Goal: Information Seeking & Learning: Learn about a topic

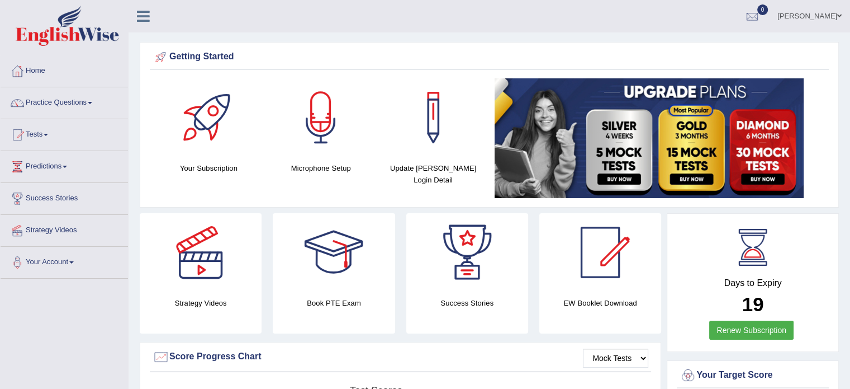
click at [48, 135] on span at bounding box center [46, 135] width 4 height 2
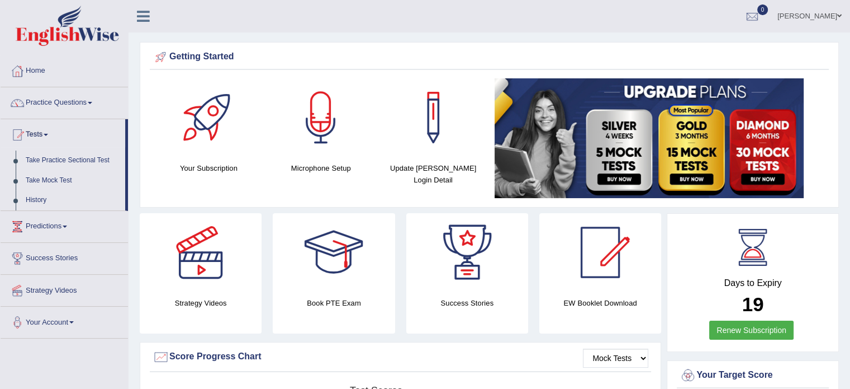
click at [51, 131] on link "Tests" at bounding box center [63, 133] width 125 height 28
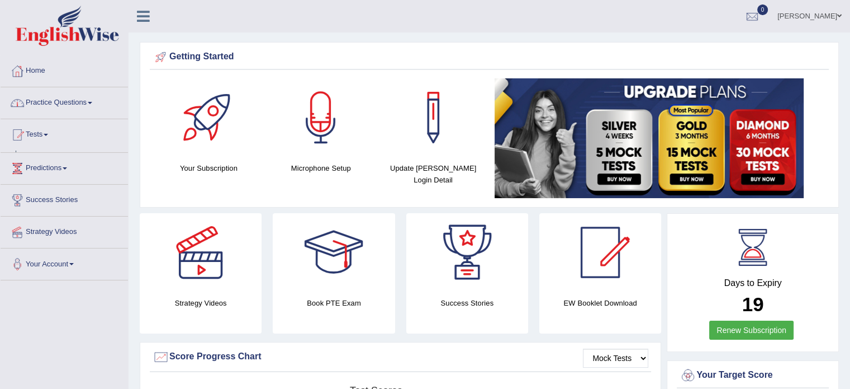
click at [51, 92] on link "Practice Questions" at bounding box center [64, 101] width 127 height 28
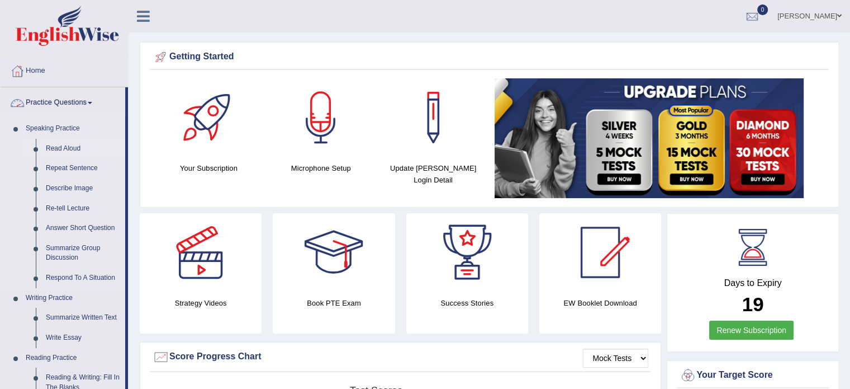
click at [65, 148] on link "Read Aloud" at bounding box center [83, 149] width 84 height 20
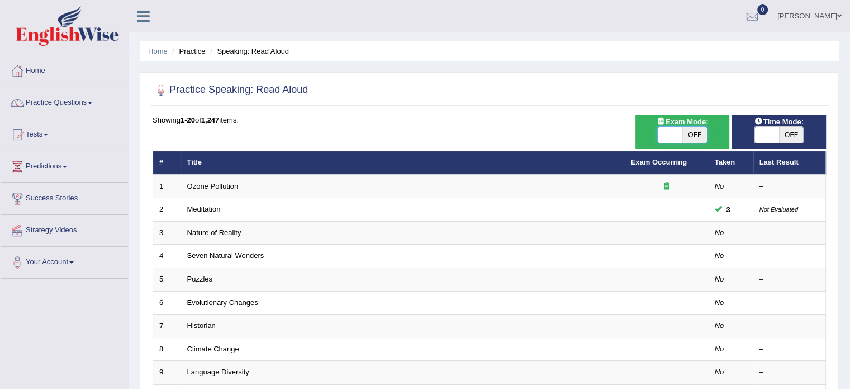
click at [682, 131] on span at bounding box center [670, 135] width 25 height 16
checkbox input "true"
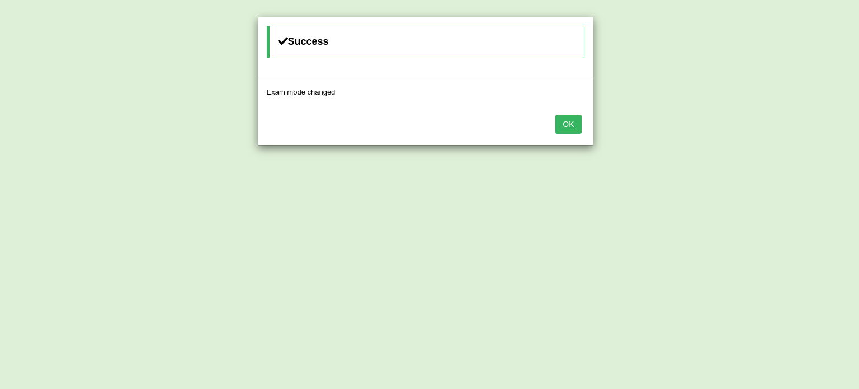
click at [564, 123] on button "OK" at bounding box center [568, 124] width 26 height 19
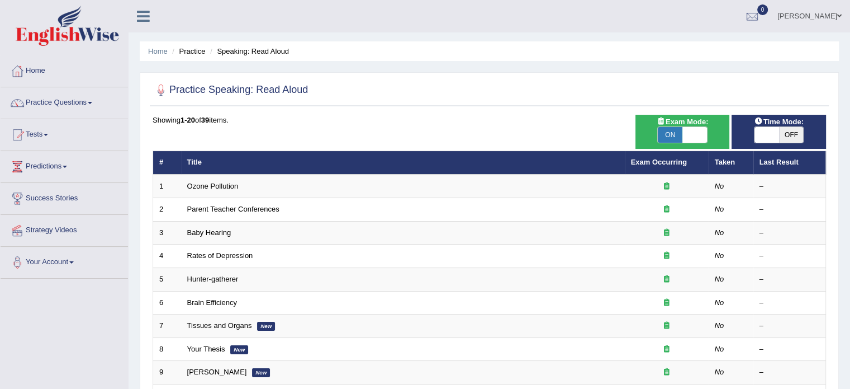
click at [796, 131] on span "OFF" at bounding box center [791, 135] width 25 height 16
checkbox input "true"
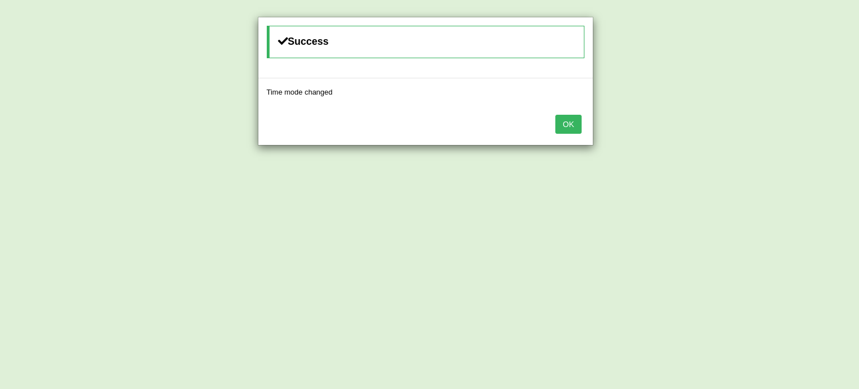
click at [580, 121] on button "OK" at bounding box center [568, 124] width 26 height 19
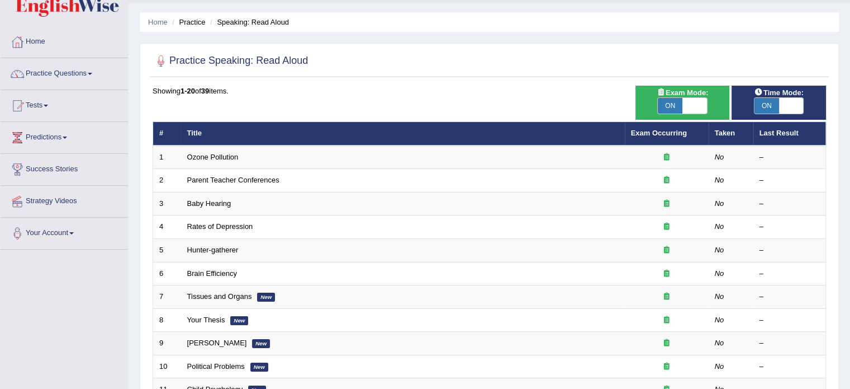
scroll to position [56, 0]
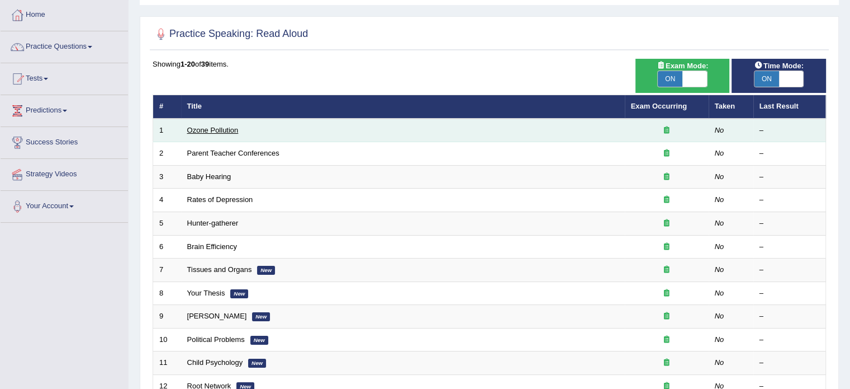
click at [198, 127] on link "Ozone Pollution" at bounding box center [212, 130] width 51 height 8
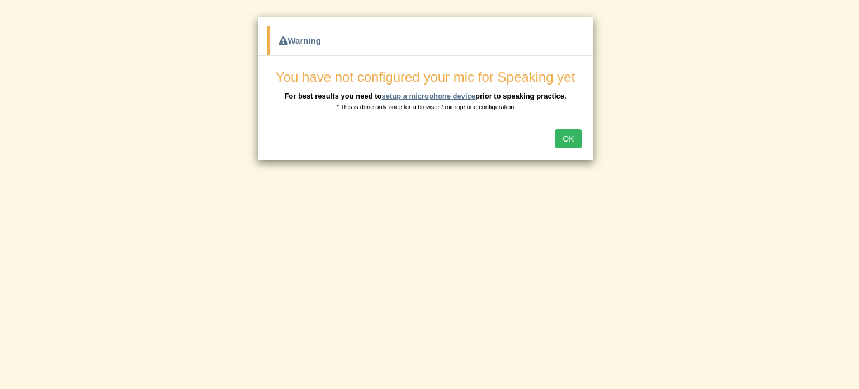
click at [420, 98] on link "setup a microphone device" at bounding box center [428, 96] width 94 height 8
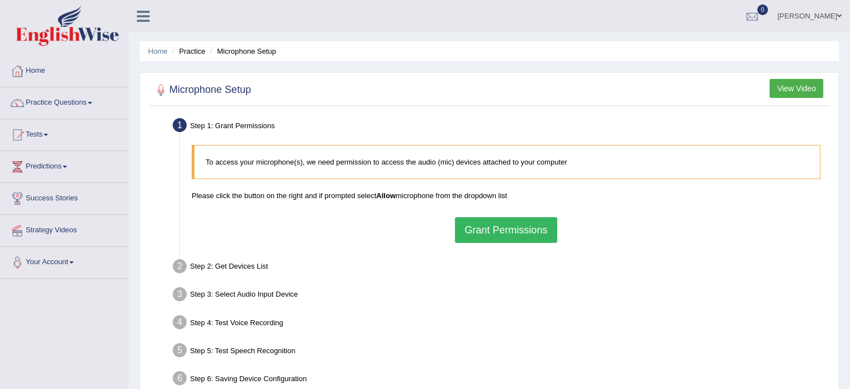
click at [518, 225] on button "Grant Permissions" at bounding box center [506, 230] width 102 height 26
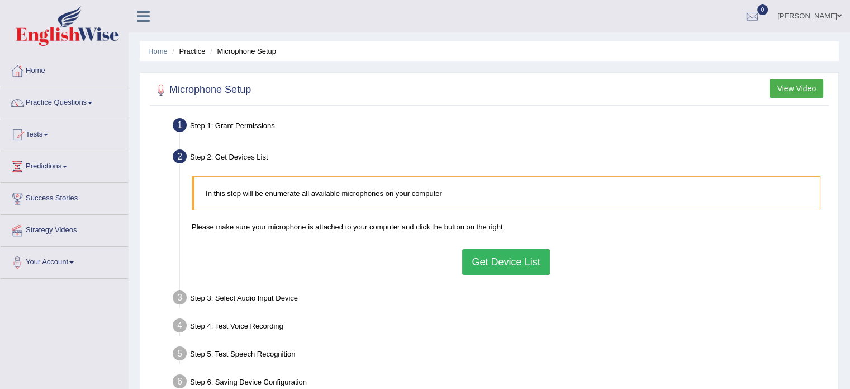
click at [483, 266] on button "Get Device List" at bounding box center [505, 262] width 87 height 26
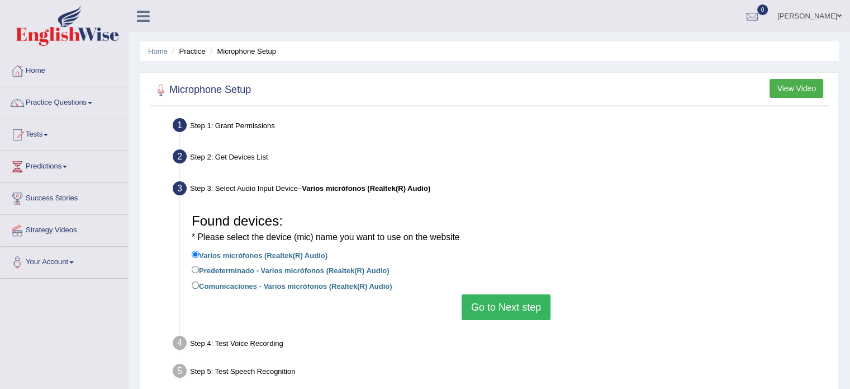
scroll to position [56, 0]
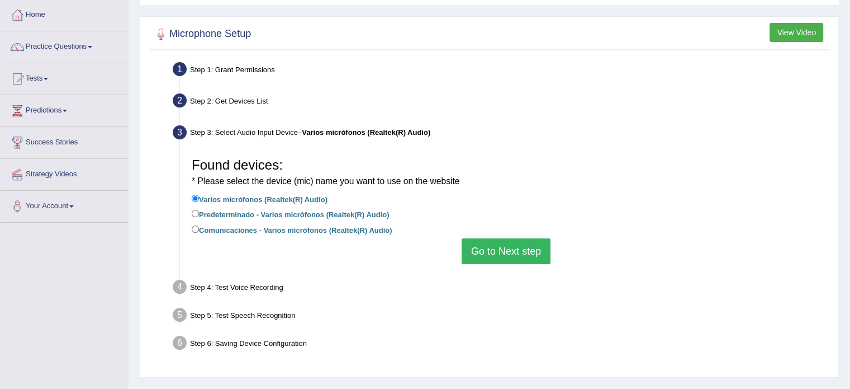
click at [479, 254] on button "Go to Next step" at bounding box center [506, 251] width 89 height 26
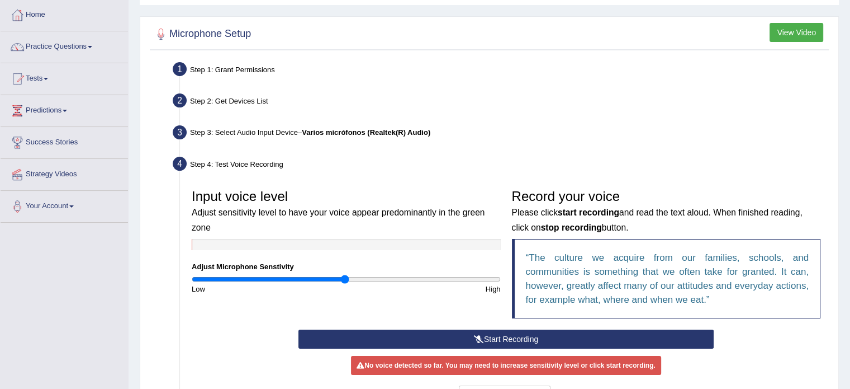
scroll to position [112, 0]
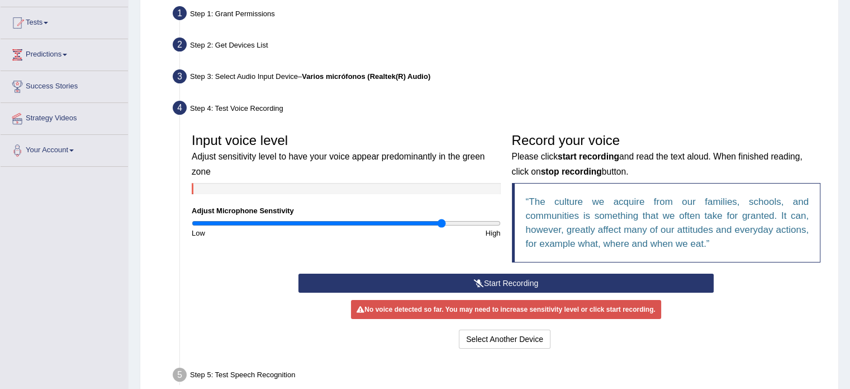
drag, startPoint x: 344, startPoint y: 223, endPoint x: 441, endPoint y: 233, distance: 96.6
click at [441, 228] on input "range" at bounding box center [346, 223] width 309 height 9
click at [441, 233] on div "High" at bounding box center [426, 233] width 160 height 11
drag, startPoint x: 442, startPoint y: 224, endPoint x: 541, endPoint y: 226, distance: 99.5
type input "2"
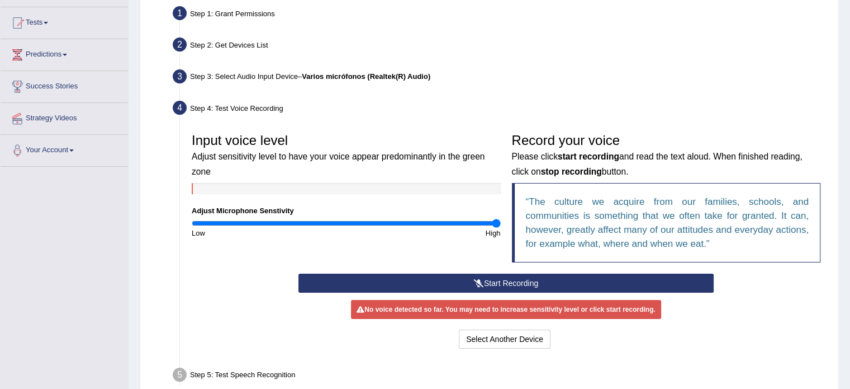
click at [501, 226] on input "range" at bounding box center [346, 223] width 309 height 9
click at [494, 279] on button "Start Recording" at bounding box center [506, 282] width 415 height 19
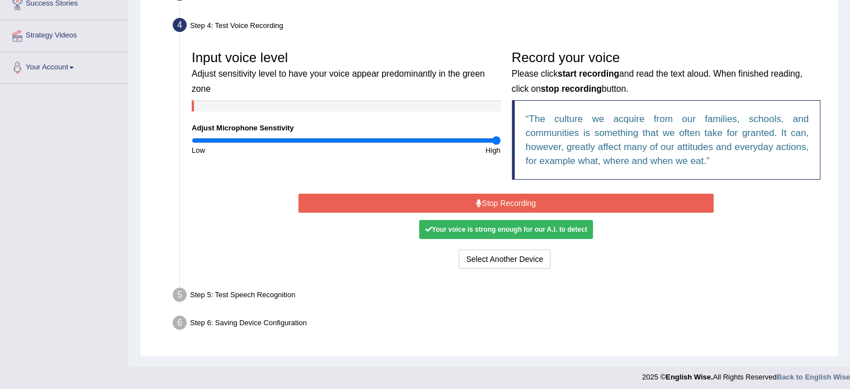
scroll to position [198, 0]
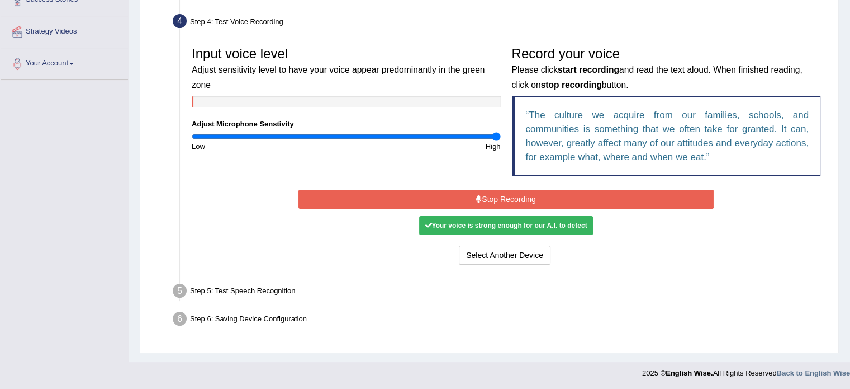
click at [206, 289] on div "Step 5: Test Speech Recognition" at bounding box center [501, 292] width 666 height 25
click at [494, 197] on button "Stop Recording" at bounding box center [506, 199] width 415 height 19
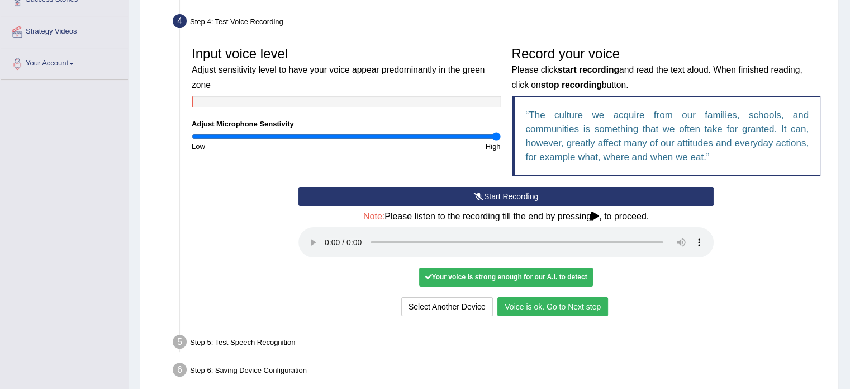
click at [525, 309] on button "Voice is ok. Go to Next step" at bounding box center [553, 306] width 111 height 19
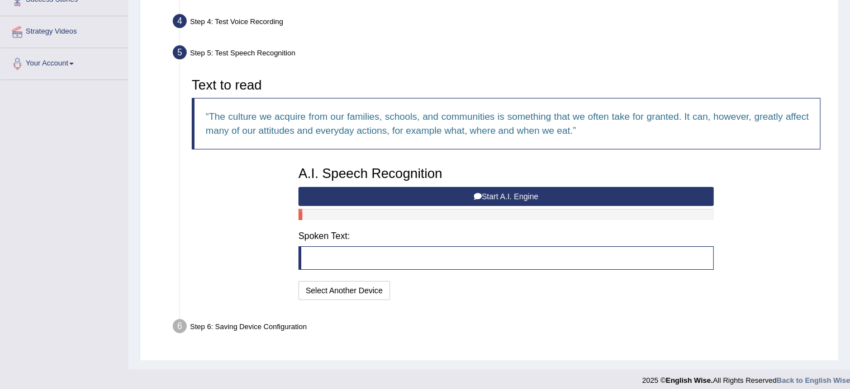
click at [496, 198] on button "Start A.I. Engine" at bounding box center [506, 196] width 415 height 19
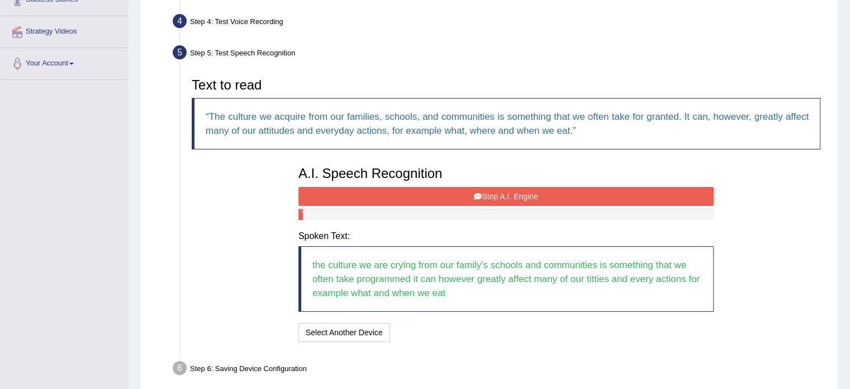
click at [463, 198] on button "Stop A.I. Engine" at bounding box center [506, 196] width 415 height 19
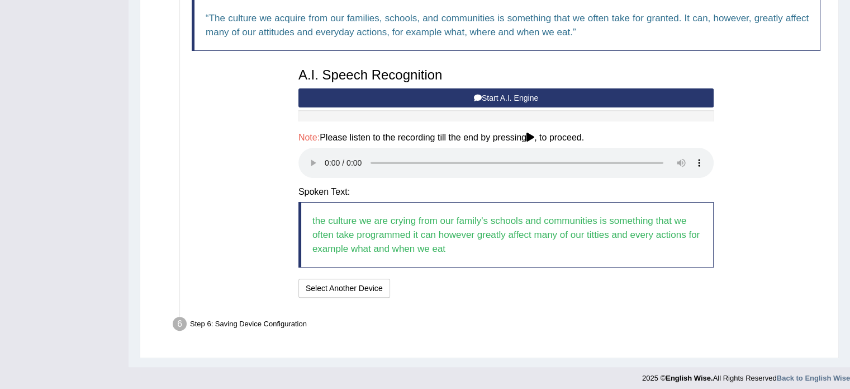
scroll to position [302, 0]
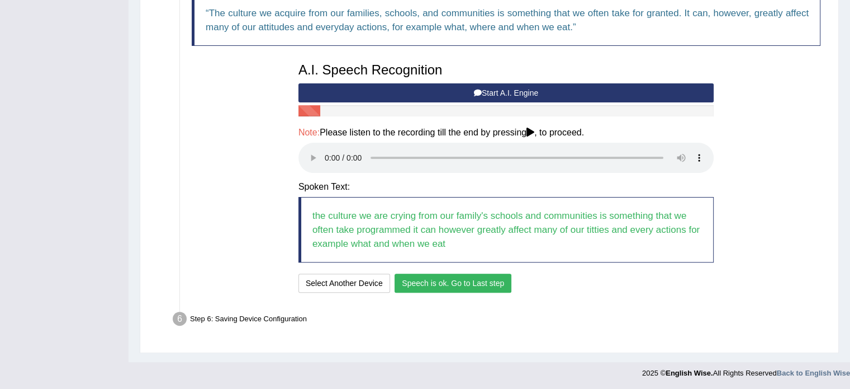
click at [429, 287] on button "Speech is ok. Go to Last step" at bounding box center [453, 282] width 117 height 19
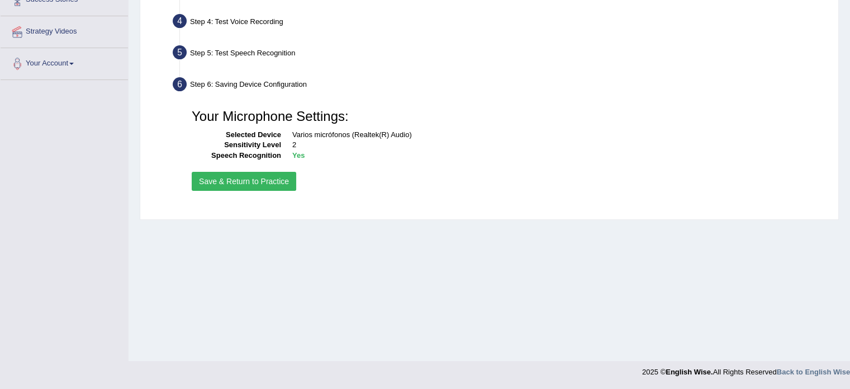
click at [230, 182] on button "Save & Return to Practice" at bounding box center [244, 181] width 105 height 19
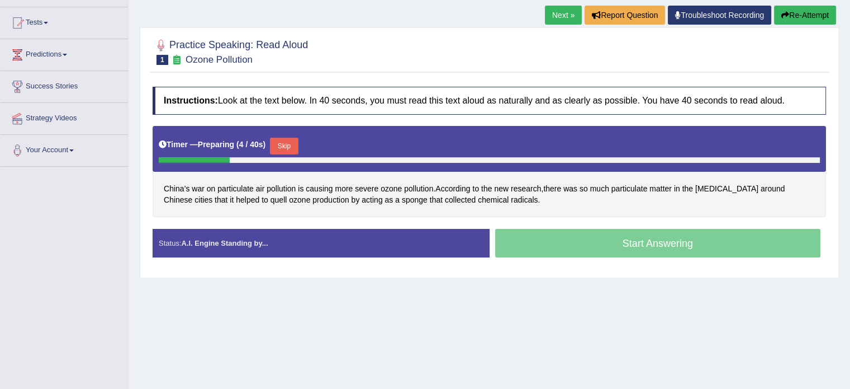
drag, startPoint x: 201, startPoint y: 131, endPoint x: 200, endPoint y: 140, distance: 9.6
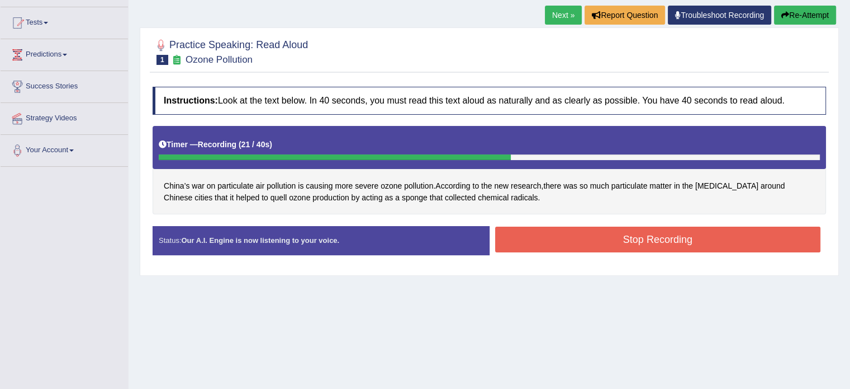
click at [537, 239] on button "Stop Recording" at bounding box center [658, 239] width 326 height 26
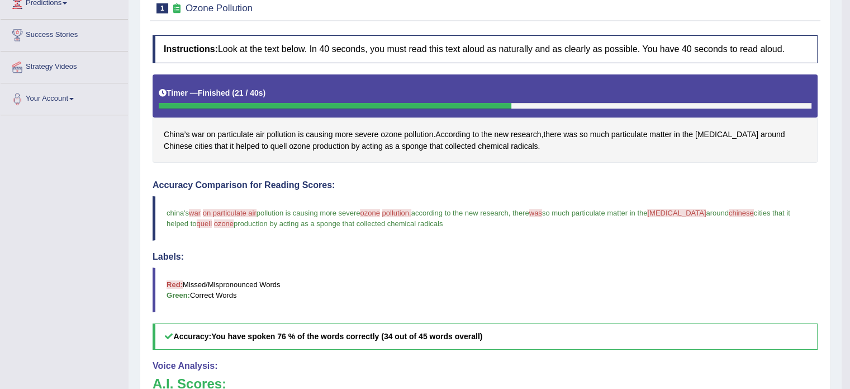
scroll to position [38, 0]
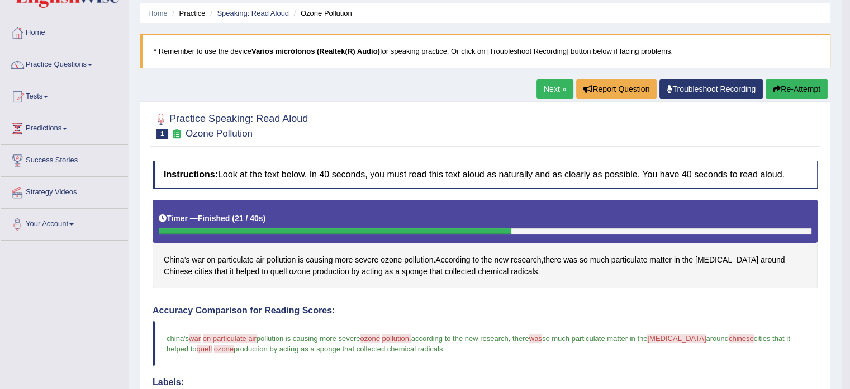
click at [195, 334] on span "war" at bounding box center [195, 338] width 12 height 8
click at [199, 261] on span "war" at bounding box center [198, 260] width 13 height 12
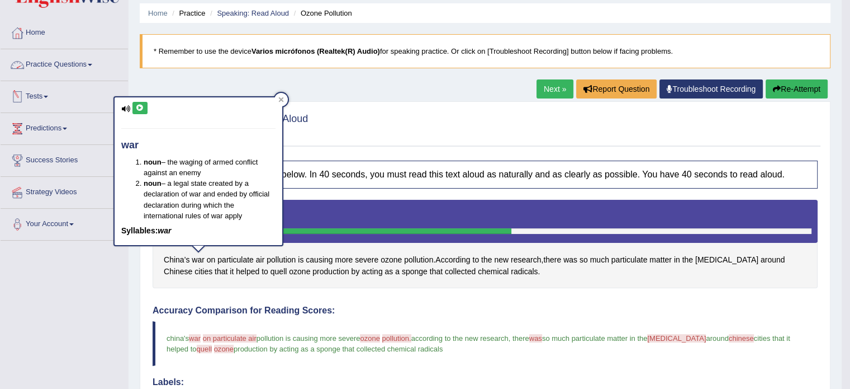
click at [136, 109] on icon at bounding box center [140, 108] width 8 height 7
click at [139, 107] on icon at bounding box center [140, 108] width 8 height 7
click at [212, 258] on span "on" at bounding box center [211, 260] width 9 height 12
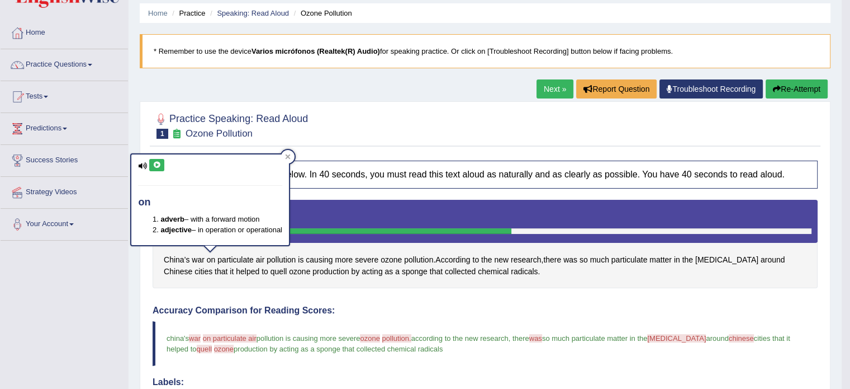
click at [155, 164] on icon at bounding box center [157, 165] width 8 height 7
click at [245, 258] on span "particulate" at bounding box center [235, 260] width 36 height 12
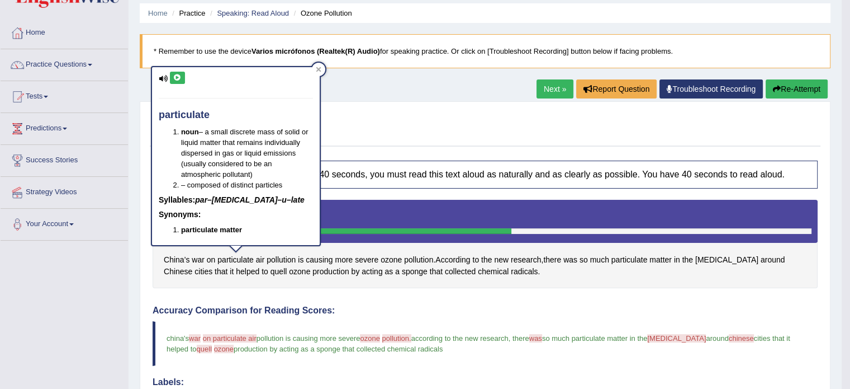
click at [174, 81] on button at bounding box center [177, 78] width 15 height 12
click at [262, 257] on span "air" at bounding box center [260, 260] width 9 height 12
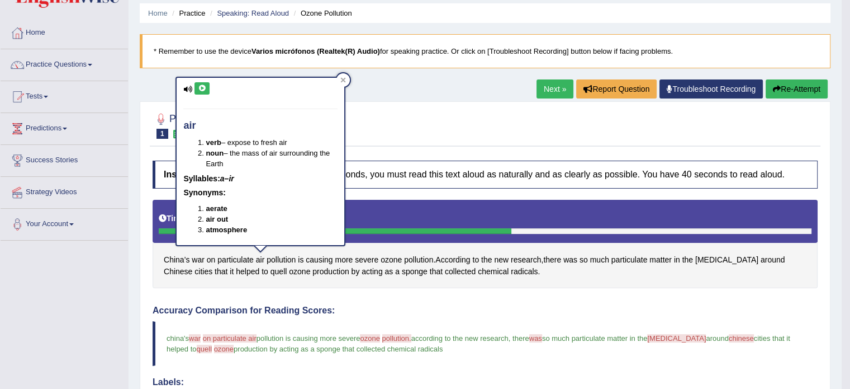
click at [204, 92] on button at bounding box center [202, 88] width 15 height 12
click at [388, 257] on span "ozone" at bounding box center [391, 260] width 21 height 12
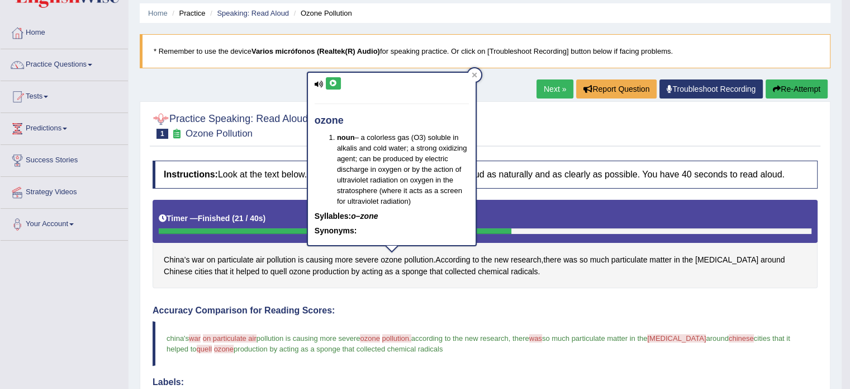
click at [336, 75] on div "ozone noun – a colorless gas (O3) soluble in alkalis and cold water; a strong o…" at bounding box center [392, 159] width 168 height 172
click at [333, 84] on icon at bounding box center [333, 83] width 8 height 7
click at [425, 258] on span "pollution" at bounding box center [418, 260] width 29 height 12
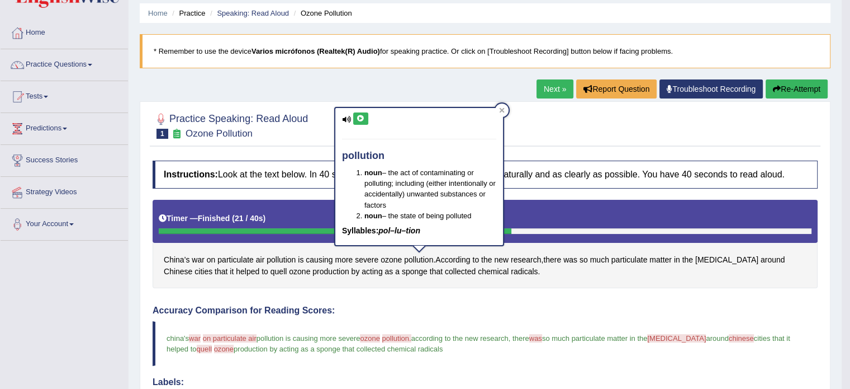
click at [358, 118] on icon at bounding box center [361, 118] width 8 height 7
click at [575, 257] on span "was" at bounding box center [571, 260] width 14 height 12
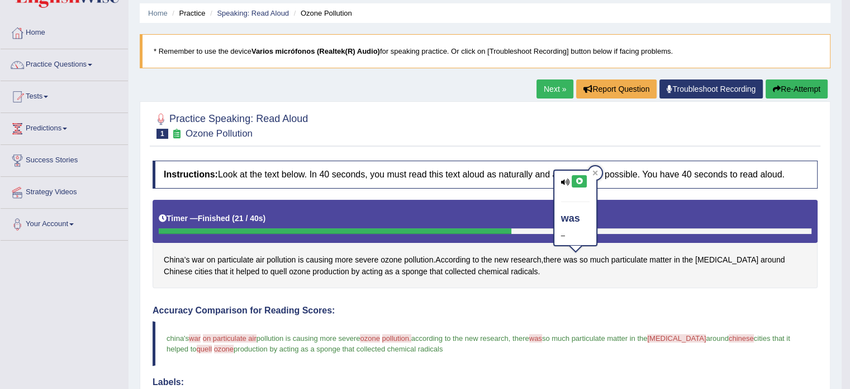
click at [577, 183] on icon at bounding box center [579, 181] width 8 height 7
click at [666, 334] on span "smog" at bounding box center [676, 338] width 59 height 8
click at [668, 334] on span "smog" at bounding box center [676, 338] width 59 height 8
click at [708, 259] on span "smog" at bounding box center [726, 260] width 63 height 12
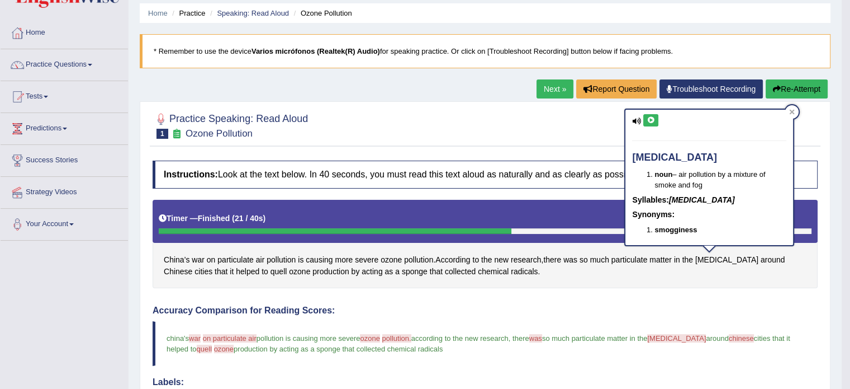
click at [647, 124] on button at bounding box center [650, 120] width 15 height 12
click at [192, 266] on span "Chinese" at bounding box center [178, 272] width 29 height 12
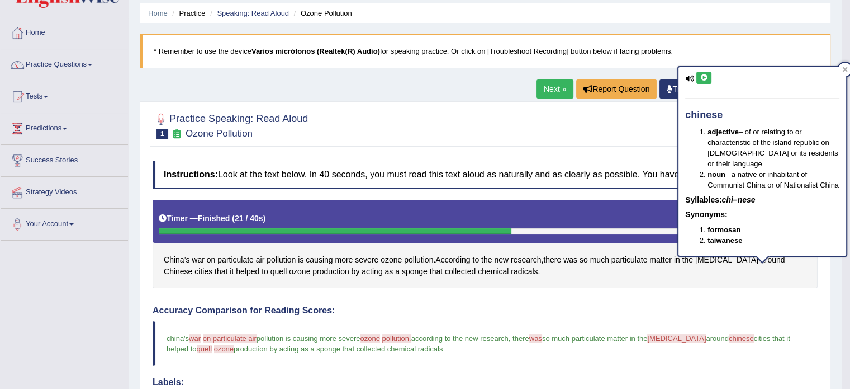
click at [708, 75] on button at bounding box center [704, 78] width 15 height 12
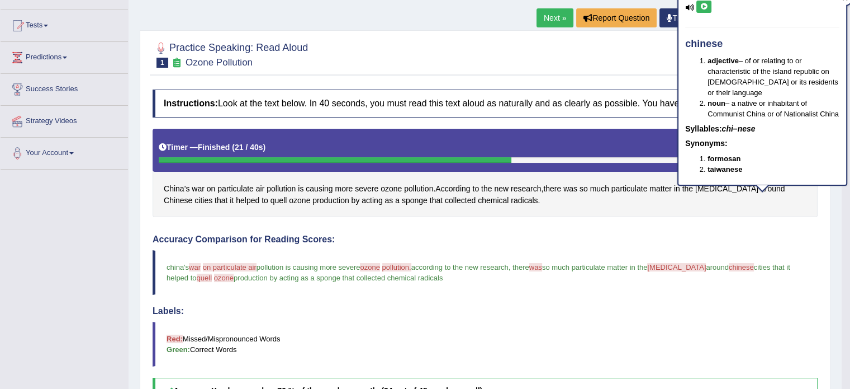
scroll to position [150, 0]
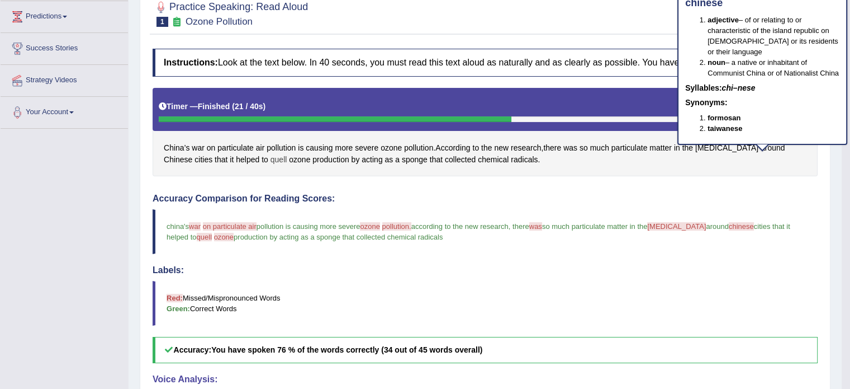
click at [271, 160] on span "quell" at bounding box center [279, 160] width 17 height 12
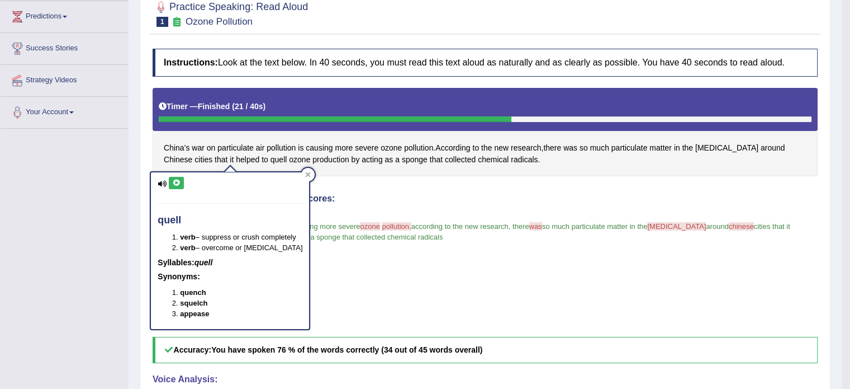
click at [181, 184] on button at bounding box center [176, 183] width 15 height 12
click at [289, 158] on span "ozone" at bounding box center [299, 160] width 21 height 12
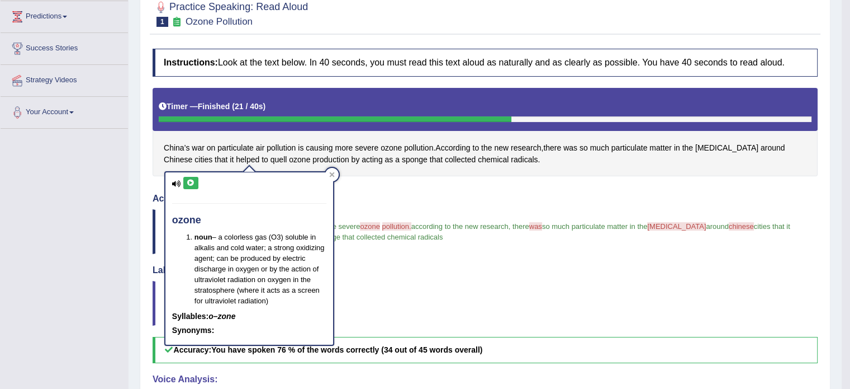
click at [193, 181] on icon at bounding box center [191, 182] width 8 height 7
click at [385, 202] on div "Accuracy Comparison for Reading Scores: china's war warm on particulate air par…" at bounding box center [485, 277] width 665 height 169
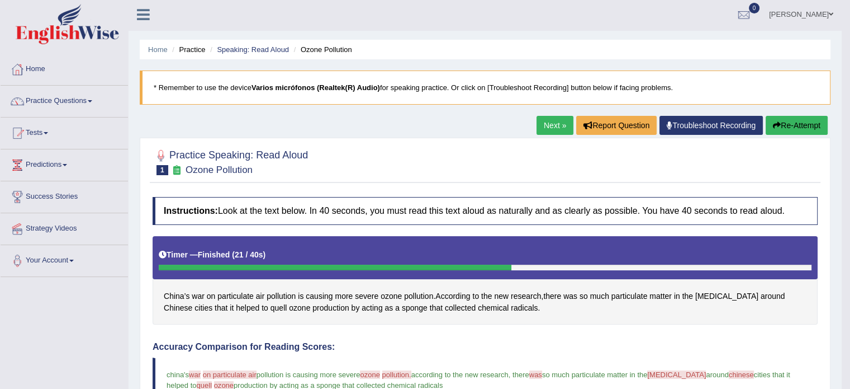
scroll to position [0, 0]
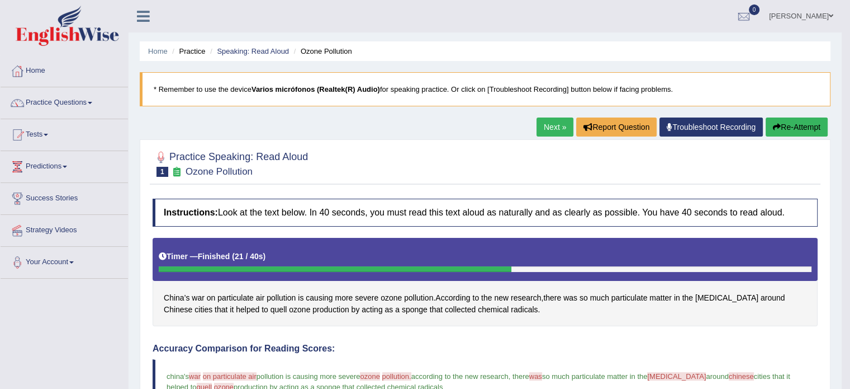
click at [537, 131] on link "Next »" at bounding box center [555, 126] width 37 height 19
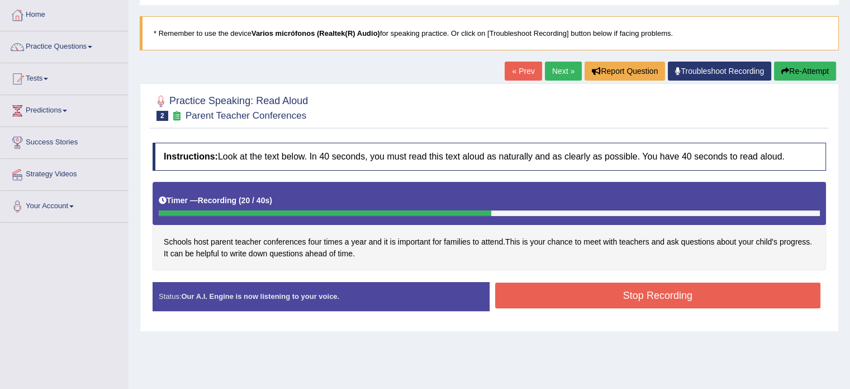
click at [572, 303] on button "Stop Recording" at bounding box center [658, 295] width 326 height 26
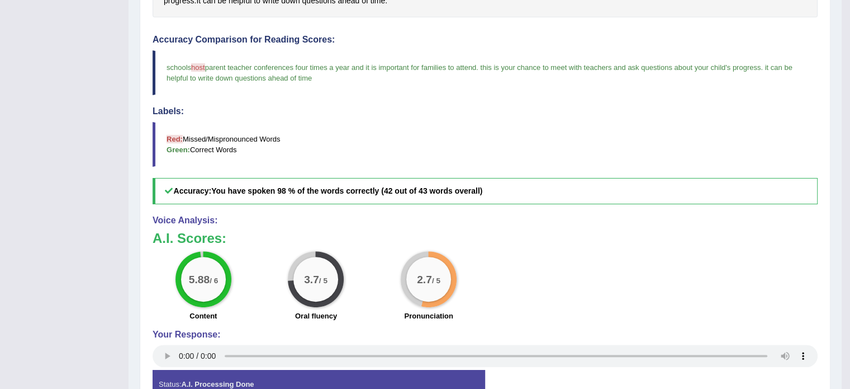
scroll to position [150, 0]
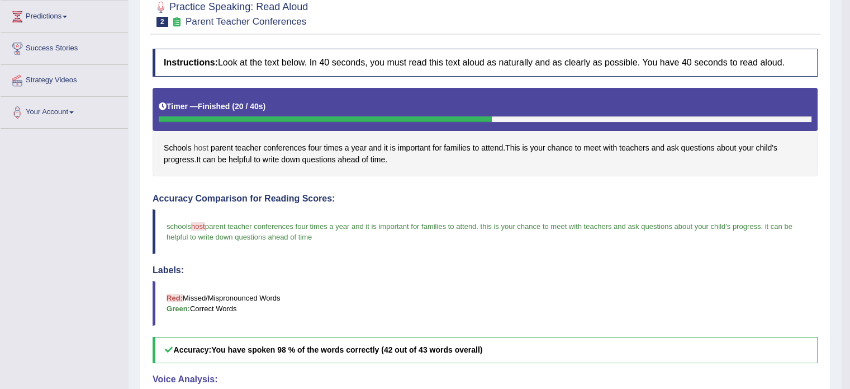
click at [199, 143] on span "host" at bounding box center [201, 148] width 15 height 12
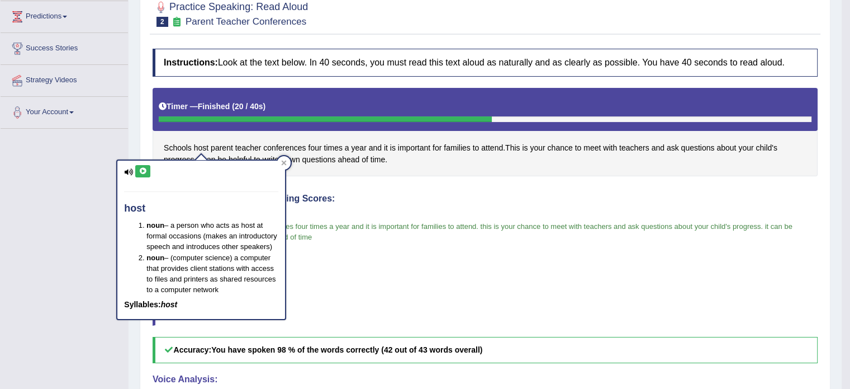
click at [141, 171] on icon at bounding box center [143, 171] width 8 height 7
click at [144, 171] on icon at bounding box center [143, 171] width 8 height 7
click at [148, 174] on button at bounding box center [142, 171] width 15 height 12
click at [288, 165] on div at bounding box center [283, 162] width 13 height 13
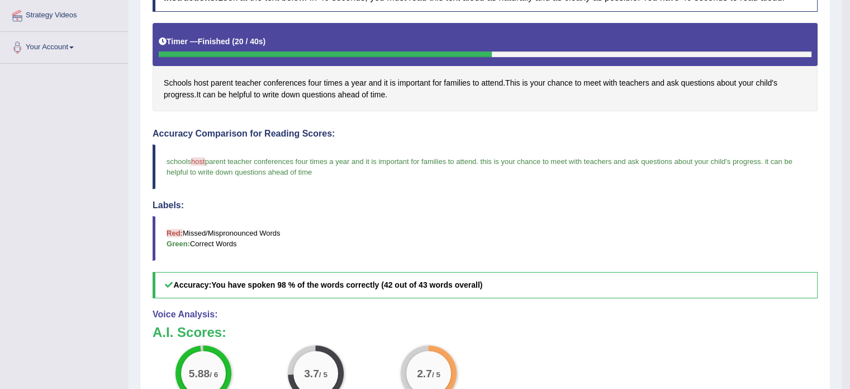
scroll to position [38, 0]
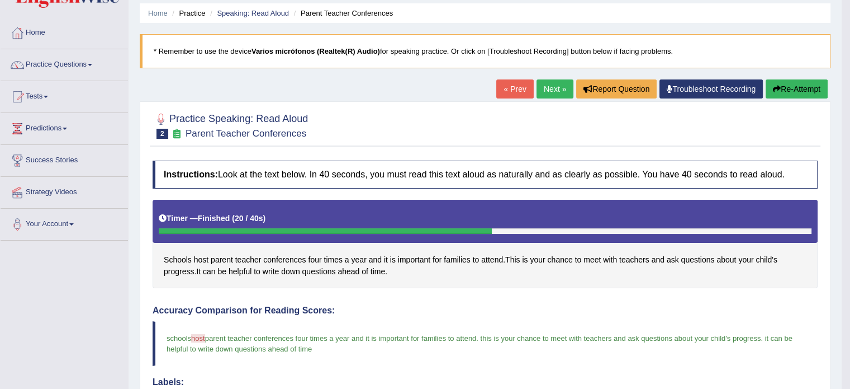
click at [548, 93] on link "Next »" at bounding box center [555, 88] width 37 height 19
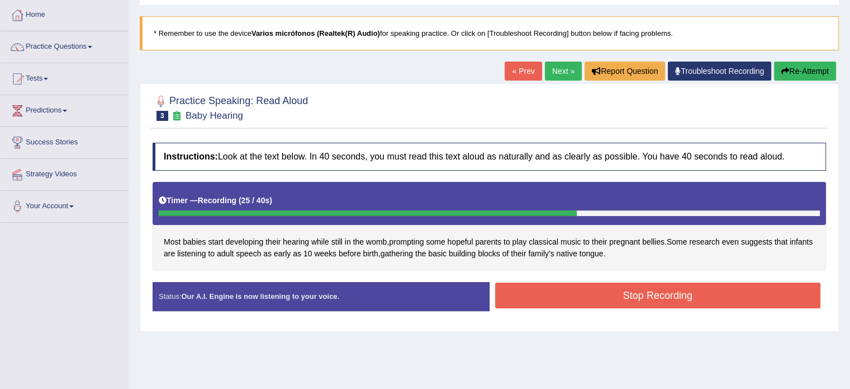
click at [562, 299] on button "Stop Recording" at bounding box center [658, 295] width 326 height 26
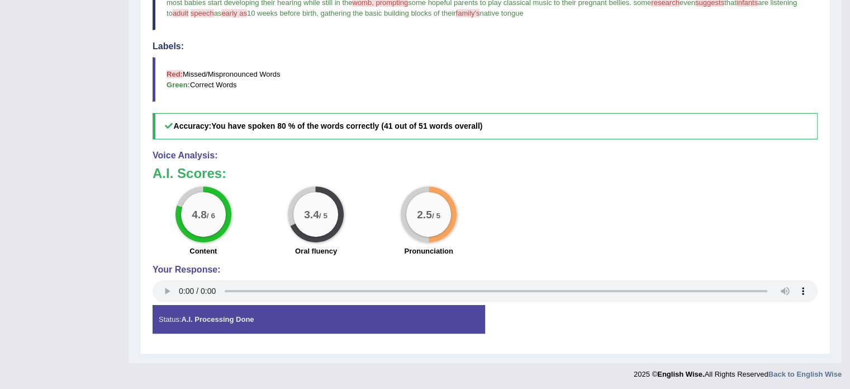
scroll to position [206, 0]
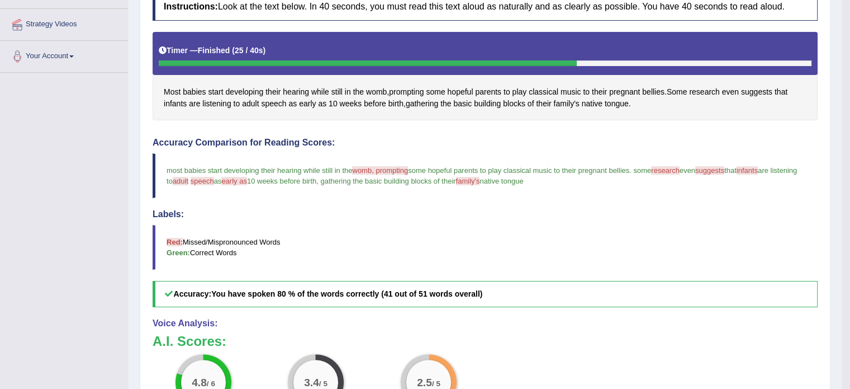
click at [480, 177] on span "family's" at bounding box center [468, 181] width 24 height 8
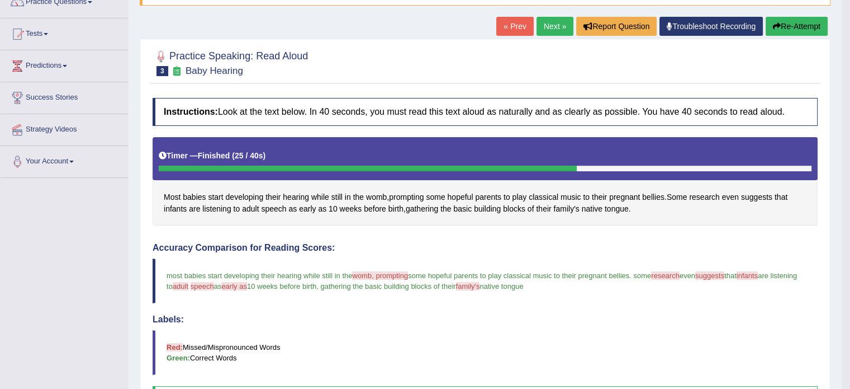
scroll to position [94, 0]
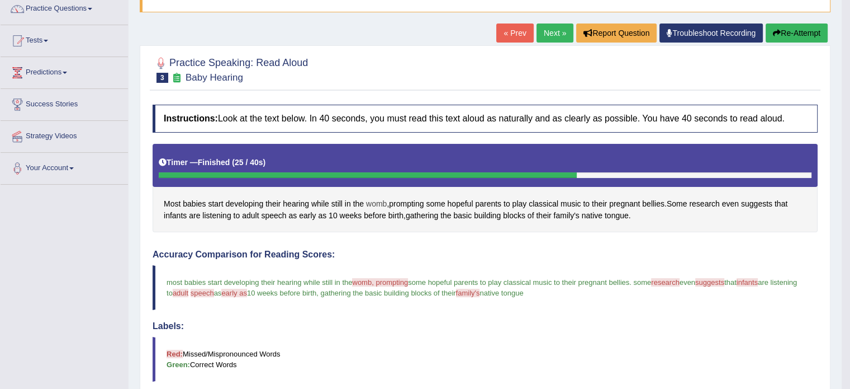
click at [370, 199] on span "womb" at bounding box center [376, 204] width 21 height 12
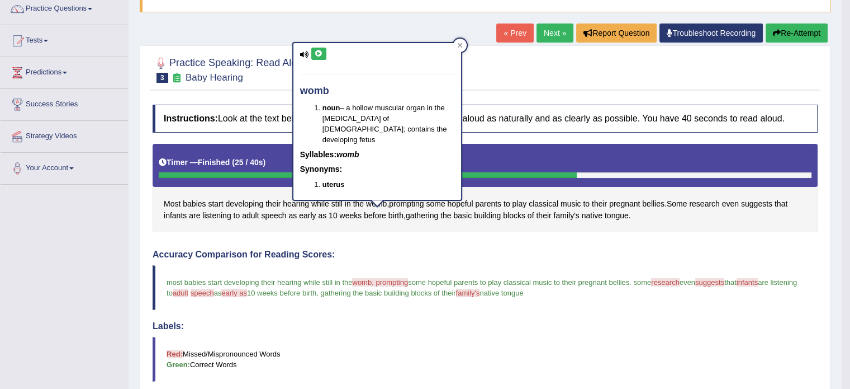
click at [315, 56] on icon at bounding box center [319, 53] width 8 height 7
click at [318, 46] on div "womb noun – a hollow muscular organ in the [MEDICAL_DATA] of [DEMOGRAPHIC_DATA]…" at bounding box center [377, 121] width 168 height 157
click at [318, 48] on button at bounding box center [318, 54] width 15 height 12
click at [405, 201] on span "prompting" at bounding box center [406, 204] width 35 height 12
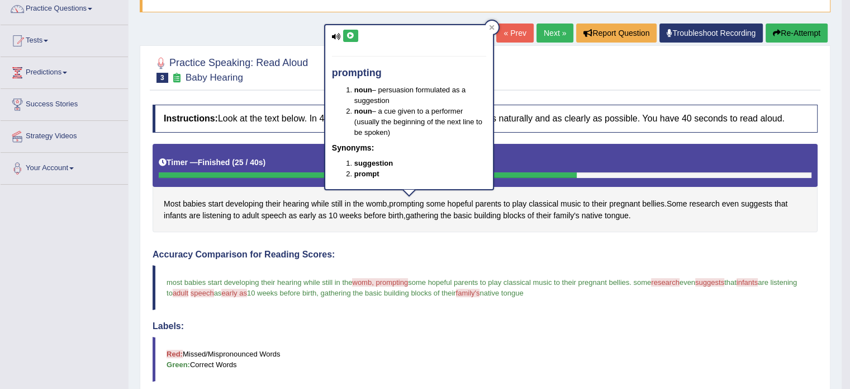
click at [351, 34] on icon at bounding box center [351, 35] width 8 height 7
click at [707, 201] on span "research" at bounding box center [704, 204] width 30 height 12
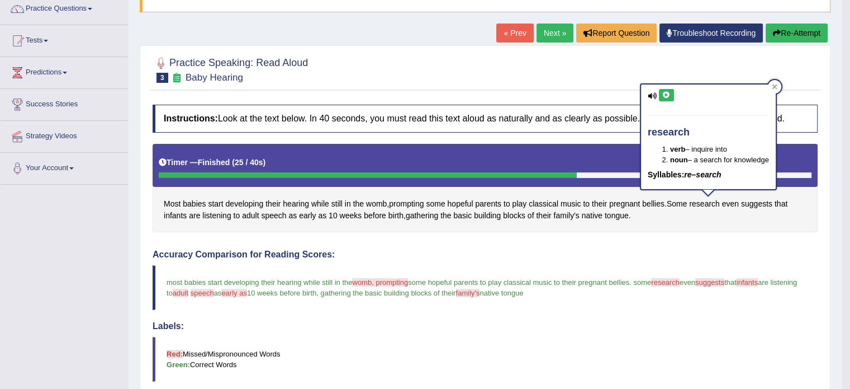
click at [671, 97] on button at bounding box center [666, 95] width 15 height 12
click at [754, 201] on span "suggests" at bounding box center [756, 204] width 31 height 12
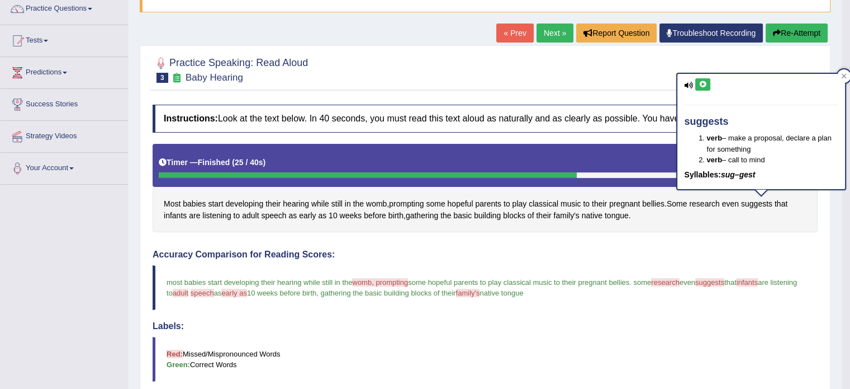
click at [702, 86] on icon at bounding box center [703, 84] width 8 height 7
click at [758, 279] on span "infants" at bounding box center [747, 282] width 21 height 8
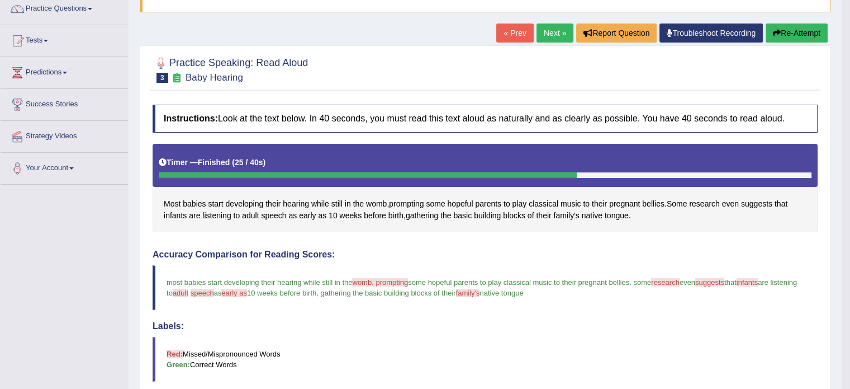
click at [758, 279] on span "infants" at bounding box center [747, 282] width 21 height 8
click at [181, 214] on span "infants" at bounding box center [175, 216] width 23 height 12
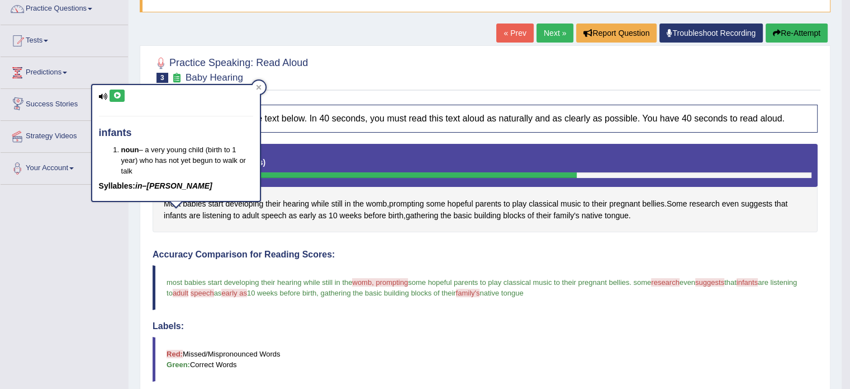
click at [119, 97] on icon at bounding box center [117, 95] width 8 height 7
click at [248, 215] on span "adult" at bounding box center [250, 216] width 17 height 12
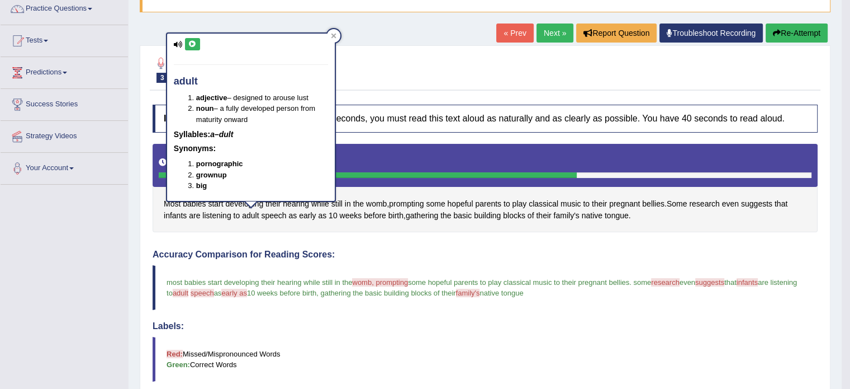
click at [190, 43] on icon at bounding box center [192, 44] width 8 height 7
click at [268, 212] on span "speech" at bounding box center [273, 216] width 25 height 12
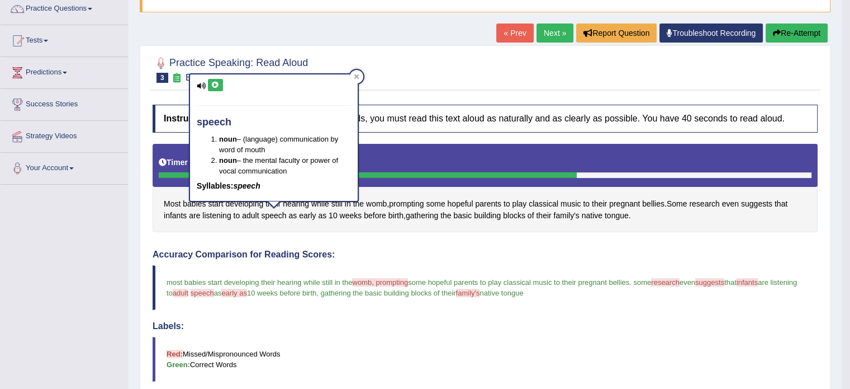
click at [212, 80] on button at bounding box center [215, 85] width 15 height 12
click at [304, 213] on span "early" at bounding box center [307, 216] width 17 height 12
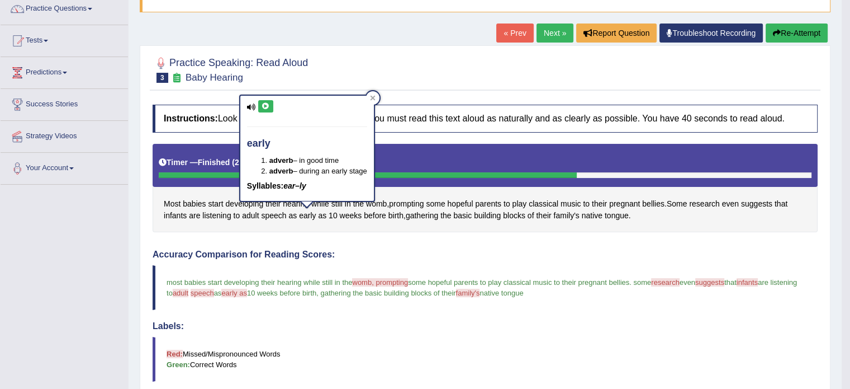
click at [268, 105] on icon at bounding box center [266, 106] width 8 height 7
click at [320, 212] on span "as" at bounding box center [322, 216] width 8 height 12
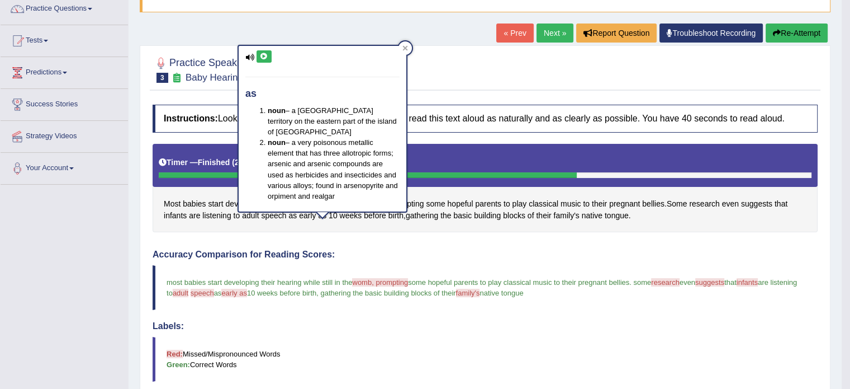
click at [266, 53] on icon at bounding box center [264, 56] width 8 height 7
click at [566, 215] on span "family's" at bounding box center [566, 216] width 26 height 12
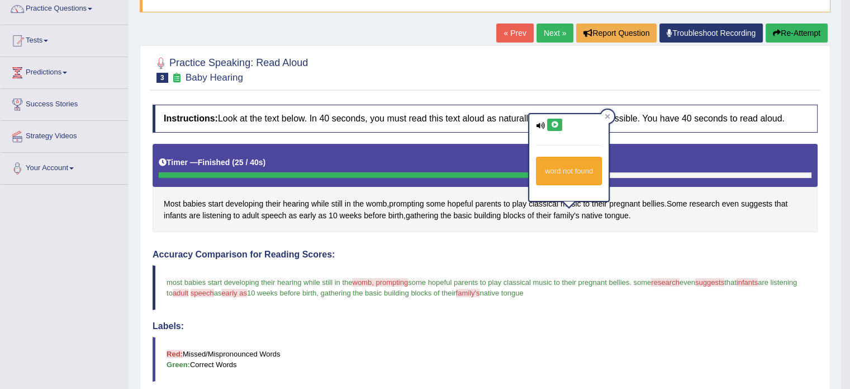
click at [553, 122] on icon at bounding box center [555, 124] width 8 height 7
click at [552, 122] on icon at bounding box center [555, 124] width 8 height 7
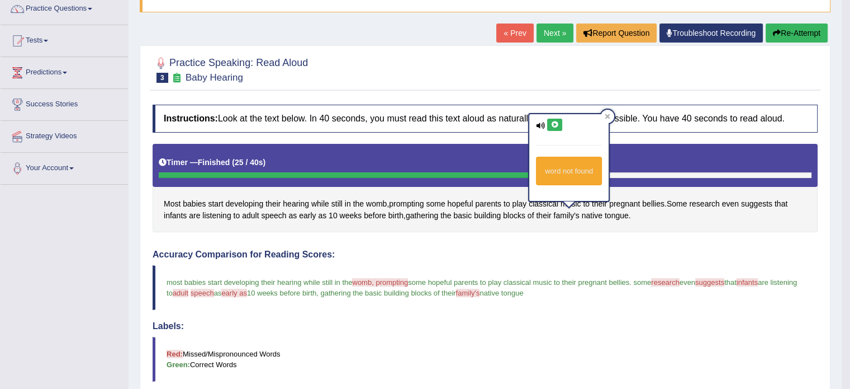
click at [505, 296] on blockquote "most babies start developing their hearing while still in the womb, prompting c…" at bounding box center [485, 287] width 665 height 45
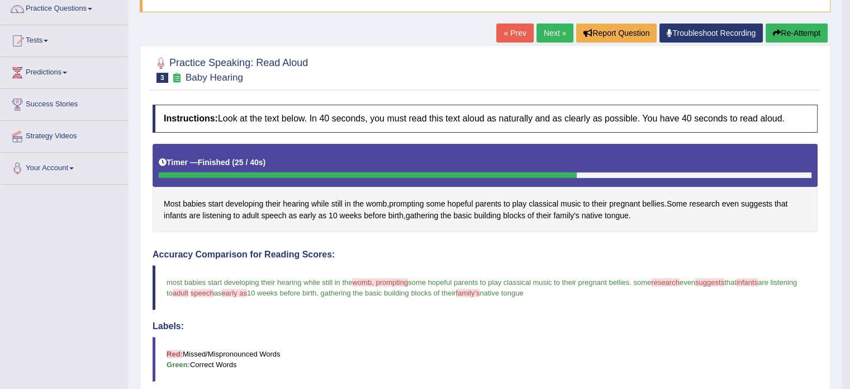
click at [582, 214] on div "Most babies start developing their hearing while still in the womb , prompting …" at bounding box center [485, 188] width 665 height 89
click at [561, 214] on span "family's" at bounding box center [566, 216] width 26 height 12
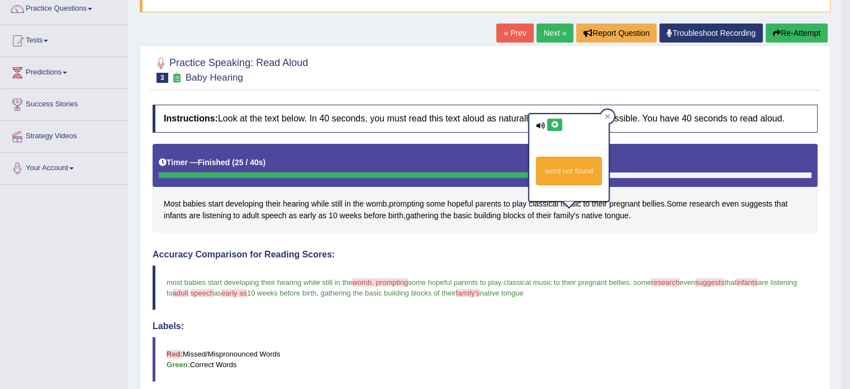
click at [551, 125] on icon at bounding box center [555, 124] width 8 height 7
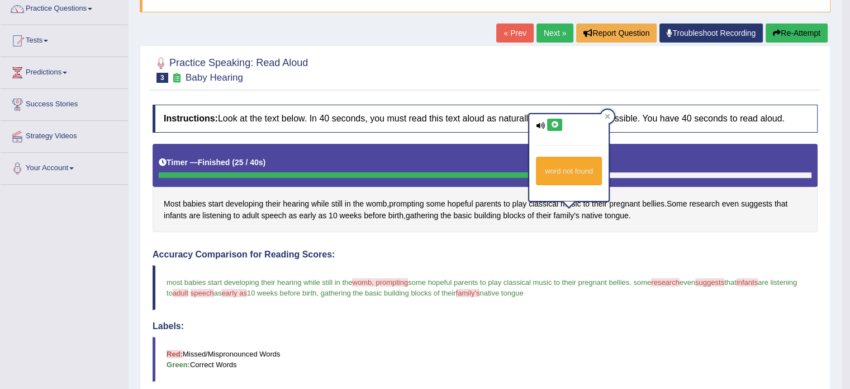
click at [541, 244] on div "Instructions: Look at the text below. In 40 seconds, you must read this text al…" at bounding box center [485, 363] width 671 height 528
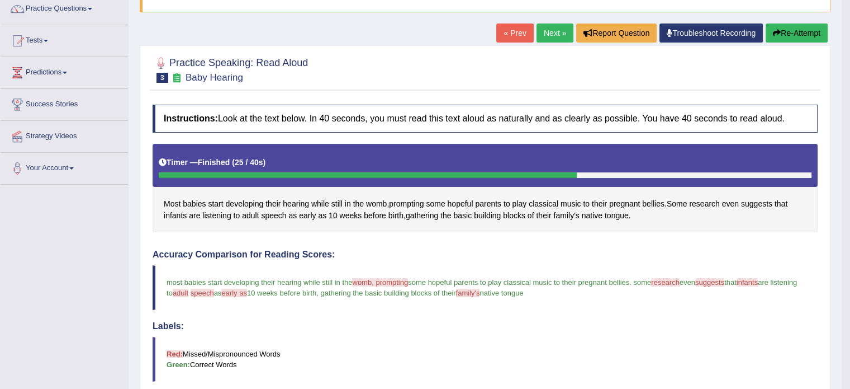
click at [550, 32] on link "Next »" at bounding box center [555, 32] width 37 height 19
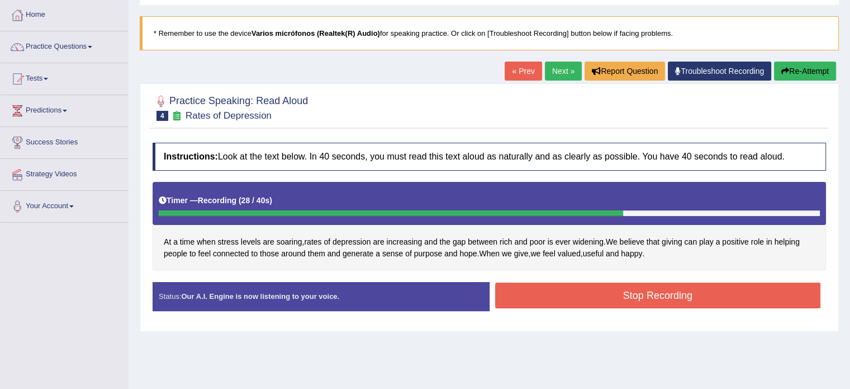
click at [598, 292] on button "Stop Recording" at bounding box center [658, 295] width 326 height 26
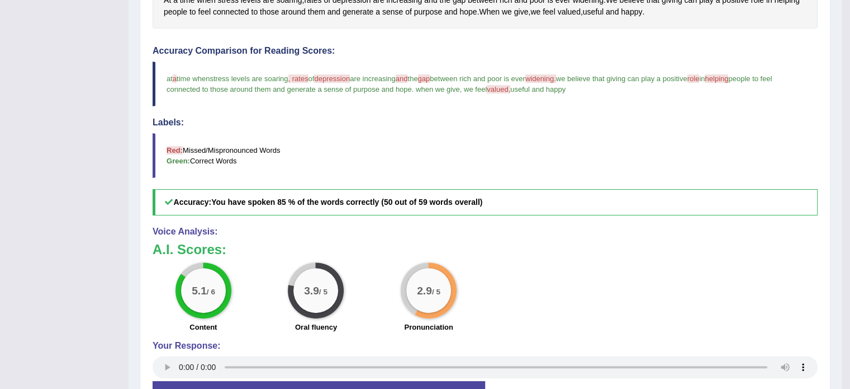
scroll to position [224, 0]
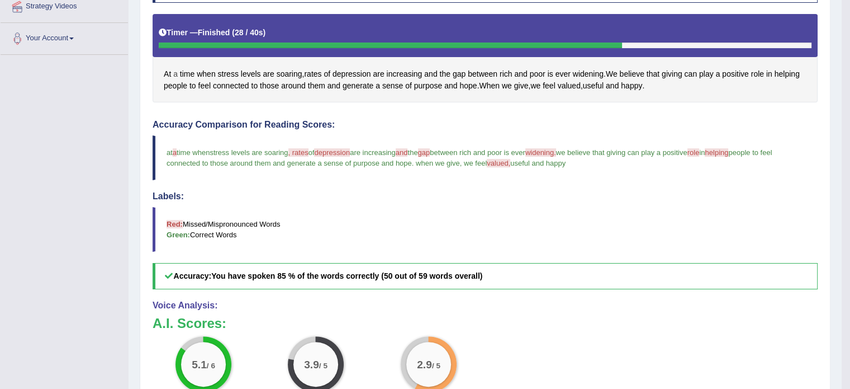
click at [177, 70] on span "a" at bounding box center [175, 74] width 4 height 12
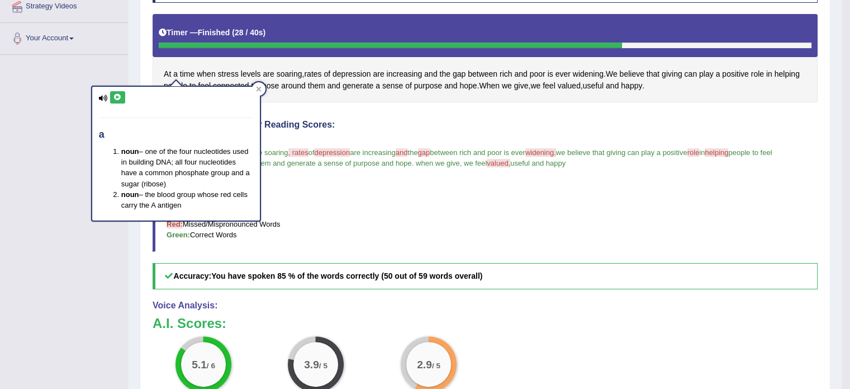
click at [113, 96] on icon at bounding box center [117, 97] width 8 height 7
click at [338, 178] on div "Accuracy Comparison for Reading Scores: at a the time when a stress levels are …" at bounding box center [485, 204] width 665 height 169
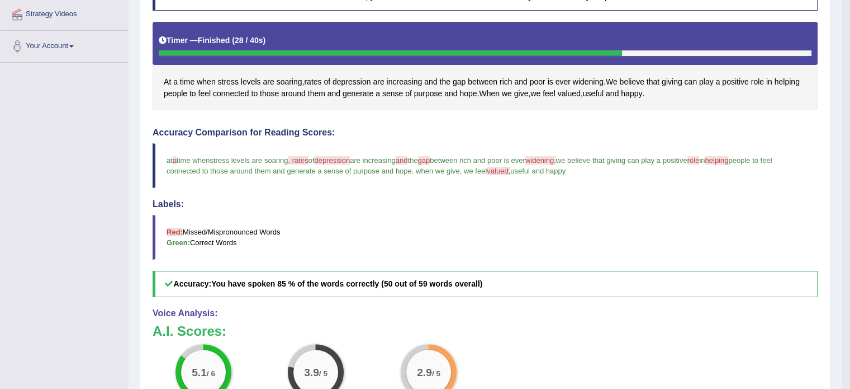
scroll to position [206, 0]
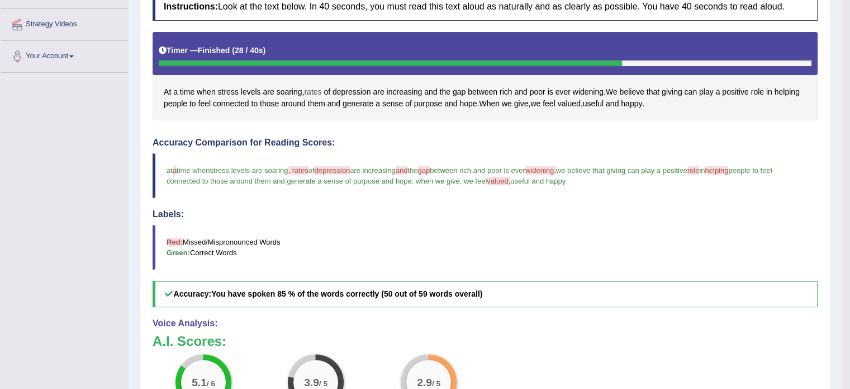
click at [307, 88] on span "rates" at bounding box center [312, 92] width 17 height 12
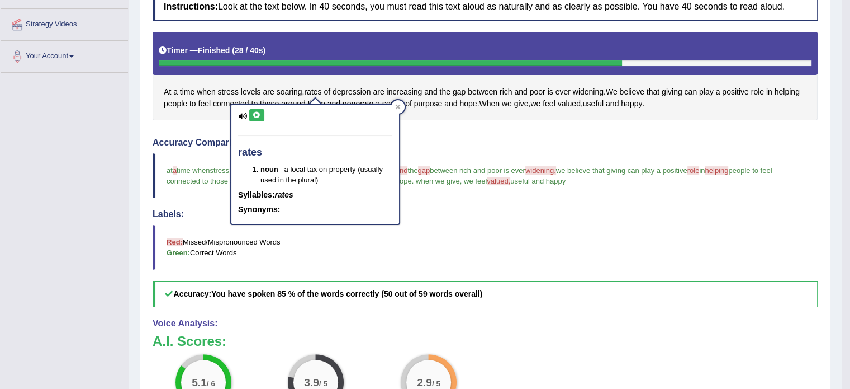
click at [257, 115] on icon at bounding box center [257, 115] width 8 height 7
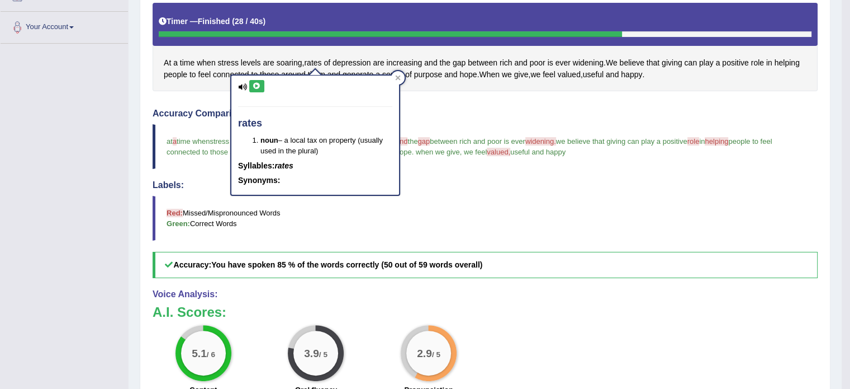
scroll to position [318, 0]
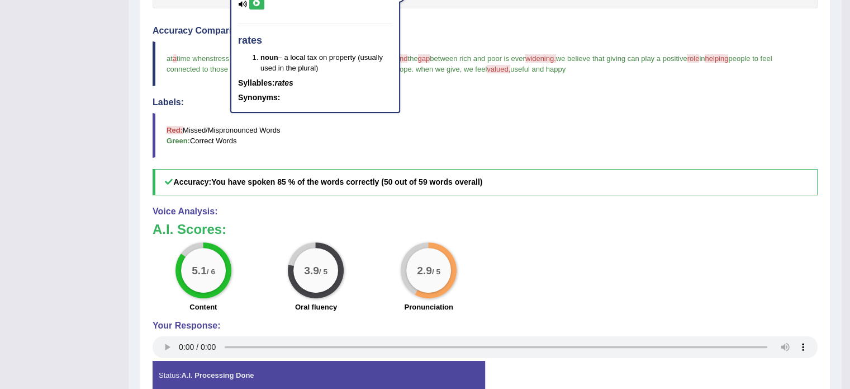
click at [367, 126] on blockquote "Red: Missed/Mispronounced Words Green: Correct Words" at bounding box center [485, 135] width 665 height 45
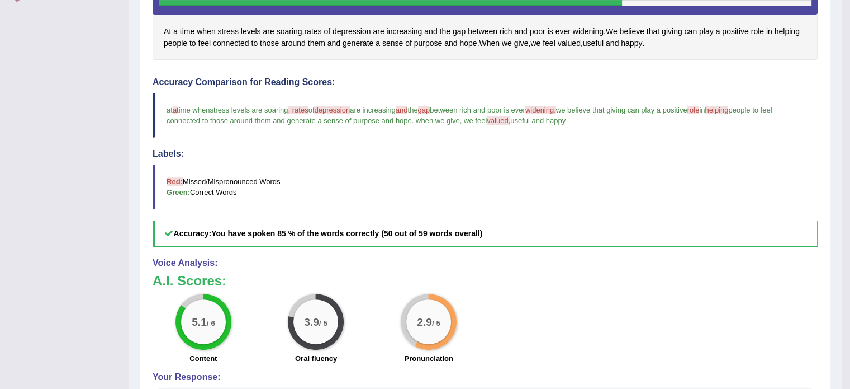
scroll to position [206, 0]
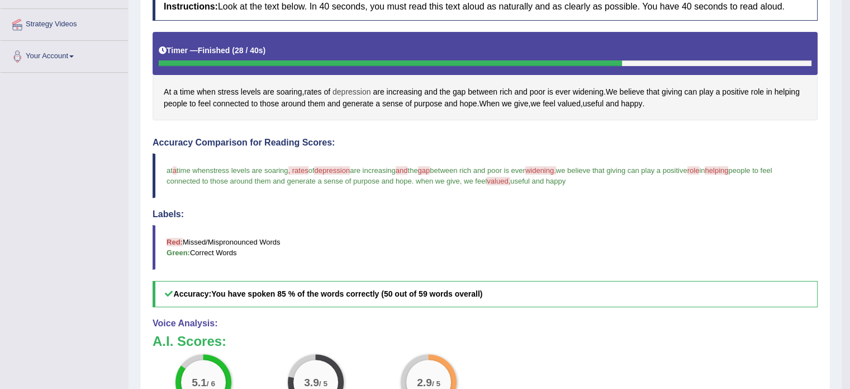
click at [339, 90] on span "depression" at bounding box center [352, 92] width 39 height 12
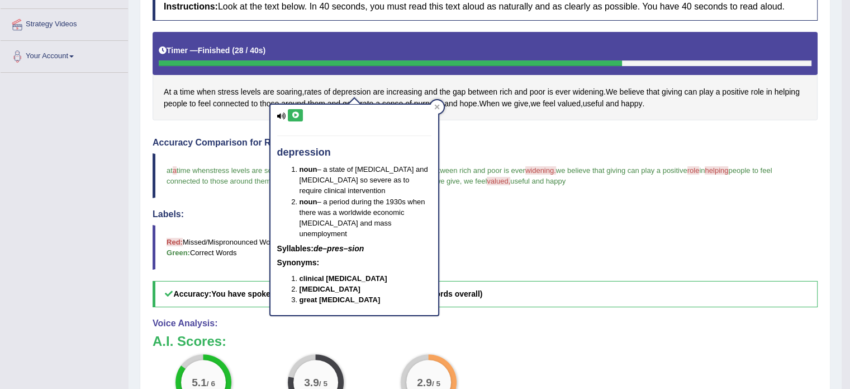
click at [293, 116] on icon at bounding box center [295, 115] width 8 height 7
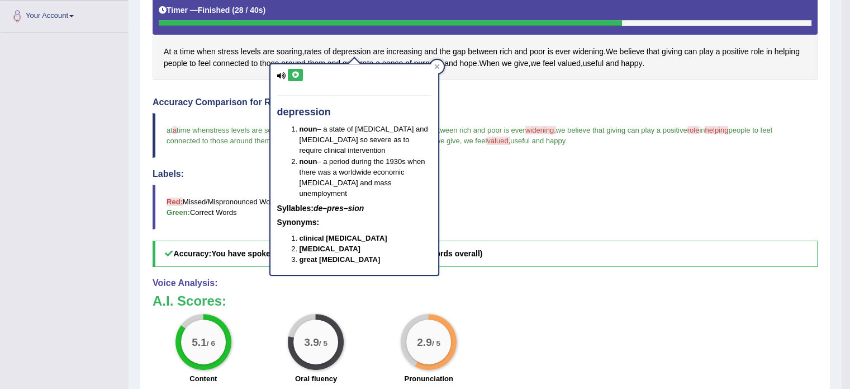
scroll to position [318, 0]
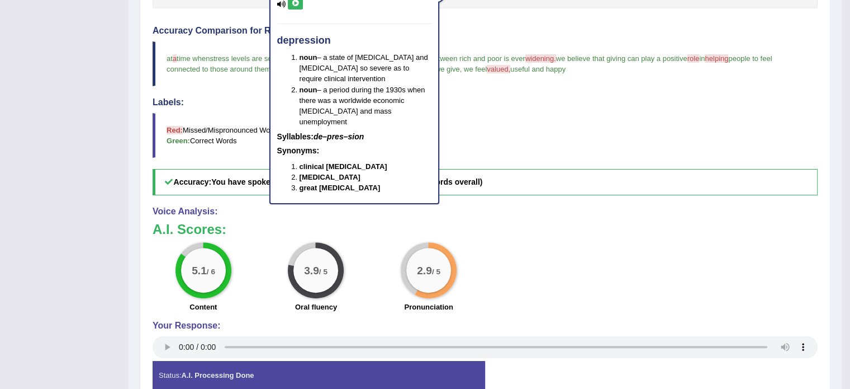
click at [476, 128] on blockquote "Red: Missed/Mispronounced Words Green: Correct Words" at bounding box center [485, 135] width 665 height 45
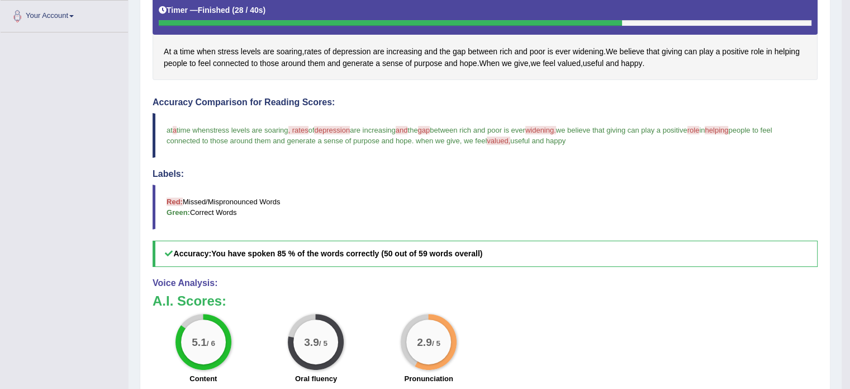
scroll to position [262, 0]
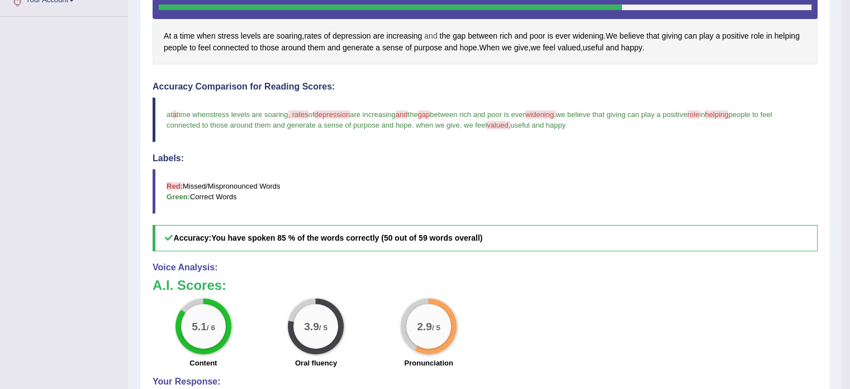
click at [432, 31] on span "and" at bounding box center [430, 36] width 13 height 12
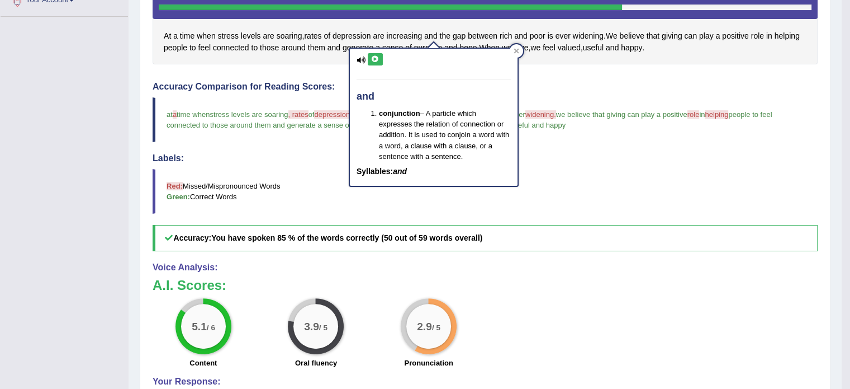
click at [369, 59] on button at bounding box center [375, 59] width 15 height 12
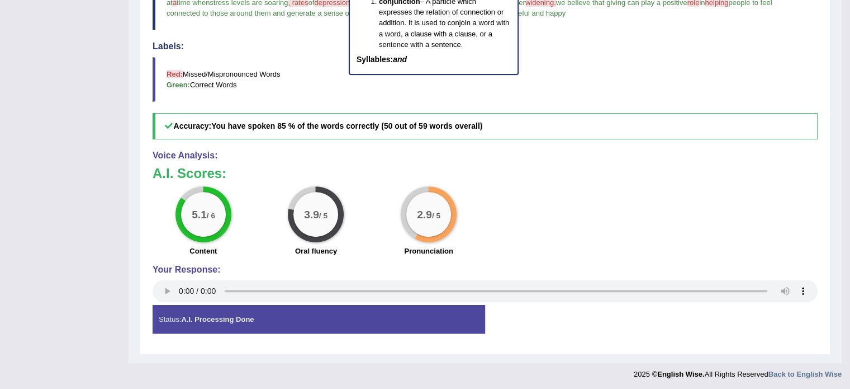
scroll to position [150, 0]
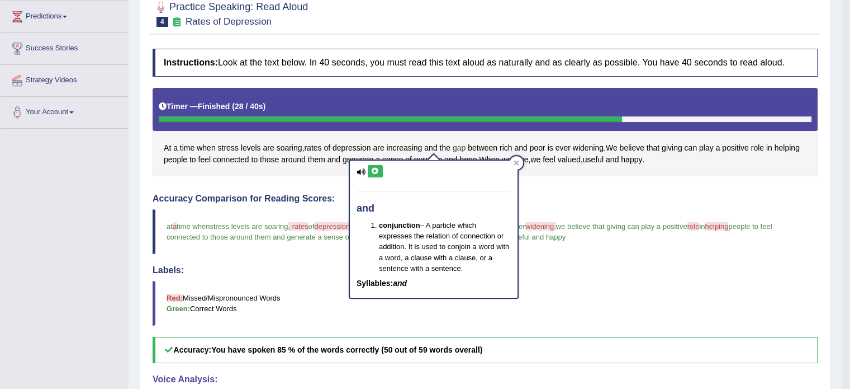
click at [462, 146] on span "gap" at bounding box center [459, 148] width 13 height 12
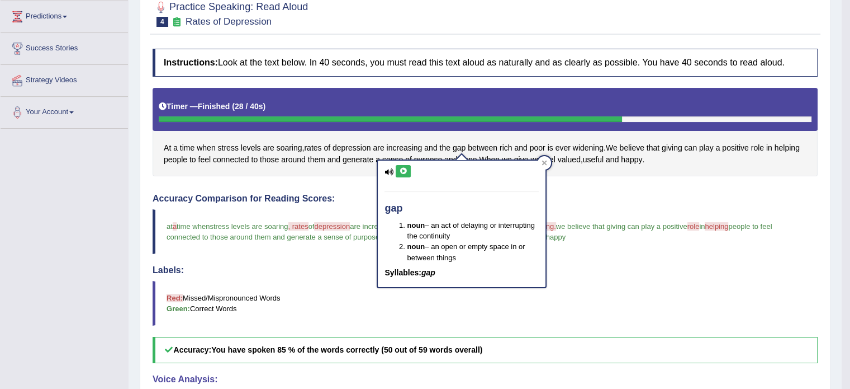
click at [407, 167] on button at bounding box center [403, 171] width 15 height 12
click at [373, 330] on div "Accuracy Comparison for Reading Scores: at a the time when a stress levels are …" at bounding box center [485, 277] width 665 height 169
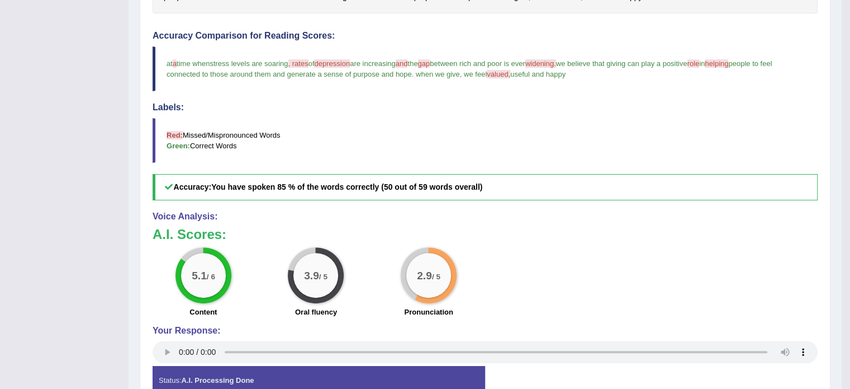
scroll to position [206, 0]
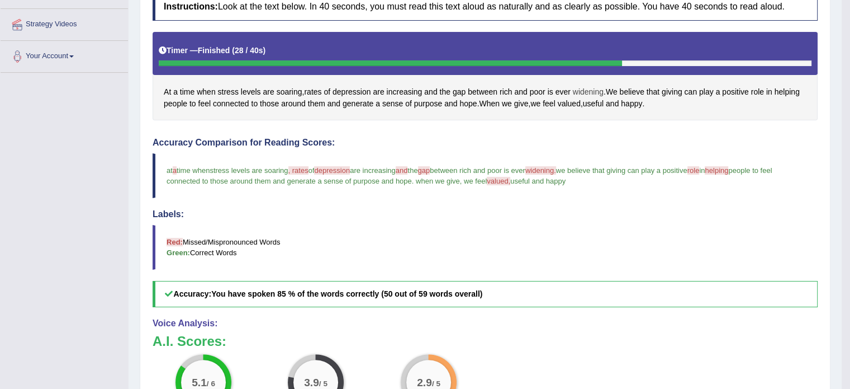
click at [599, 86] on span "widening" at bounding box center [588, 92] width 31 height 12
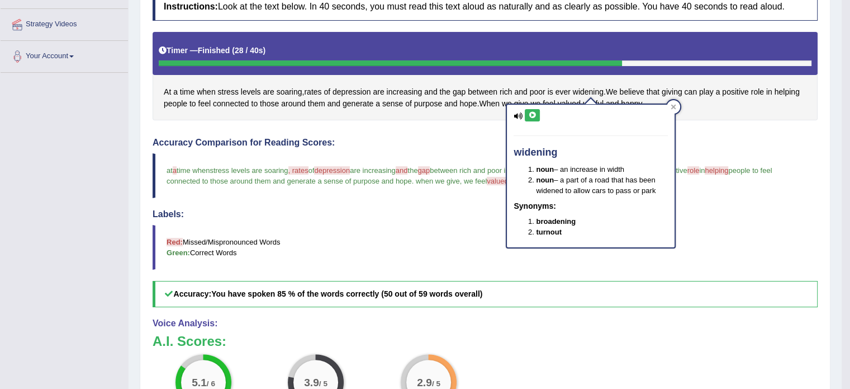
click at [531, 113] on icon at bounding box center [532, 115] width 8 height 7
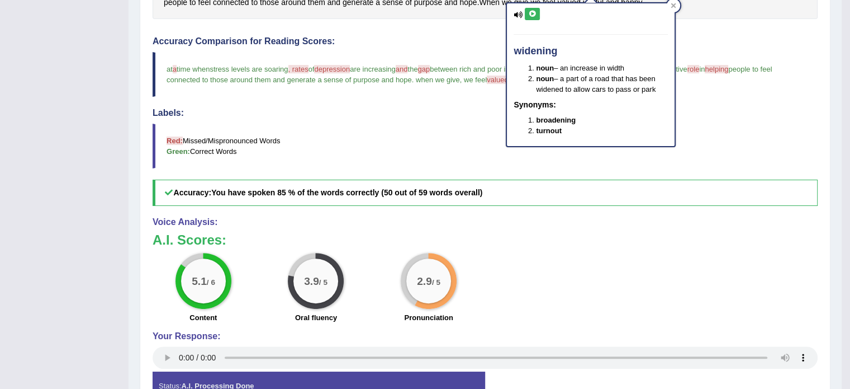
scroll to position [373, 0]
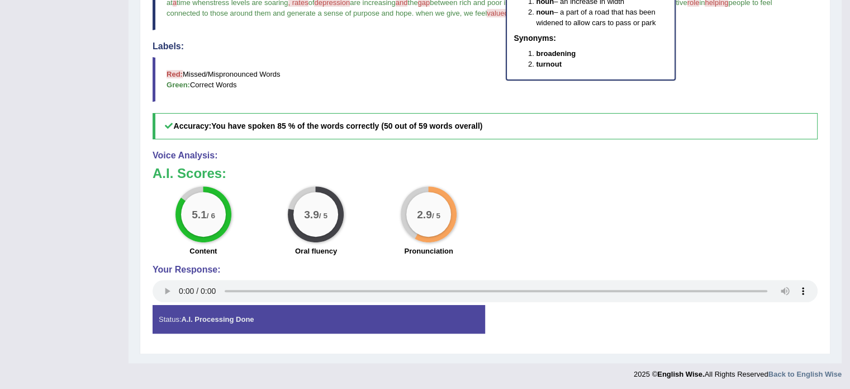
click at [522, 150] on h4 "Voice Analysis:" at bounding box center [485, 155] width 665 height 10
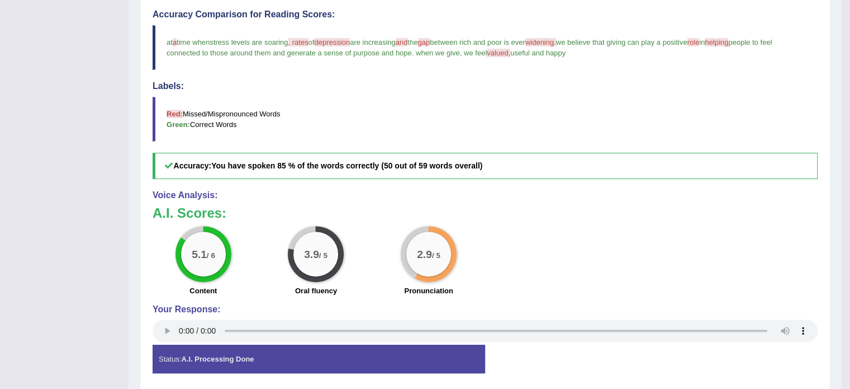
scroll to position [262, 0]
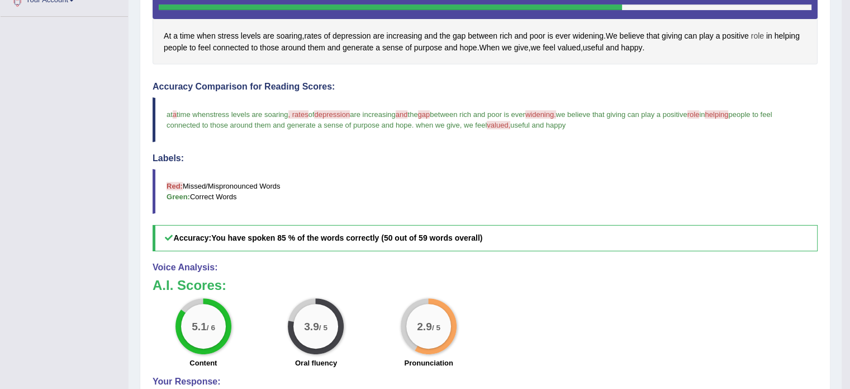
click at [756, 36] on span "role" at bounding box center [757, 36] width 13 height 12
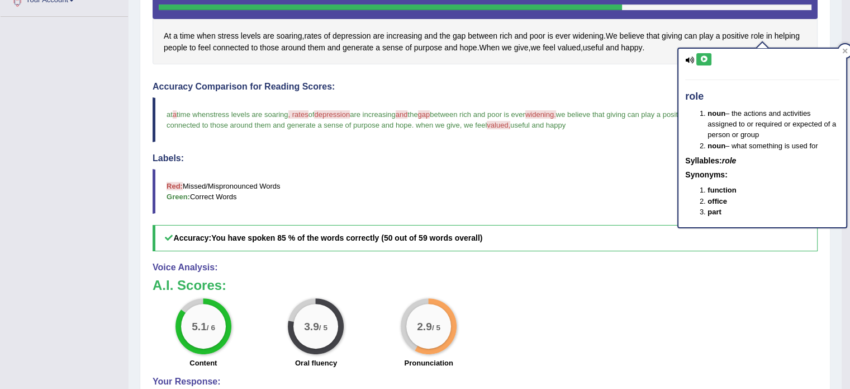
click at [707, 61] on icon at bounding box center [704, 59] width 8 height 7
click at [513, 204] on blockquote "Red: Missed/Mispronounced Words Green: Correct Words" at bounding box center [485, 191] width 665 height 45
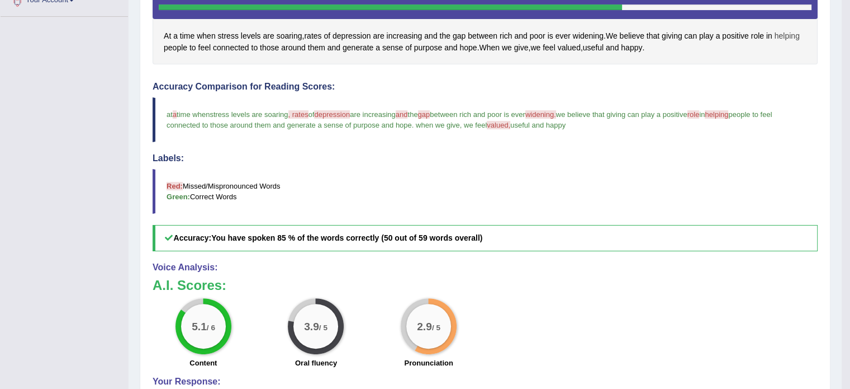
click at [789, 37] on span "helping" at bounding box center [787, 36] width 25 height 12
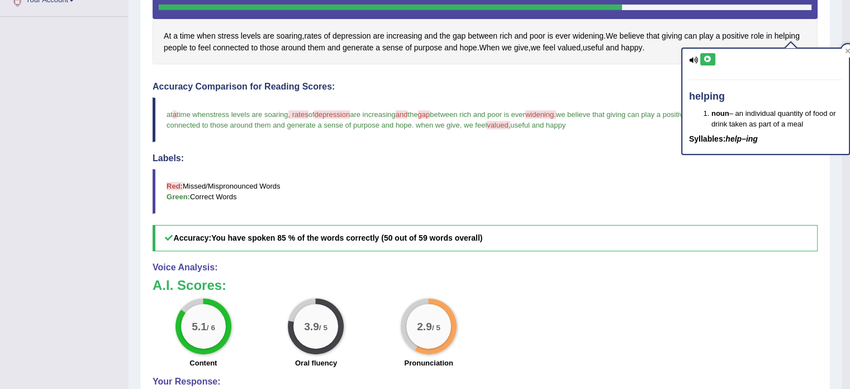
click at [707, 60] on icon at bounding box center [708, 59] width 8 height 7
click at [496, 147] on div "Accuracy Comparison for Reading Scores: at a the time when a stress levels are …" at bounding box center [485, 166] width 665 height 169
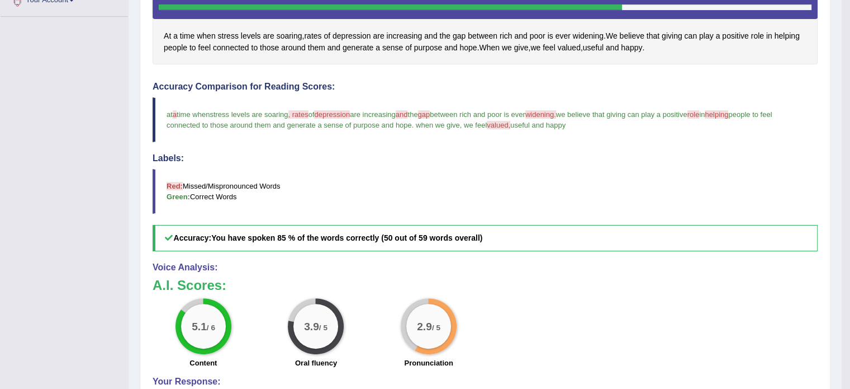
click at [500, 124] on span "valued," at bounding box center [498, 125] width 23 height 8
click at [573, 49] on span "valued" at bounding box center [569, 48] width 23 height 12
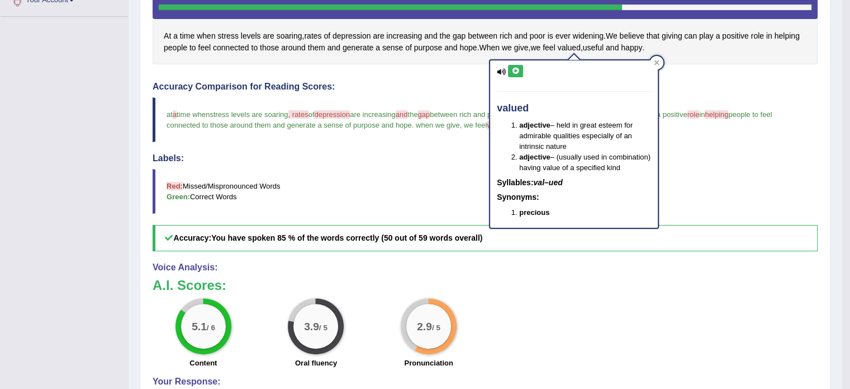
click at [514, 72] on icon at bounding box center [516, 71] width 8 height 7
click at [316, 169] on blockquote "Red: Missed/Mispronounced Words Green: Correct Words" at bounding box center [485, 191] width 665 height 45
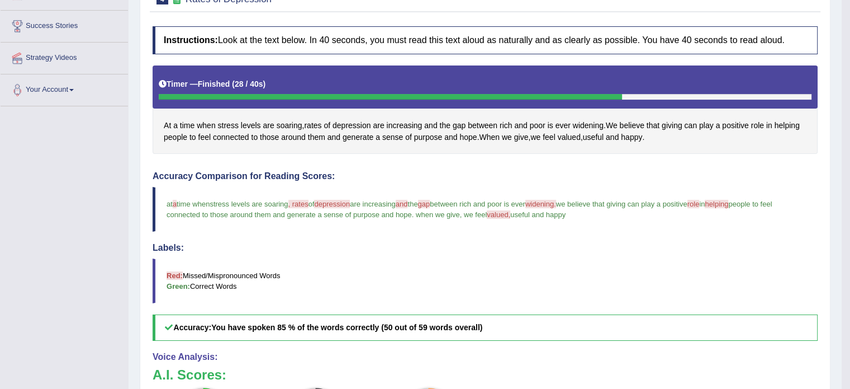
scroll to position [38, 0]
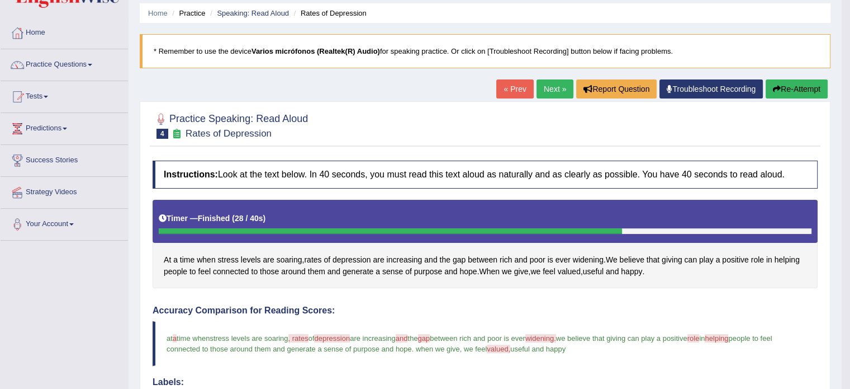
click at [552, 88] on link "Next »" at bounding box center [555, 88] width 37 height 19
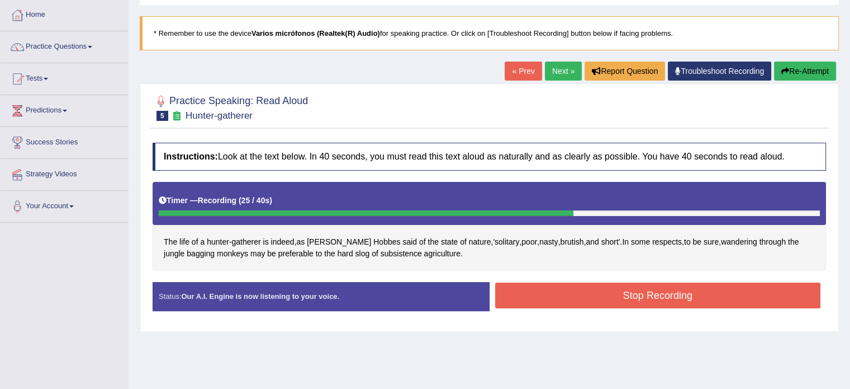
click at [598, 295] on button "Stop Recording" at bounding box center [658, 295] width 326 height 26
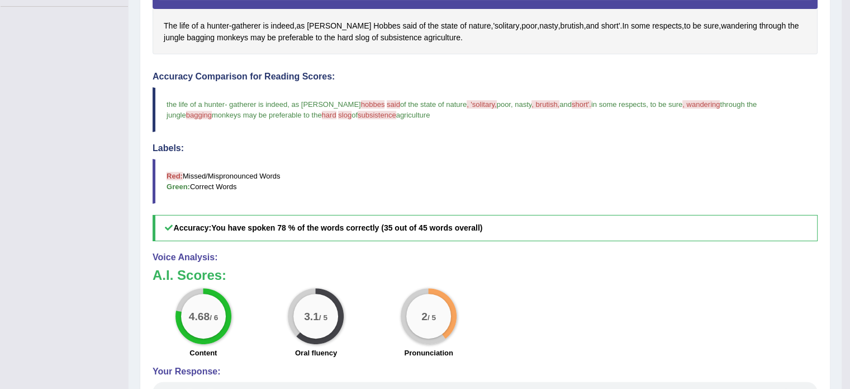
scroll to position [280, 0]
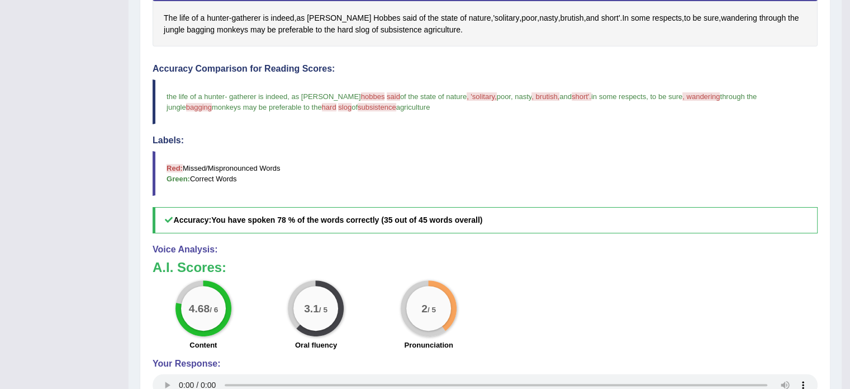
click at [200, 308] on big "4.68" at bounding box center [199, 308] width 21 height 12
click at [299, 303] on div "3.1 / 5" at bounding box center [315, 308] width 45 height 45
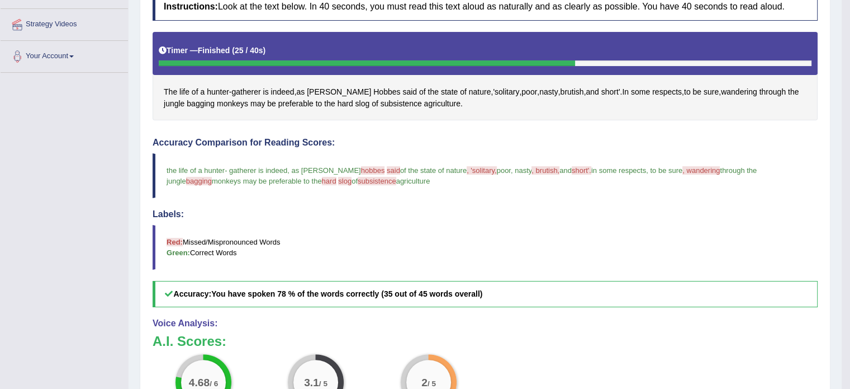
scroll to position [206, 0]
click at [373, 86] on span "Hobbes" at bounding box center [386, 92] width 27 height 12
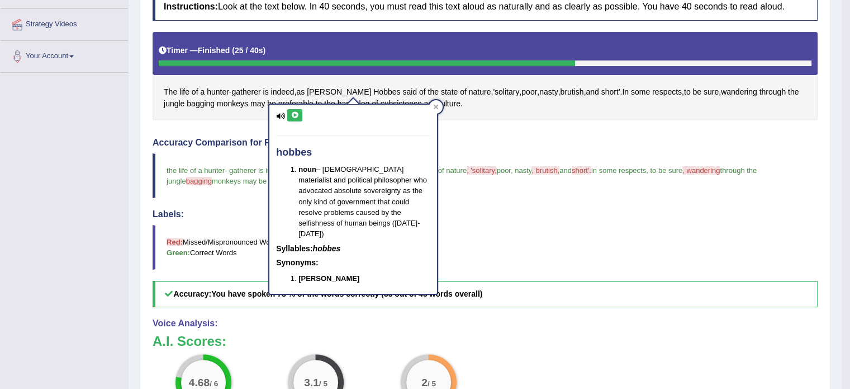
click at [291, 116] on icon at bounding box center [295, 115] width 8 height 7
click at [505, 189] on blockquote "the life of a hunter - gatherer is indeed , as [PERSON_NAME] hope said state of…" at bounding box center [485, 175] width 665 height 45
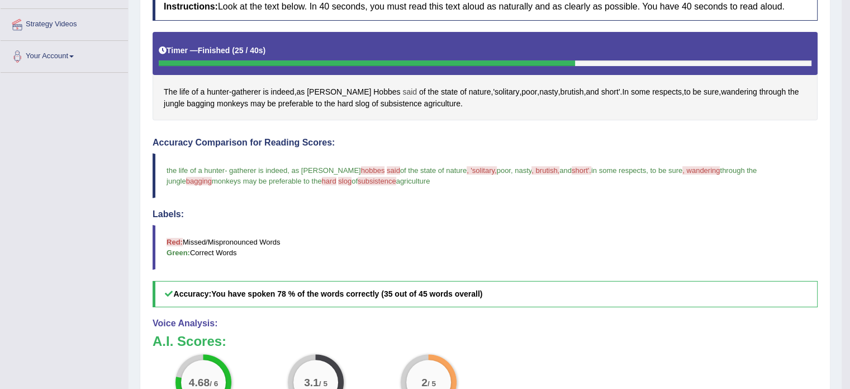
click at [402, 92] on span "said" at bounding box center [409, 92] width 15 height 12
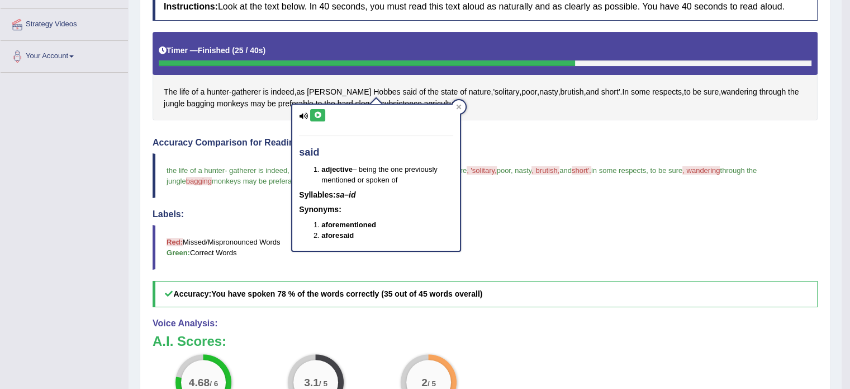
click at [318, 112] on icon at bounding box center [318, 115] width 8 height 7
click at [503, 187] on blockquote "the life of a hunter - gatherer is indeed , as [PERSON_NAME] hope said state of…" at bounding box center [485, 175] width 665 height 45
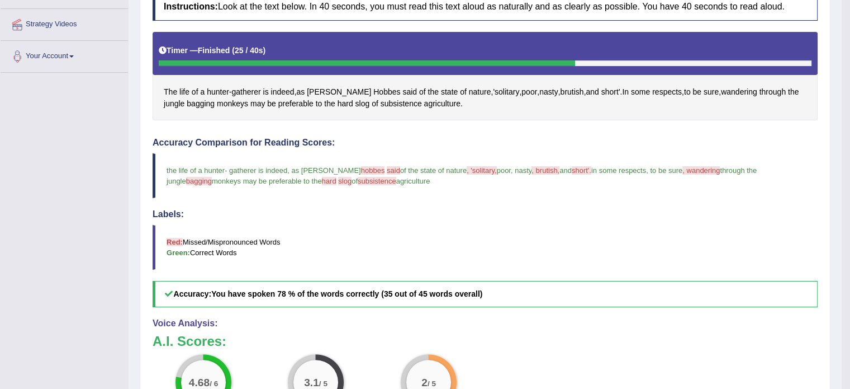
click at [467, 166] on span ", 'solitary," at bounding box center [482, 170] width 30 height 8
click at [493, 93] on span "'solitary" at bounding box center [506, 92] width 26 height 12
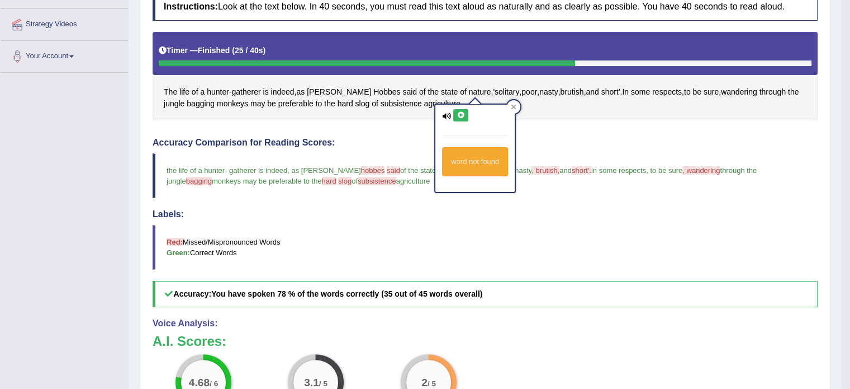
click at [463, 115] on icon at bounding box center [461, 115] width 8 height 7
click at [523, 230] on blockquote "Red: Missed/Mispronounced Words Green: Correct Words" at bounding box center [485, 247] width 665 height 45
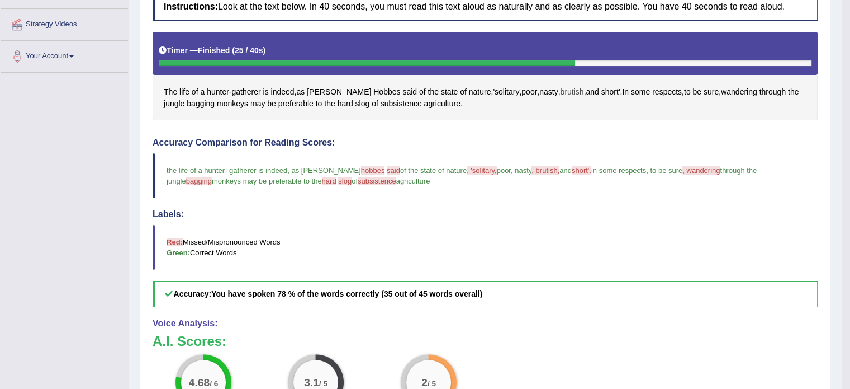
click at [560, 89] on span "brutish" at bounding box center [571, 92] width 23 height 12
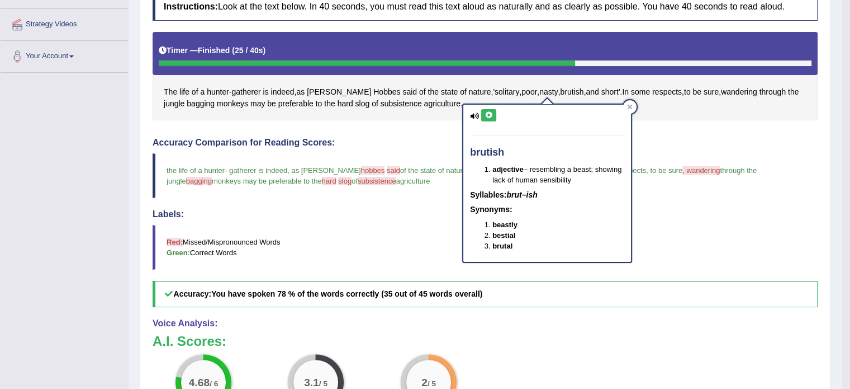
click at [492, 112] on icon at bounding box center [489, 115] width 8 height 7
click at [643, 234] on blockquote "Red: Missed/Mispronounced Words Green: Correct Words" at bounding box center [485, 247] width 665 height 45
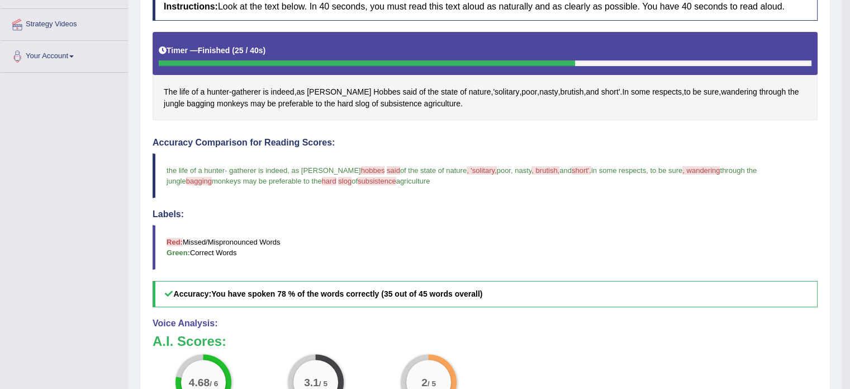
click at [572, 167] on span "short'." at bounding box center [582, 170] width 20 height 8
click at [602, 89] on span "short'" at bounding box center [611, 92] width 19 height 12
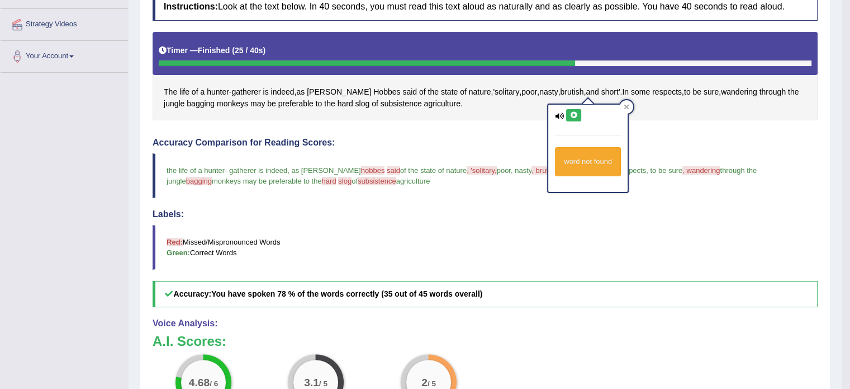
click at [572, 118] on button at bounding box center [573, 115] width 15 height 12
click at [694, 170] on span ", wandering" at bounding box center [701, 170] width 37 height 8
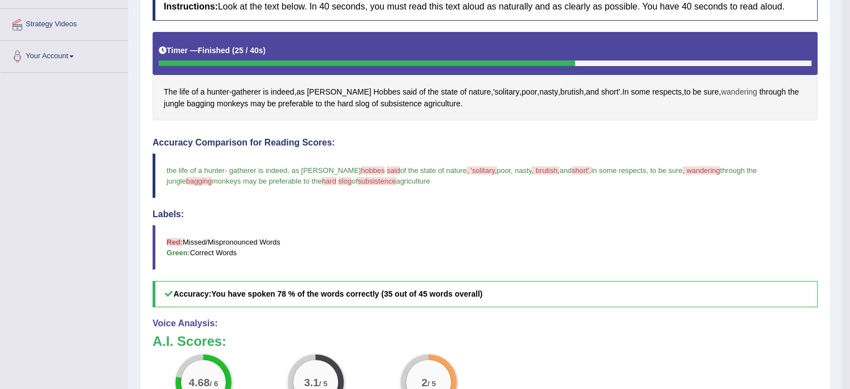
click at [724, 87] on span "wandering" at bounding box center [739, 92] width 36 height 12
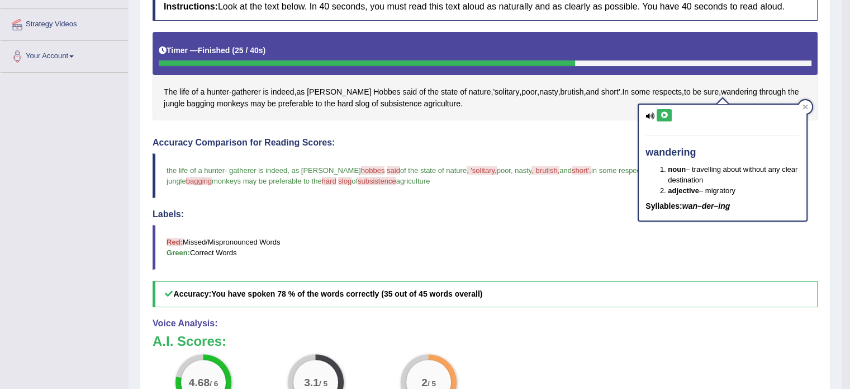
click at [659, 117] on button at bounding box center [664, 115] width 15 height 12
click at [571, 228] on blockquote "Red: Missed/Mispronounced Words Green: Correct Words" at bounding box center [485, 247] width 665 height 45
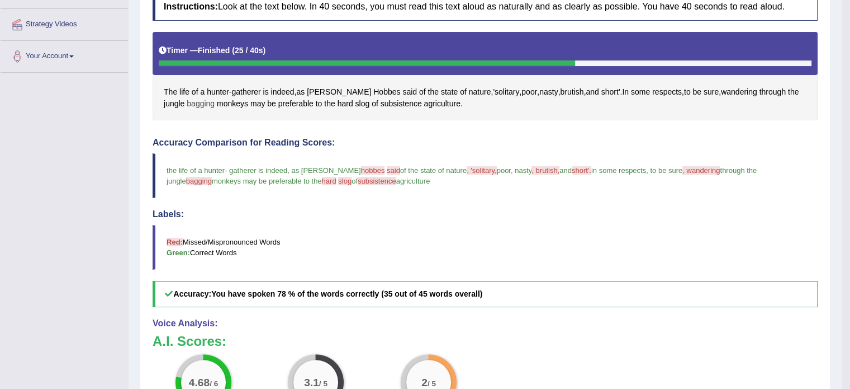
click at [187, 101] on span "bagging" at bounding box center [201, 104] width 28 height 12
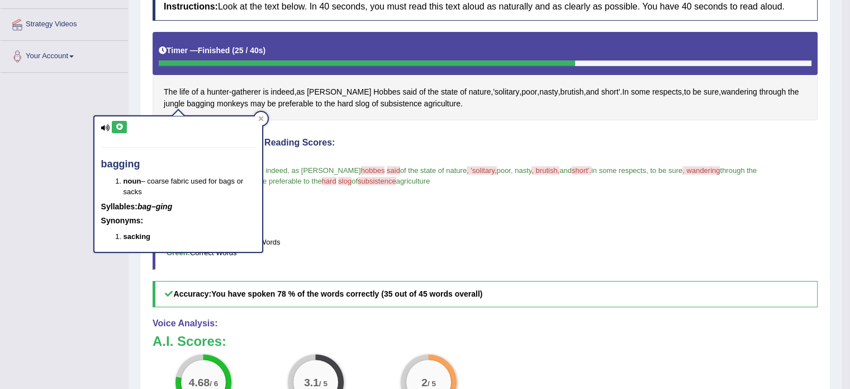
click at [121, 126] on icon at bounding box center [119, 127] width 8 height 7
click at [306, 186] on blockquote "the life of a hunter - gatherer is indeed , as [PERSON_NAME] hope said state of…" at bounding box center [485, 175] width 665 height 45
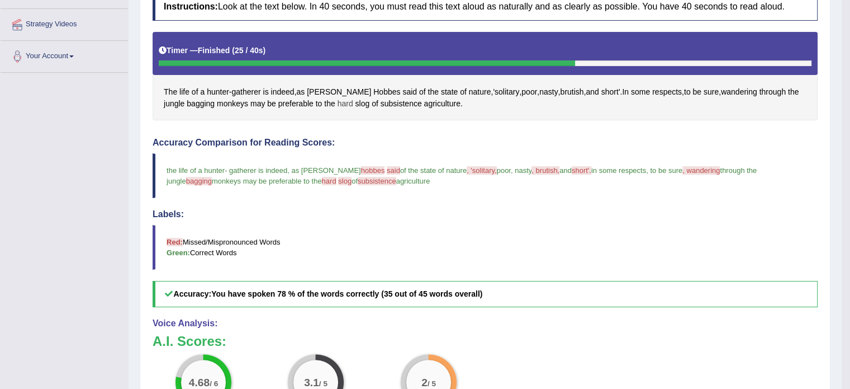
click at [338, 101] on span "hard" at bounding box center [346, 104] width 16 height 12
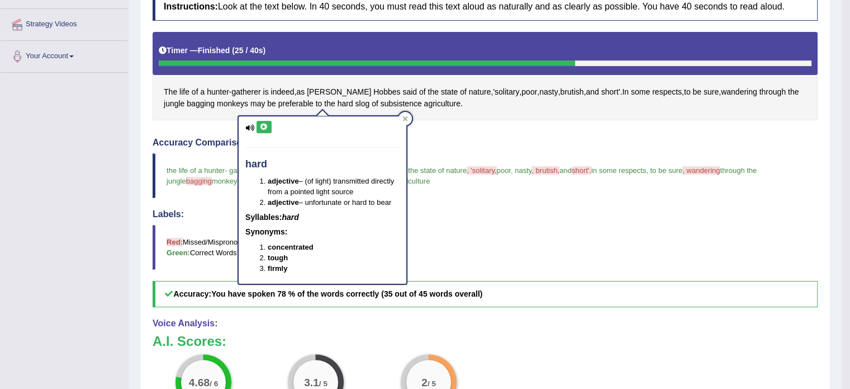
click at [271, 127] on div "hard adjective – (of light) transmitted directly from a pointed light source ad…" at bounding box center [323, 199] width 168 height 167
click at [267, 127] on icon at bounding box center [264, 127] width 8 height 7
click at [356, 102] on span "slog" at bounding box center [363, 104] width 15 height 12
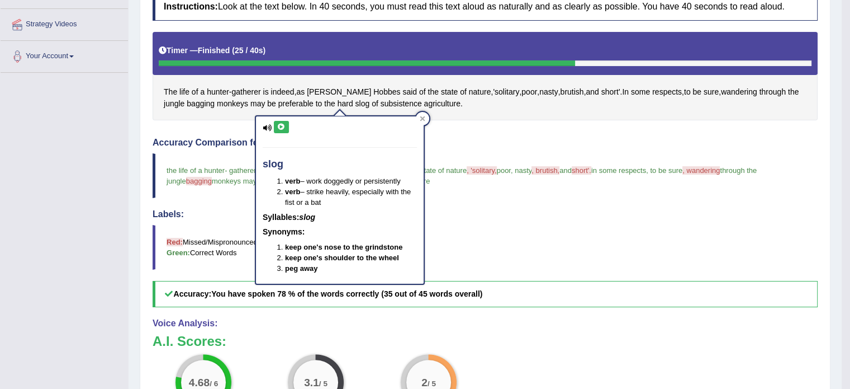
click at [281, 125] on icon at bounding box center [281, 127] width 8 height 7
click at [356, 106] on span "slog" at bounding box center [363, 104] width 15 height 12
click at [555, 198] on div "Accuracy Comparison for Reading Scores: the life of a hunter - gatherer is inde…" at bounding box center [485, 222] width 665 height 169
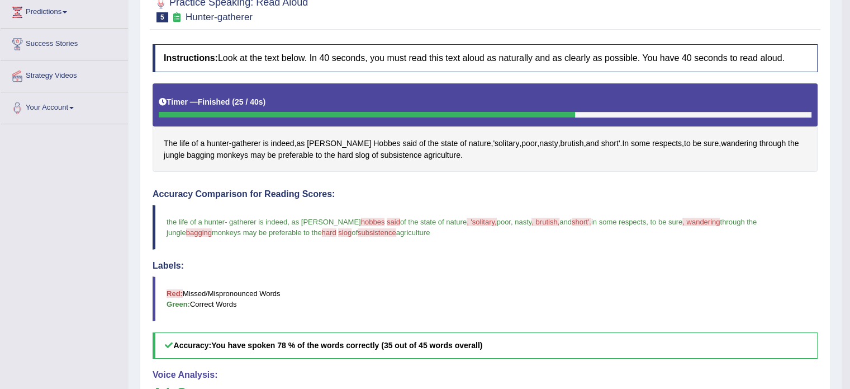
scroll to position [94, 0]
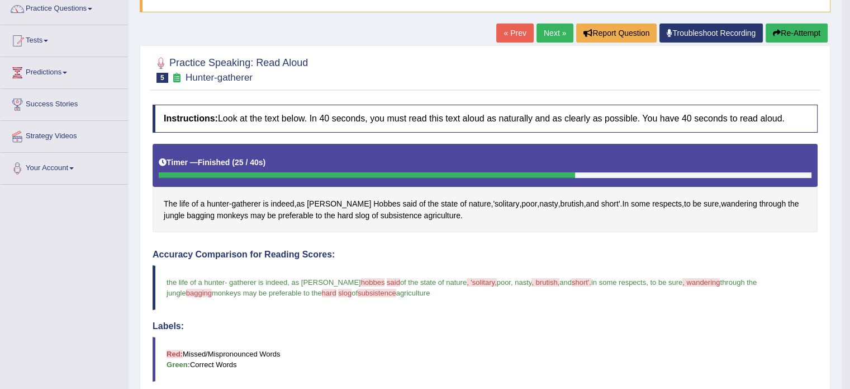
click at [810, 35] on button "Re-Attempt" at bounding box center [797, 32] width 62 height 19
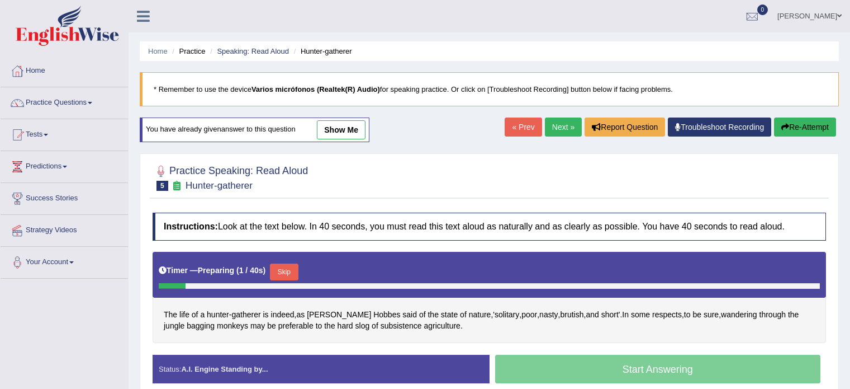
click at [282, 263] on button "Skip" at bounding box center [284, 271] width 28 height 17
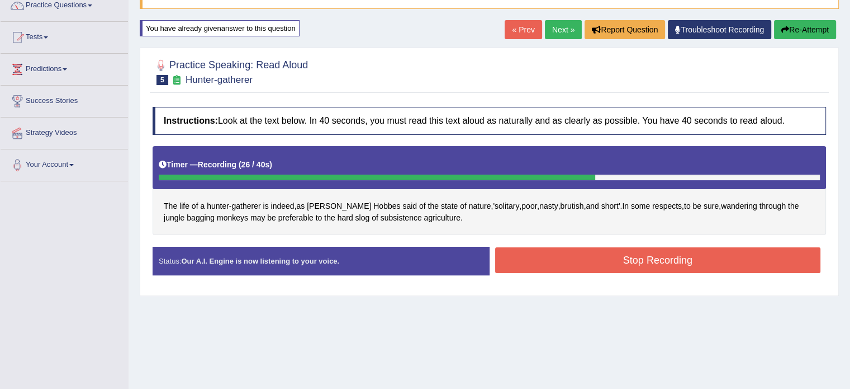
click at [579, 262] on button "Stop Recording" at bounding box center [658, 260] width 326 height 26
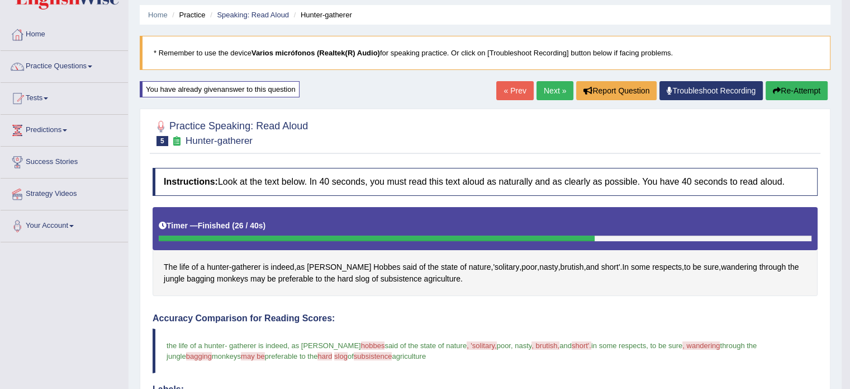
scroll to position [56, 0]
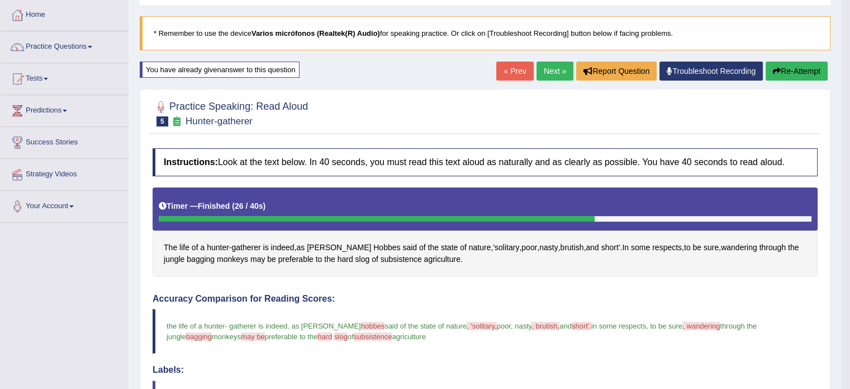
click at [185, 71] on div "You have already given answer to this question" at bounding box center [220, 69] width 160 height 16
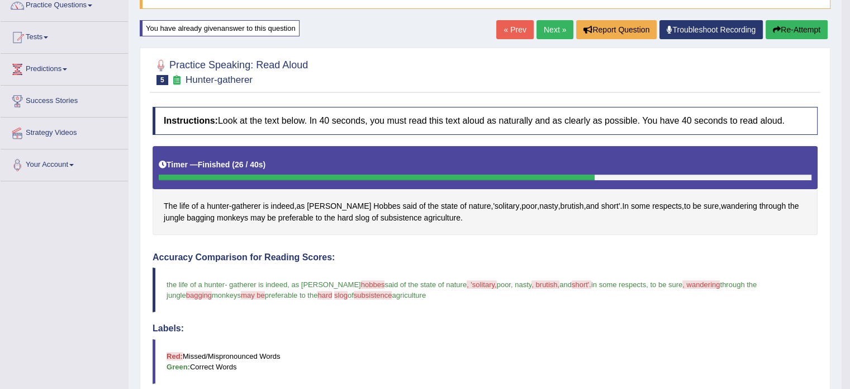
scroll to position [112, 0]
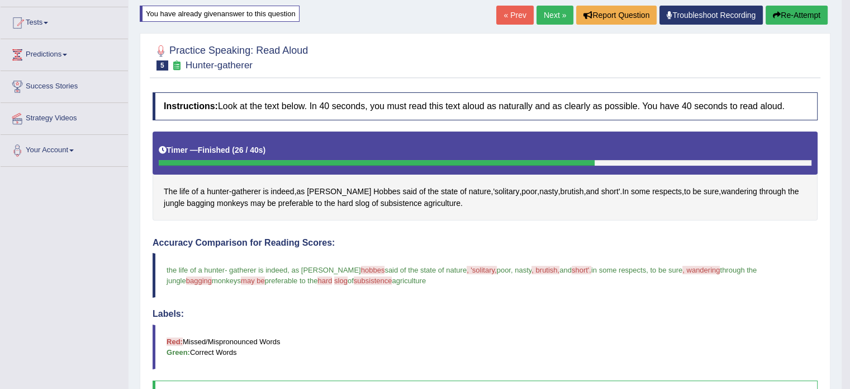
click at [667, 16] on icon at bounding box center [670, 15] width 6 height 8
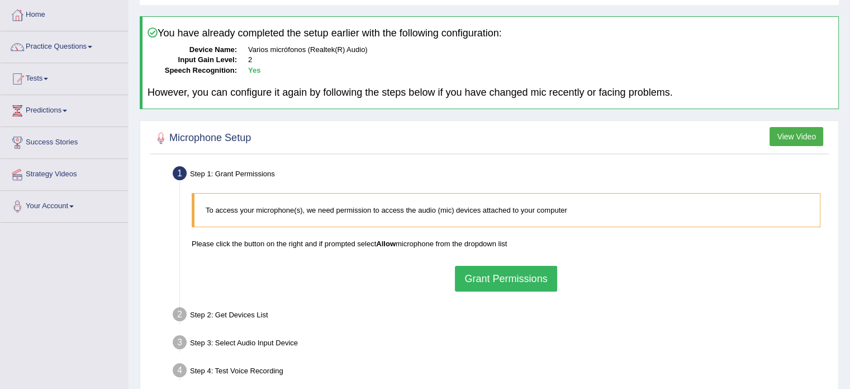
click at [477, 273] on button "Grant Permissions" at bounding box center [506, 279] width 102 height 26
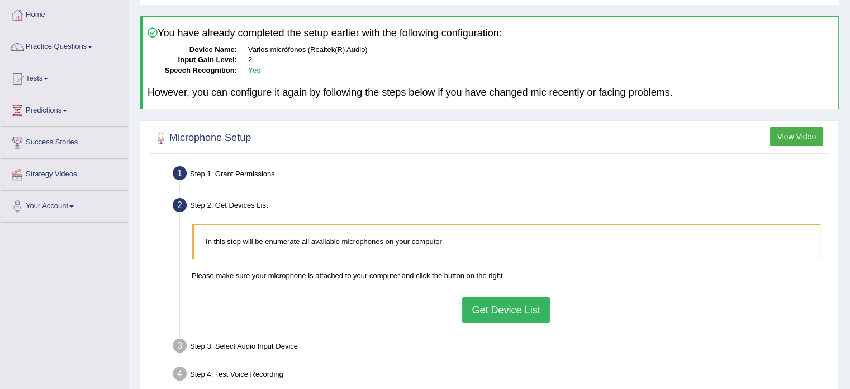
click at [487, 307] on button "Get Device List" at bounding box center [505, 310] width 87 height 26
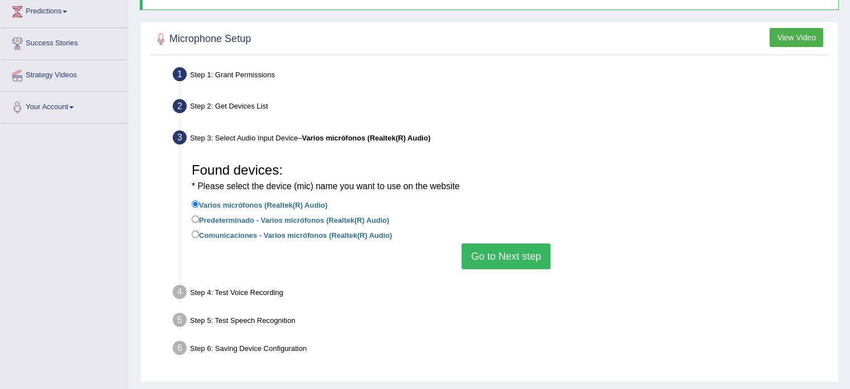
scroll to position [168, 0]
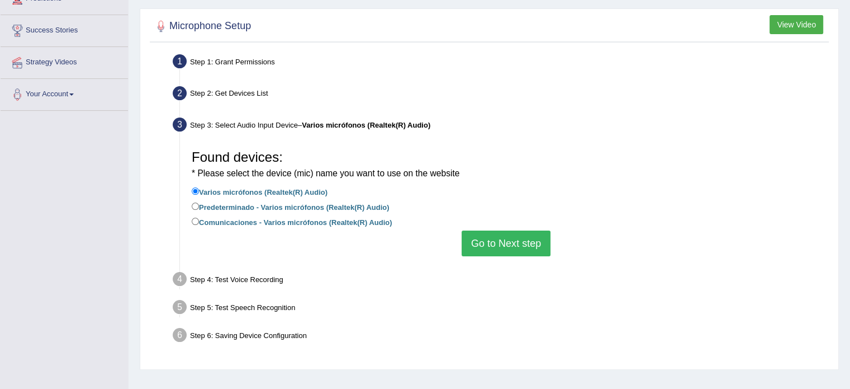
click at [485, 233] on button "Go to Next step" at bounding box center [506, 243] width 89 height 26
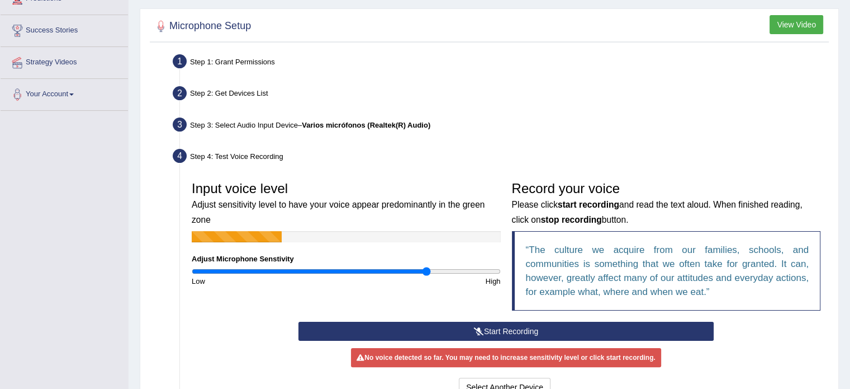
click at [427, 269] on input "range" at bounding box center [346, 271] width 309 height 9
drag, startPoint x: 427, startPoint y: 269, endPoint x: 449, endPoint y: 272, distance: 22.6
click at [449, 272] on input "range" at bounding box center [346, 271] width 309 height 9
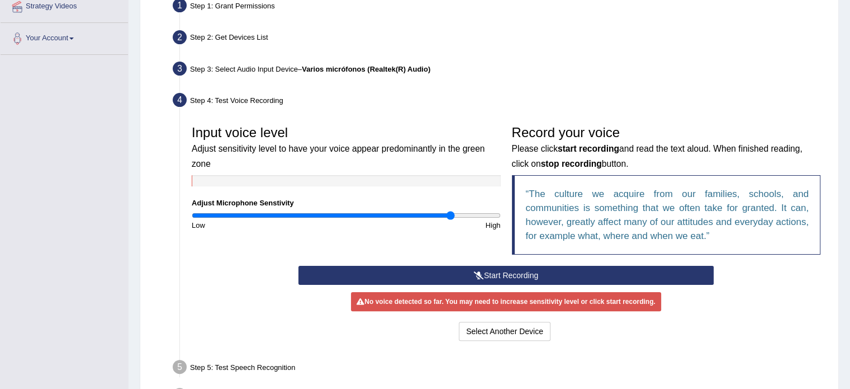
click at [538, 277] on button "Start Recording" at bounding box center [506, 275] width 415 height 19
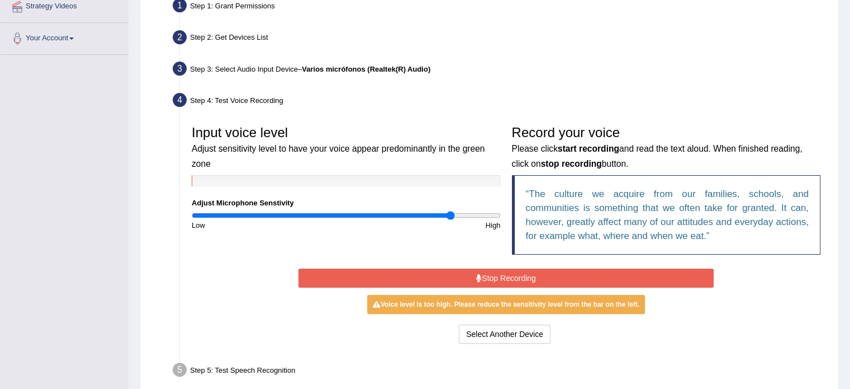
click at [532, 274] on button "Stop Recording" at bounding box center [506, 277] width 415 height 19
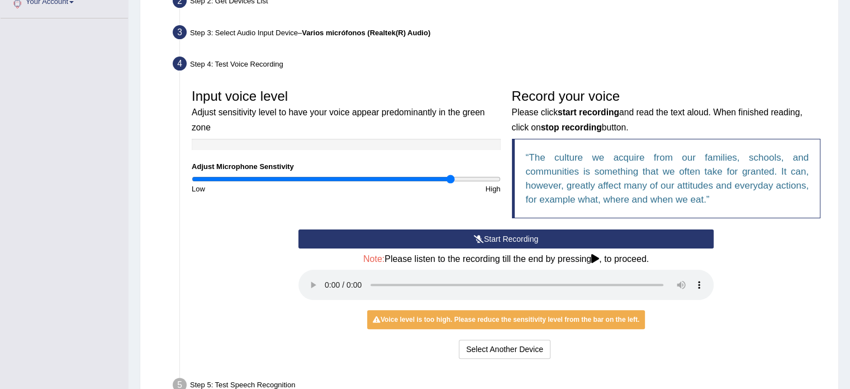
scroll to position [280, 0]
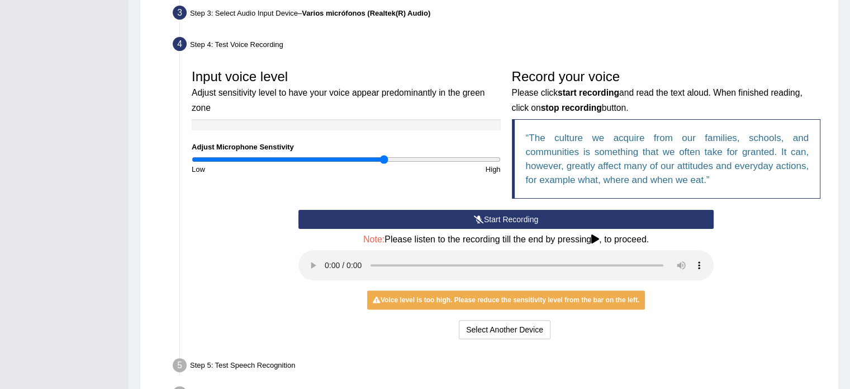
click at [385, 157] on input "range" at bounding box center [346, 159] width 309 height 9
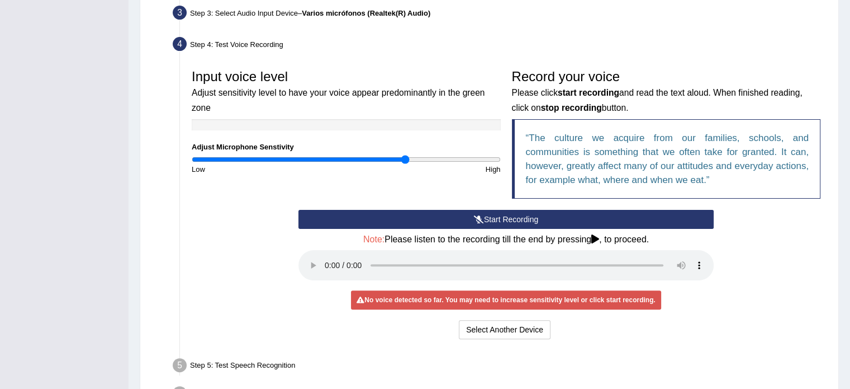
drag, startPoint x: 385, startPoint y: 157, endPoint x: 404, endPoint y: 163, distance: 20.5
click at [404, 163] on input "range" at bounding box center [346, 159] width 309 height 9
type input "1.38"
click at [402, 160] on input "range" at bounding box center [346, 159] width 309 height 9
click at [429, 224] on button "Start Recording" at bounding box center [506, 219] width 415 height 19
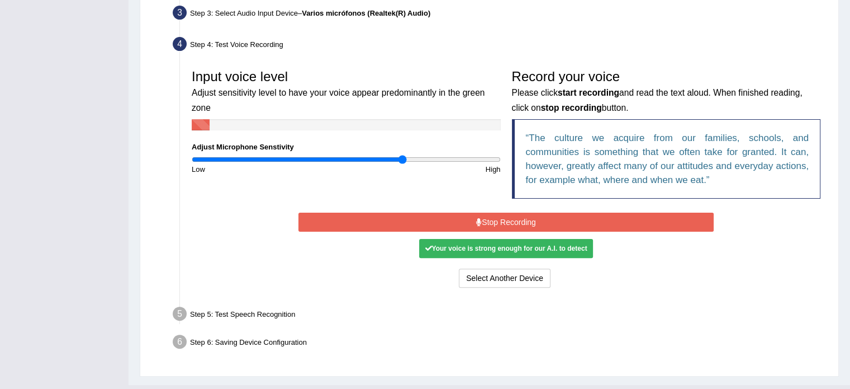
click at [480, 219] on icon at bounding box center [479, 222] width 6 height 8
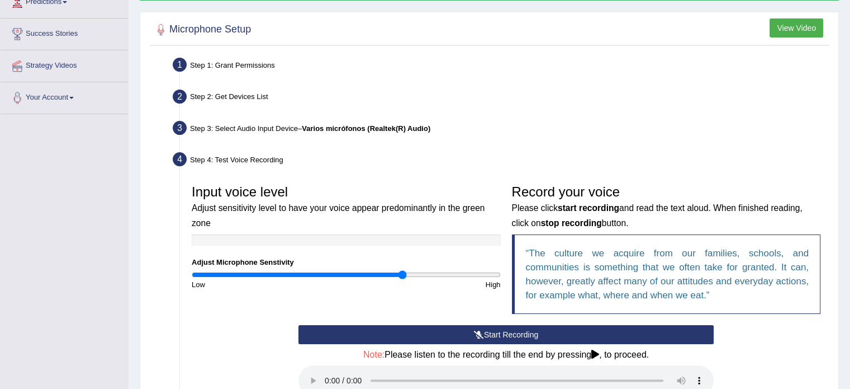
scroll to position [353, 0]
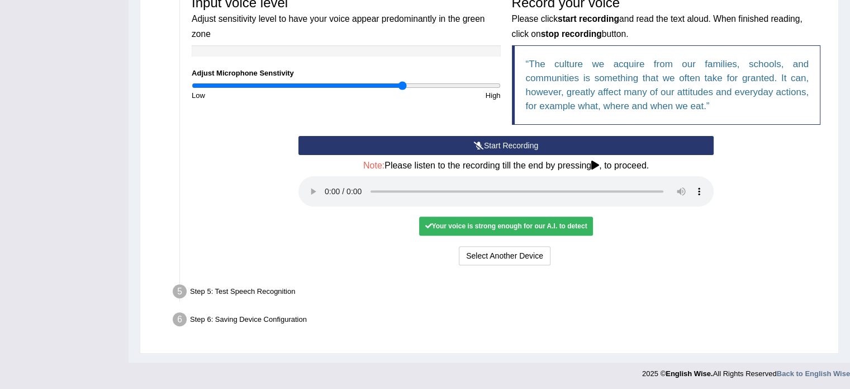
click at [486, 229] on div "Your voice is strong enough for our A.I. to detect" at bounding box center [505, 225] width 173 height 19
click at [486, 225] on div "Your voice is strong enough for our A.I. to detect" at bounding box center [505, 225] width 173 height 19
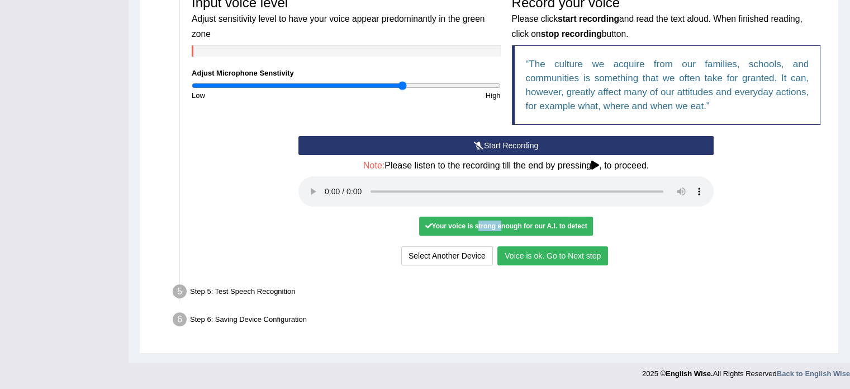
click at [514, 259] on button "Voice is ok. Go to Next step" at bounding box center [553, 255] width 111 height 19
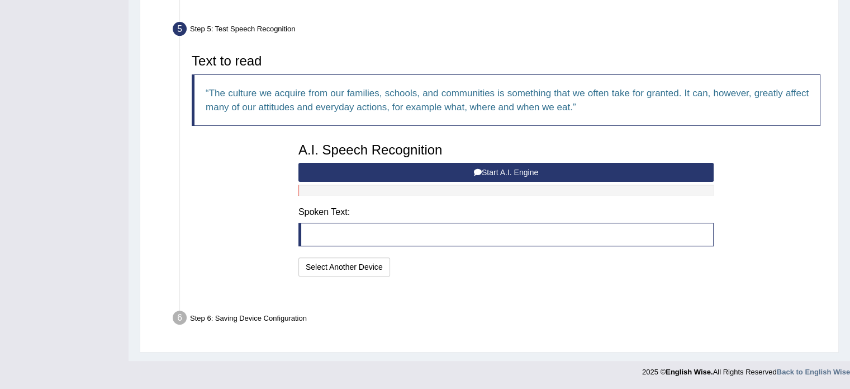
scroll to position [309, 0]
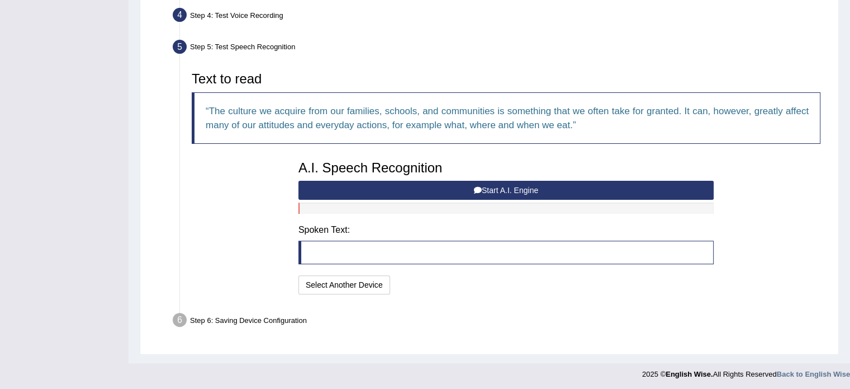
click at [488, 188] on button "Start A.I. Engine" at bounding box center [506, 190] width 415 height 19
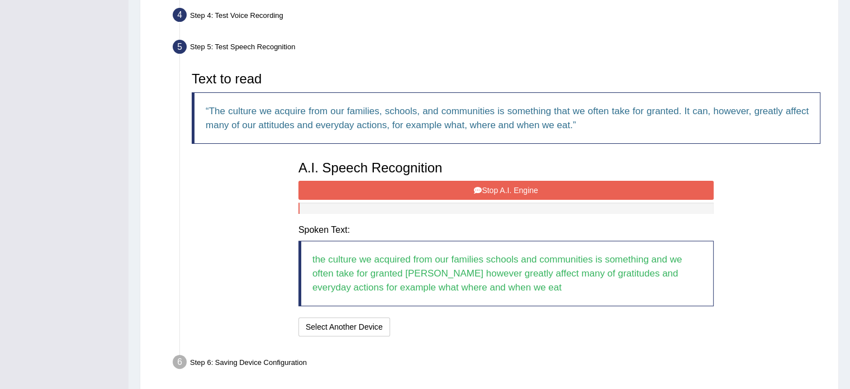
click at [421, 184] on button "Stop A.I. Engine" at bounding box center [506, 190] width 415 height 19
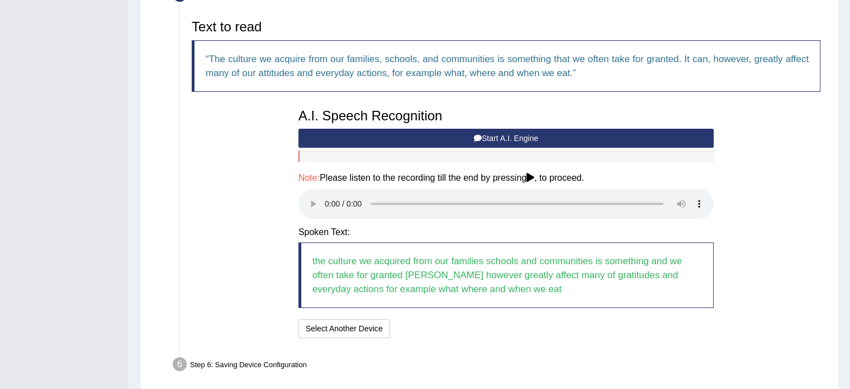
scroll to position [405, 0]
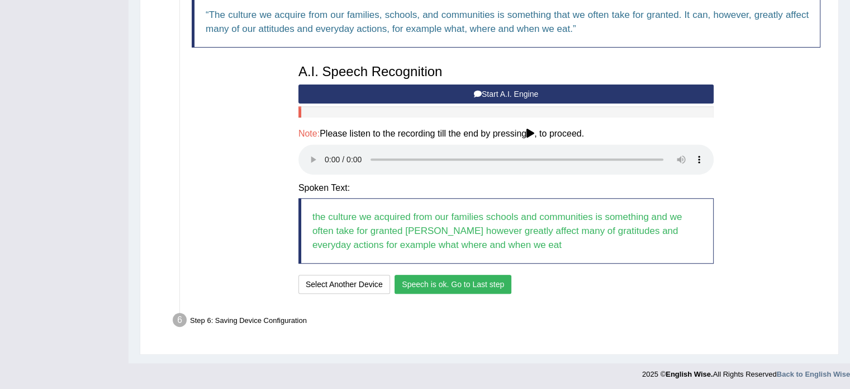
click at [457, 283] on button "Speech is ok. Go to Last step" at bounding box center [453, 283] width 117 height 19
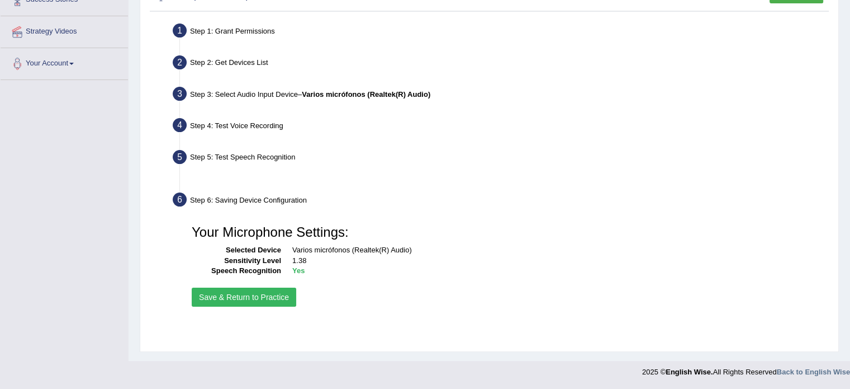
scroll to position [198, 0]
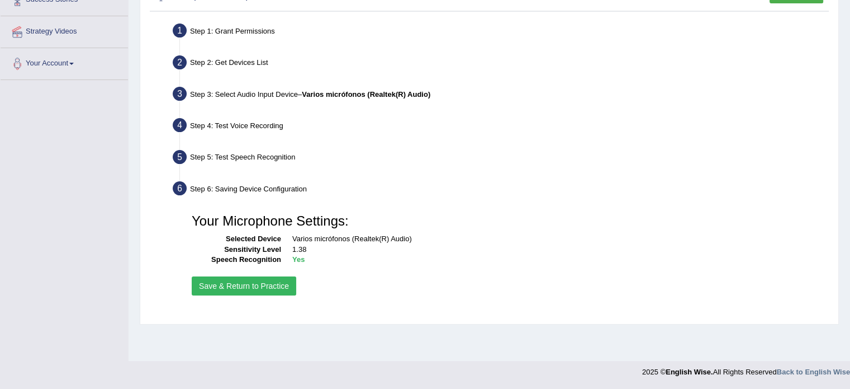
click at [257, 282] on button "Save & Return to Practice" at bounding box center [244, 285] width 105 height 19
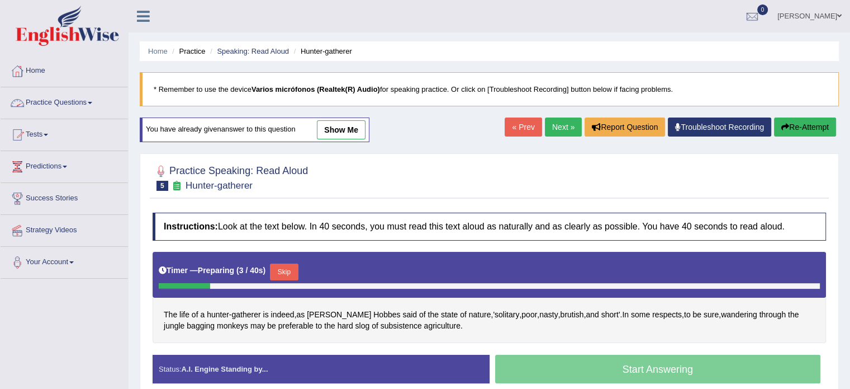
click at [60, 100] on link "Practice Questions" at bounding box center [64, 101] width 127 height 28
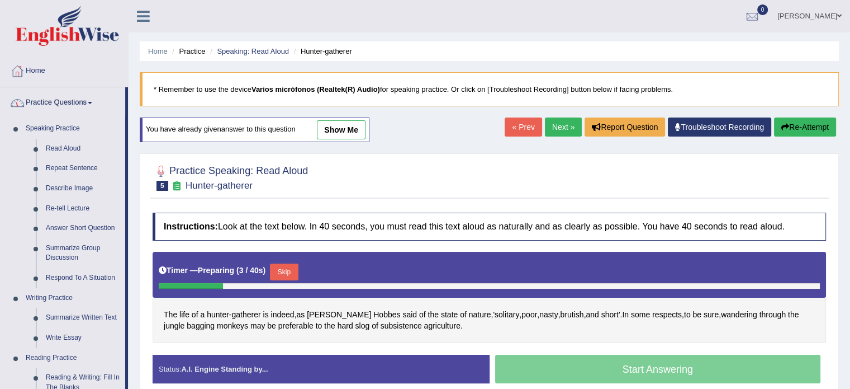
click at [60, 100] on link "Practice Questions" at bounding box center [63, 101] width 125 height 28
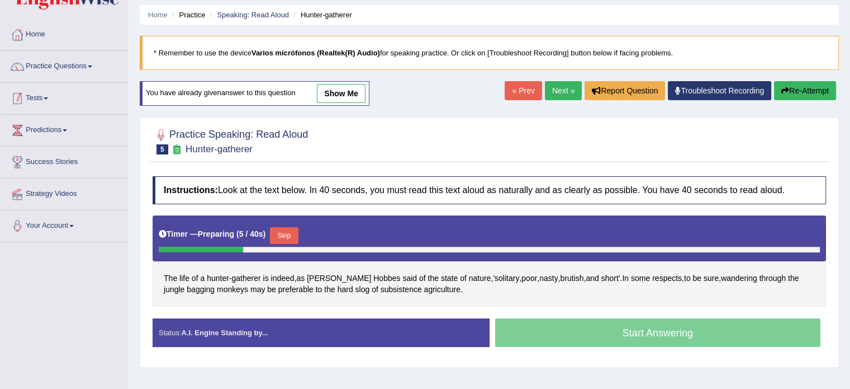
scroll to position [56, 0]
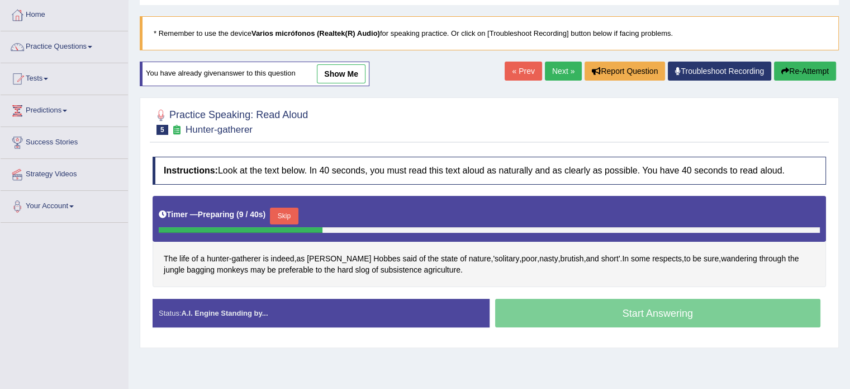
click at [556, 73] on link "Next »" at bounding box center [563, 70] width 37 height 19
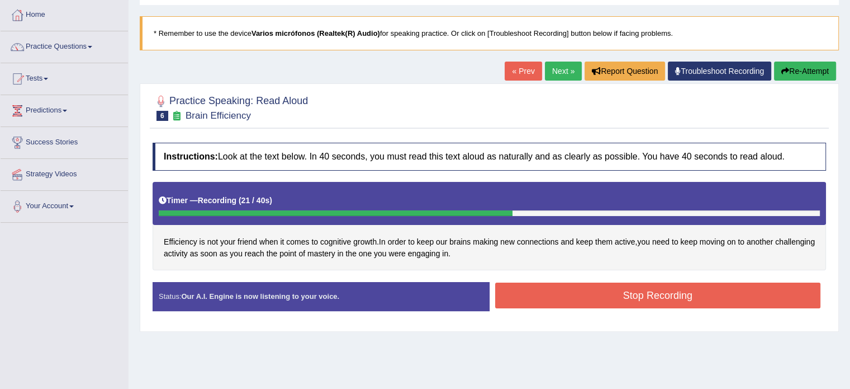
click at [586, 296] on button "Stop Recording" at bounding box center [658, 295] width 326 height 26
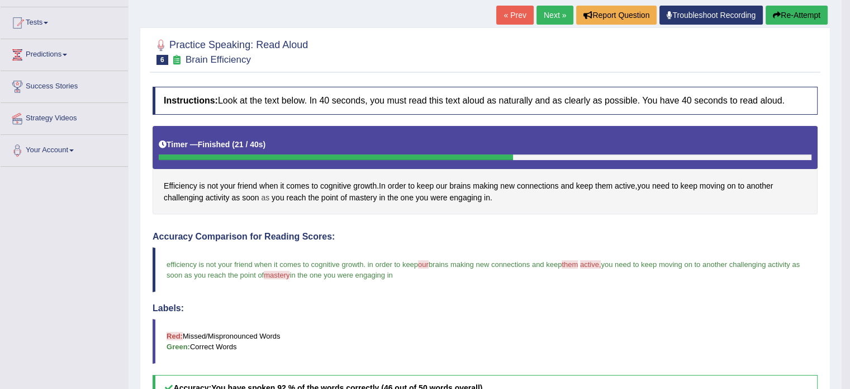
scroll to position [168, 0]
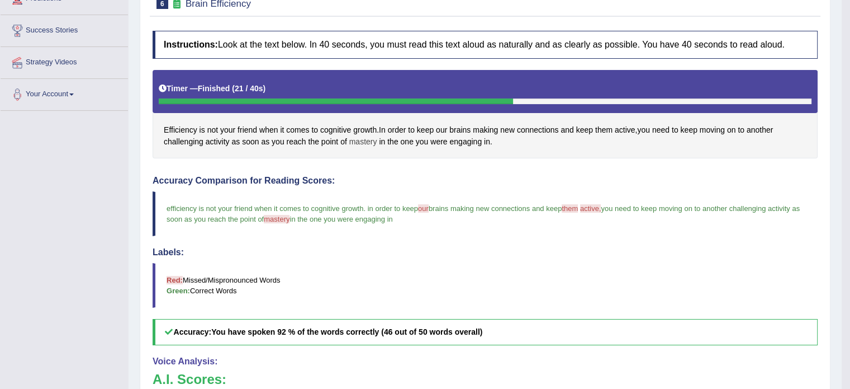
click at [356, 141] on span "mastery" at bounding box center [363, 142] width 28 height 12
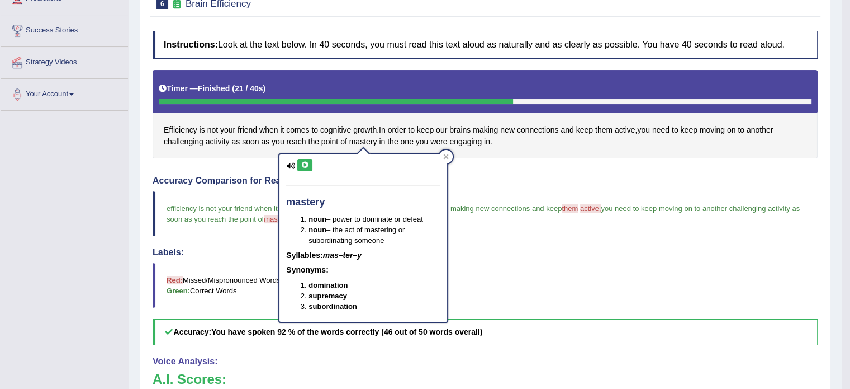
click at [311, 163] on button at bounding box center [304, 165] width 15 height 12
click at [550, 238] on div "Accuracy Comparison for Reading Scores: efficiency is not your friend when it c…" at bounding box center [485, 260] width 665 height 169
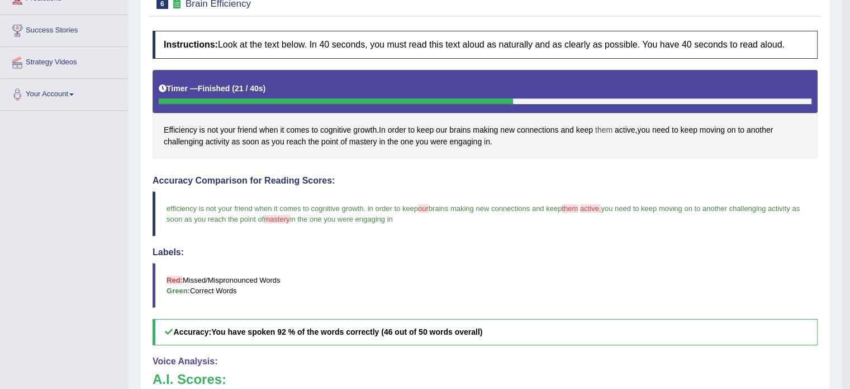
click at [604, 127] on span "them" at bounding box center [603, 130] width 17 height 12
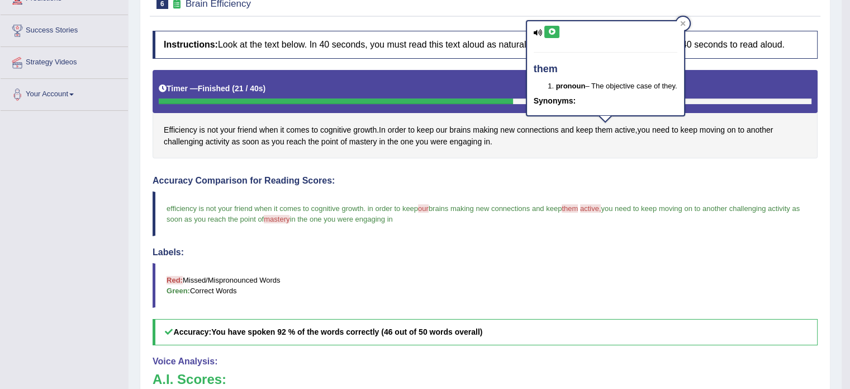
click at [546, 31] on button at bounding box center [551, 32] width 15 height 12
click at [593, 198] on blockquote "efficiency is not your friend when it comes to cognitive growth . in order to k…" at bounding box center [485, 213] width 665 height 45
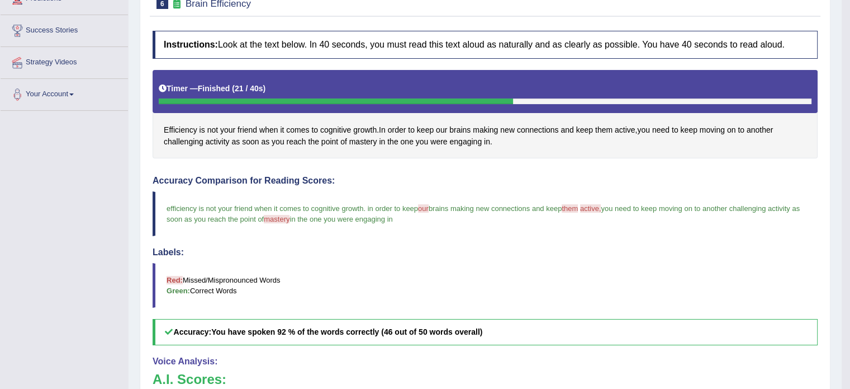
click at [596, 208] on span "active," at bounding box center [590, 208] width 21 height 8
click at [624, 129] on span "active" at bounding box center [625, 130] width 21 height 12
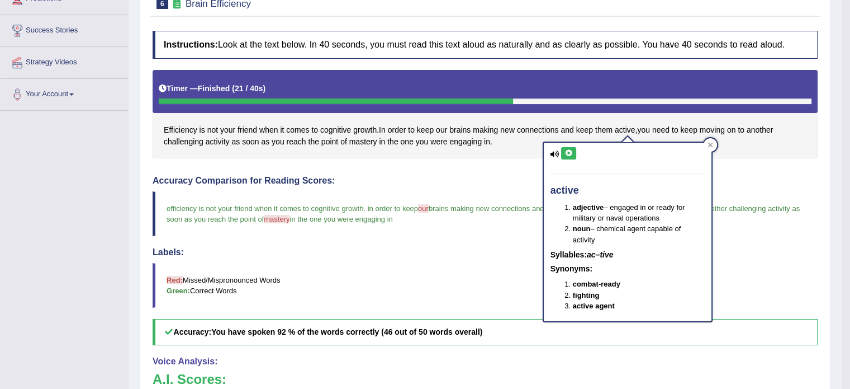
click at [567, 154] on icon at bounding box center [569, 153] width 8 height 7
click at [441, 122] on div "Efficiency is not your friend when it comes to cognitive growth . In order to k…" at bounding box center [485, 114] width 665 height 89
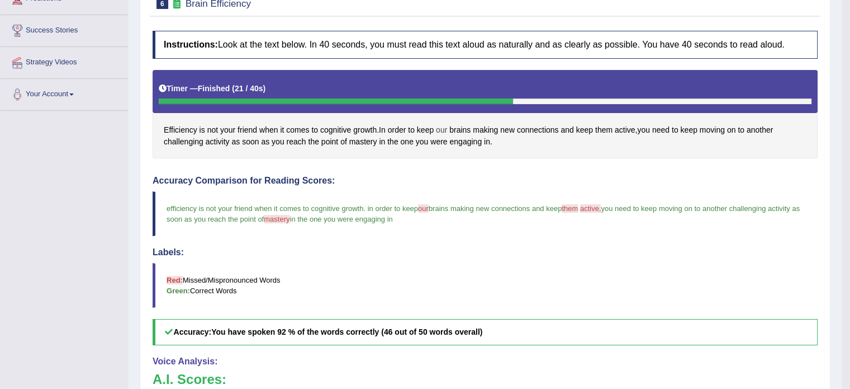
click at [441, 127] on span "our" at bounding box center [441, 130] width 11 height 12
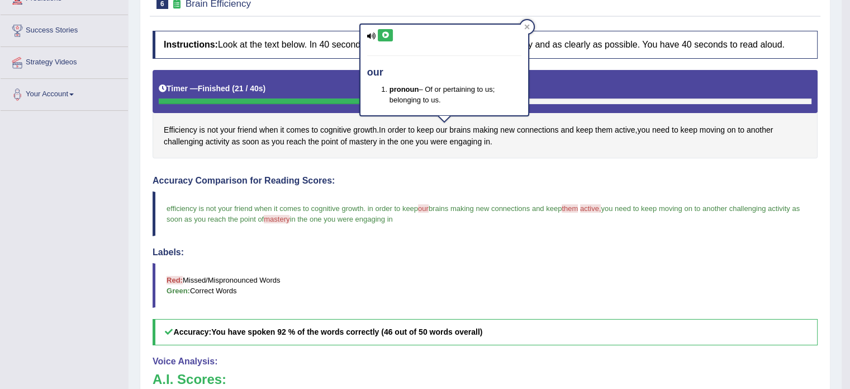
click at [383, 37] on icon at bounding box center [385, 35] width 8 height 7
click at [473, 263] on blockquote "Red: Missed/Mispronounced Words Green: Correct Words" at bounding box center [485, 285] width 665 height 45
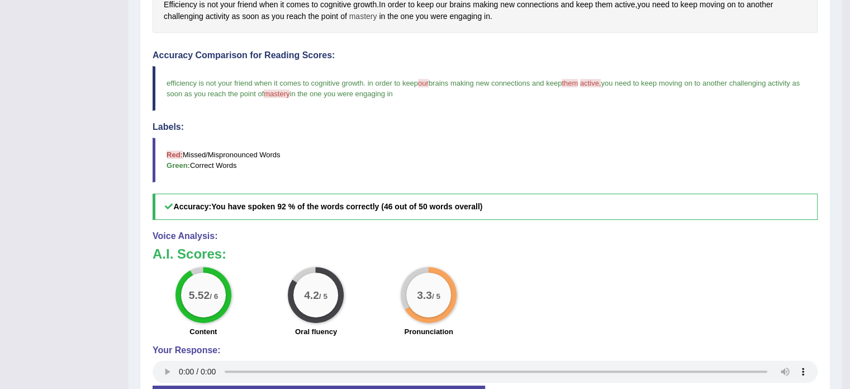
scroll to position [0, 0]
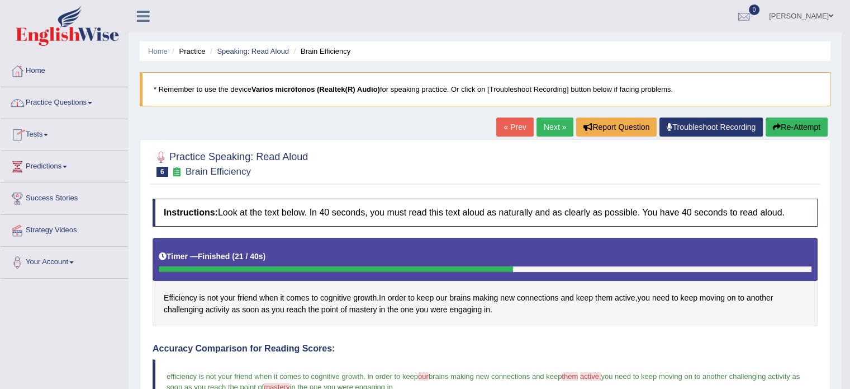
click at [76, 105] on link "Practice Questions" at bounding box center [64, 101] width 127 height 28
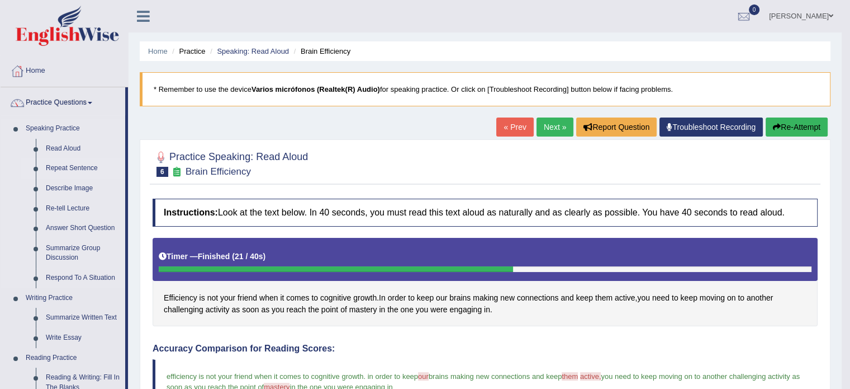
click at [80, 169] on link "Repeat Sentence" at bounding box center [83, 168] width 84 height 20
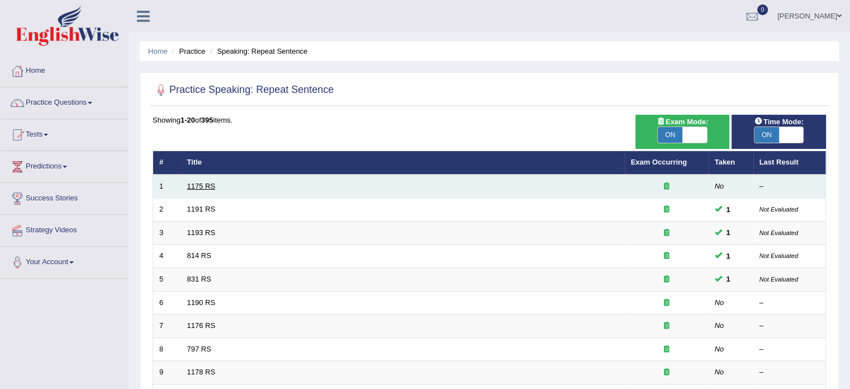
click at [209, 185] on link "1175 RS" at bounding box center [201, 186] width 29 height 8
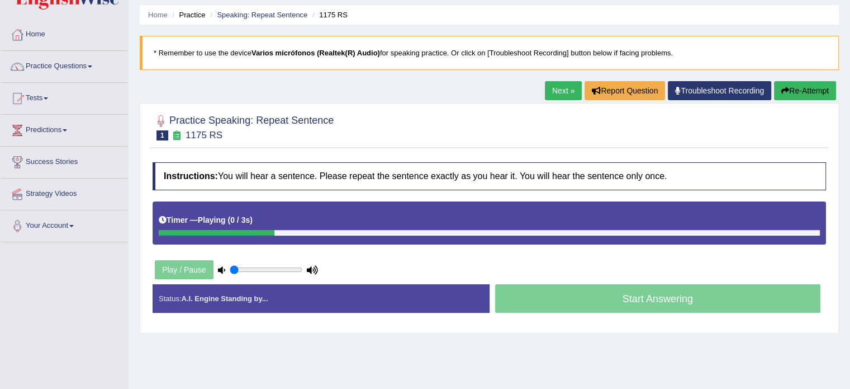
scroll to position [56, 0]
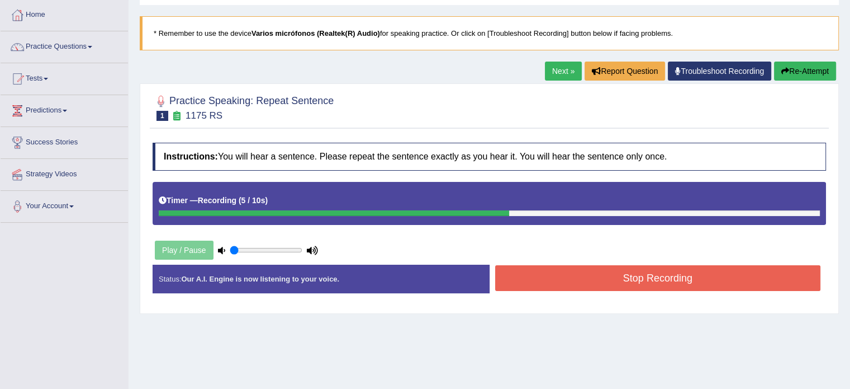
click at [695, 274] on button "Stop Recording" at bounding box center [658, 278] width 326 height 26
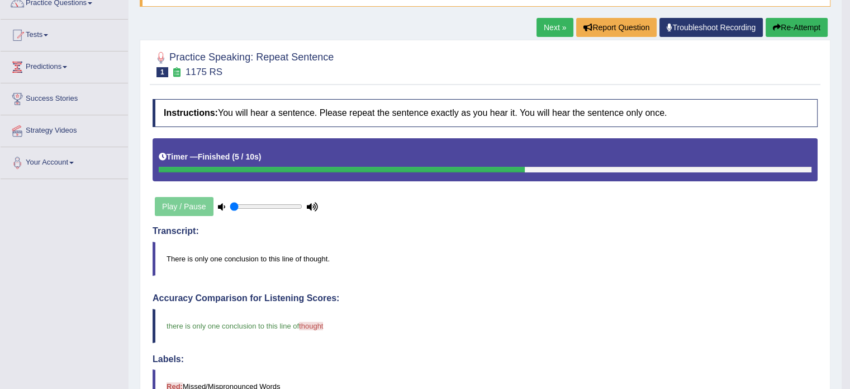
scroll to position [0, 0]
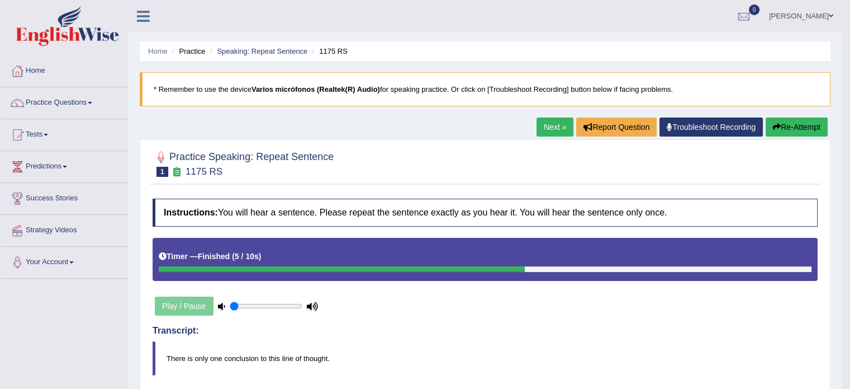
click at [548, 131] on link "Next »" at bounding box center [555, 126] width 37 height 19
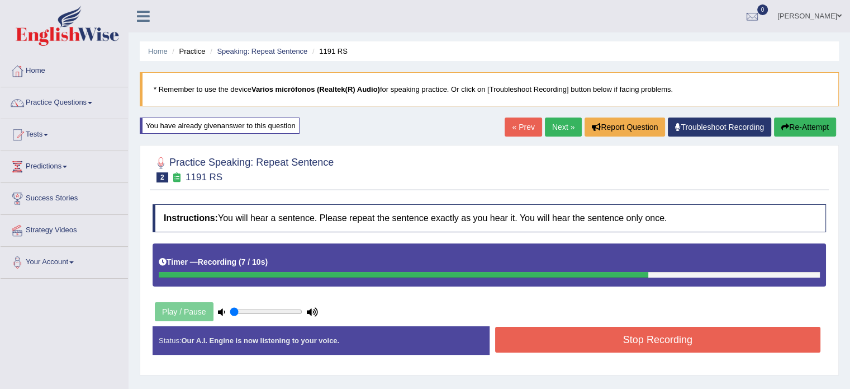
click at [727, 323] on div "Instructions: You will hear a sentence. Please repeat the sentence exactly as y…" at bounding box center [489, 283] width 679 height 171
click at [724, 333] on button "Stop Recording" at bounding box center [658, 339] width 326 height 26
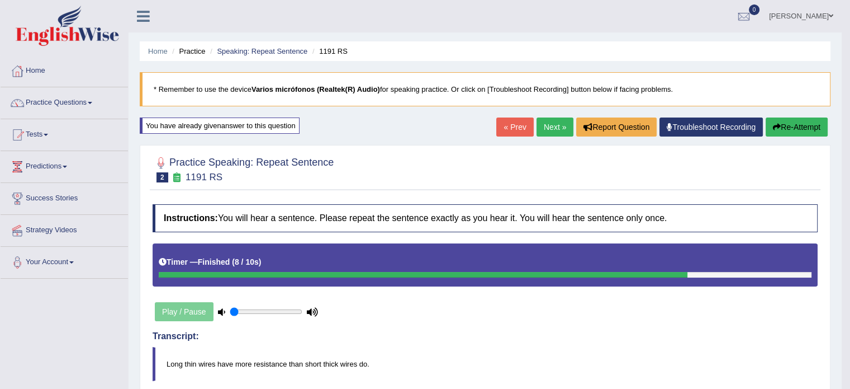
click at [553, 127] on link "Next »" at bounding box center [555, 126] width 37 height 19
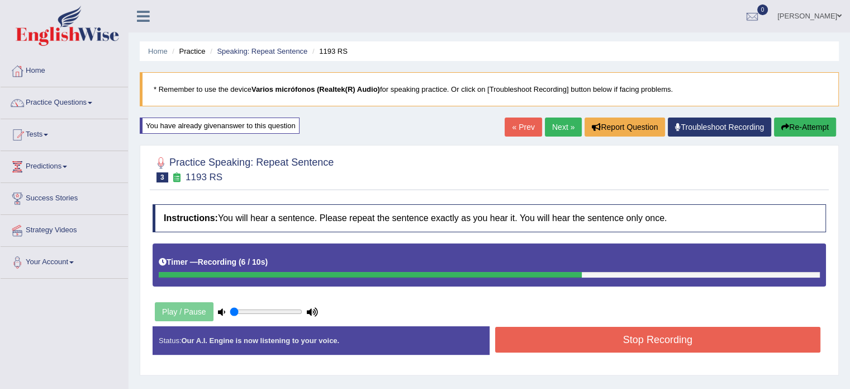
click at [577, 342] on button "Stop Recording" at bounding box center [658, 339] width 326 height 26
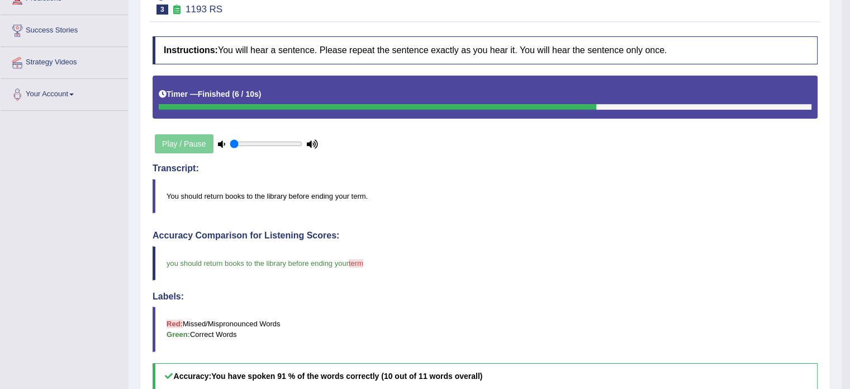
scroll to position [56, 0]
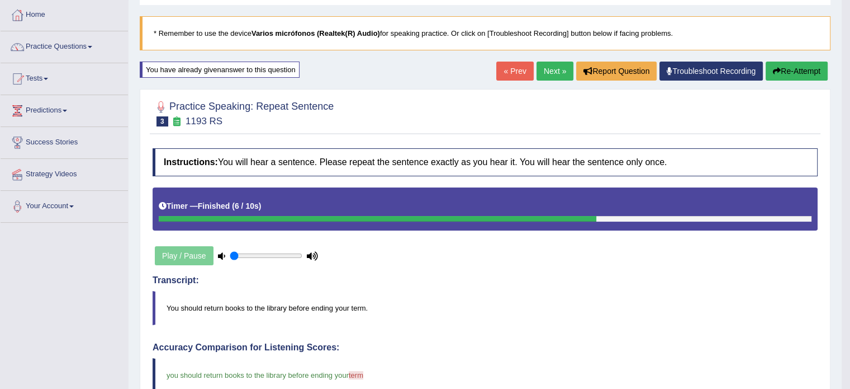
click at [551, 71] on link "Next »" at bounding box center [555, 70] width 37 height 19
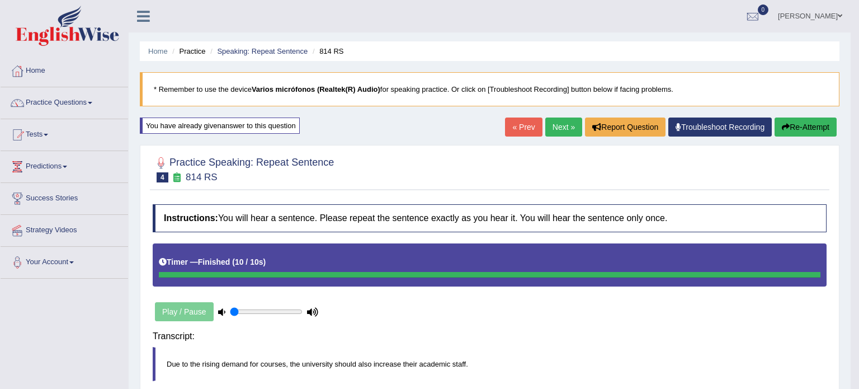
click at [599, 344] on div "Instructions: You will hear a sentence. Please repeat the sentence exactly as y…" at bounding box center [489, 316] width 679 height 236
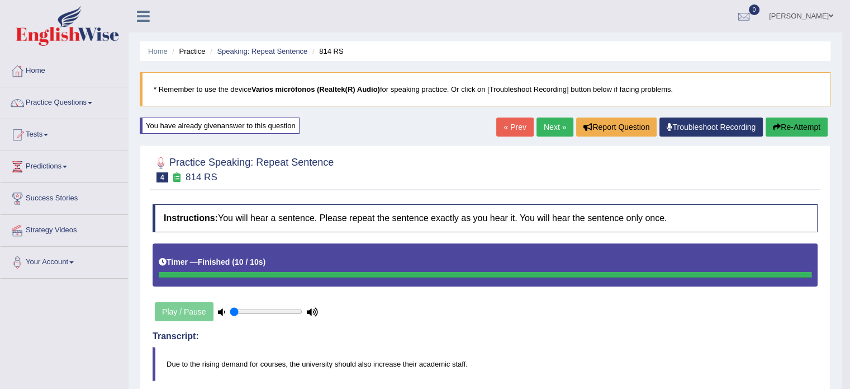
click at [557, 129] on link "Next »" at bounding box center [555, 126] width 37 height 19
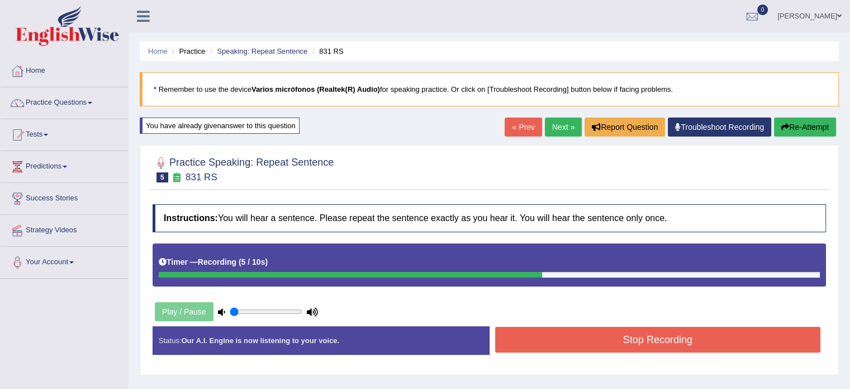
click at [626, 336] on button "Stop Recording" at bounding box center [658, 339] width 326 height 26
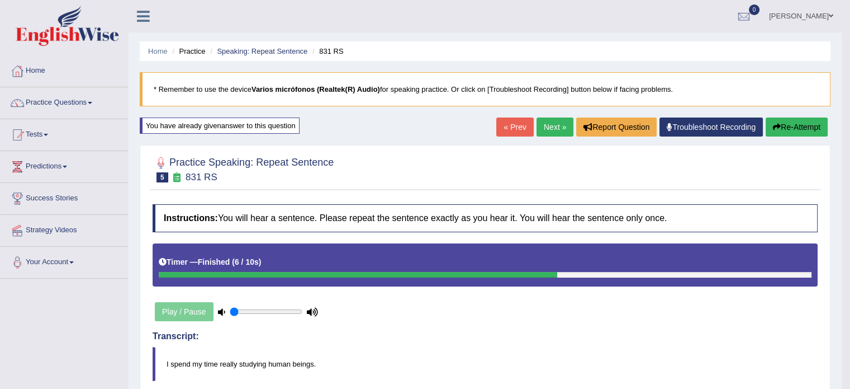
click at [539, 124] on link "Next »" at bounding box center [555, 126] width 37 height 19
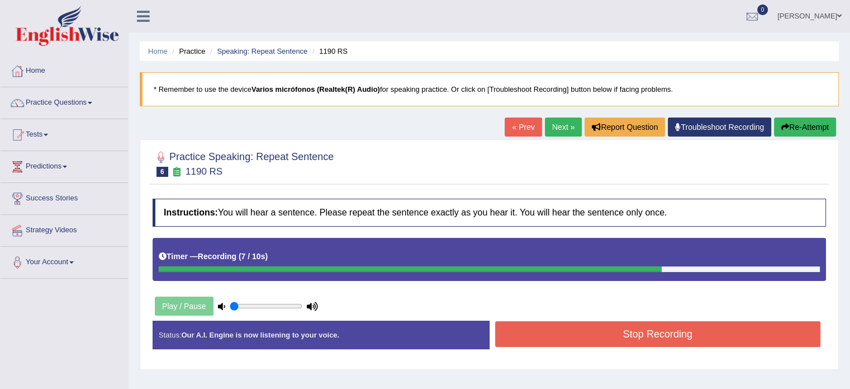
click at [562, 341] on button "Stop Recording" at bounding box center [658, 334] width 326 height 26
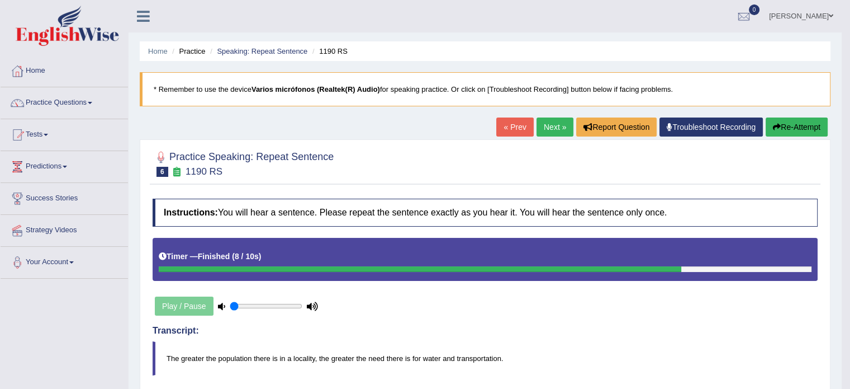
click at [555, 126] on link "Next »" at bounding box center [555, 126] width 37 height 19
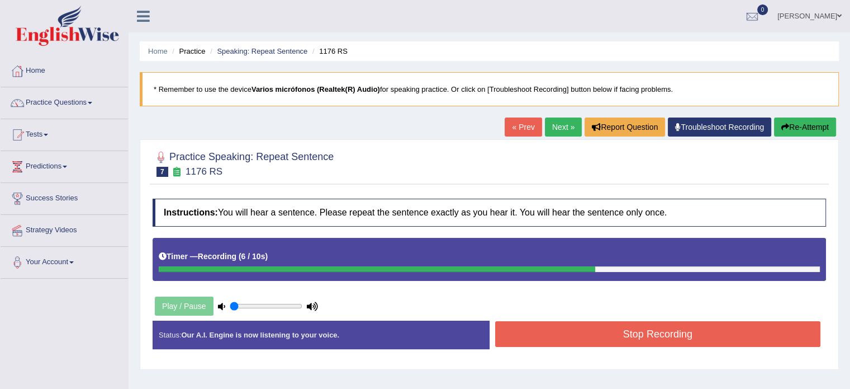
click at [569, 334] on button "Stop Recording" at bounding box center [658, 334] width 326 height 26
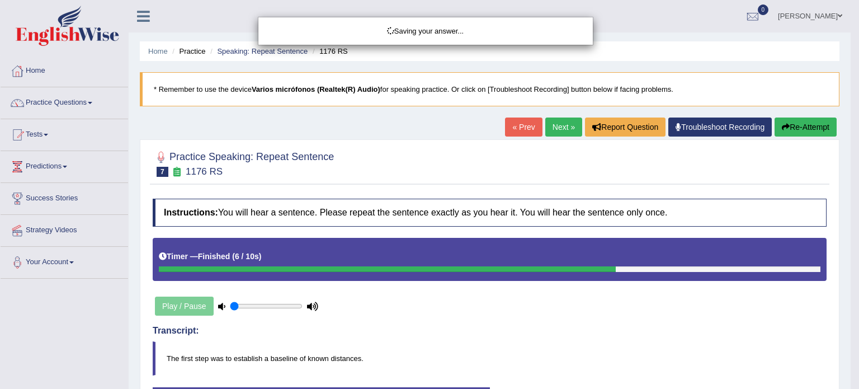
click at [804, 124] on div "Saving your answer..." at bounding box center [429, 194] width 859 height 389
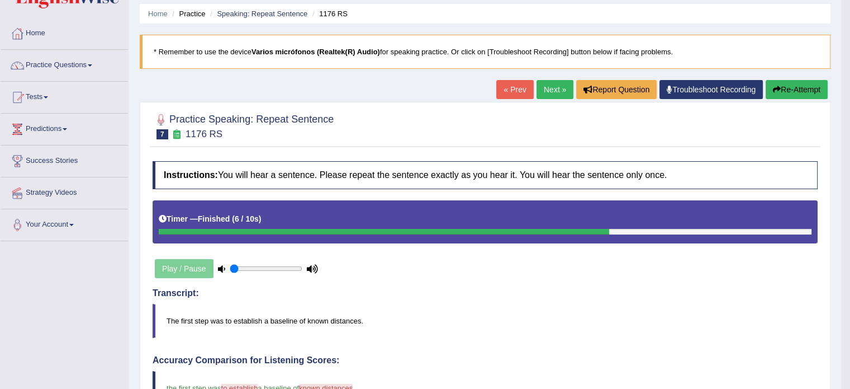
scroll to position [56, 0]
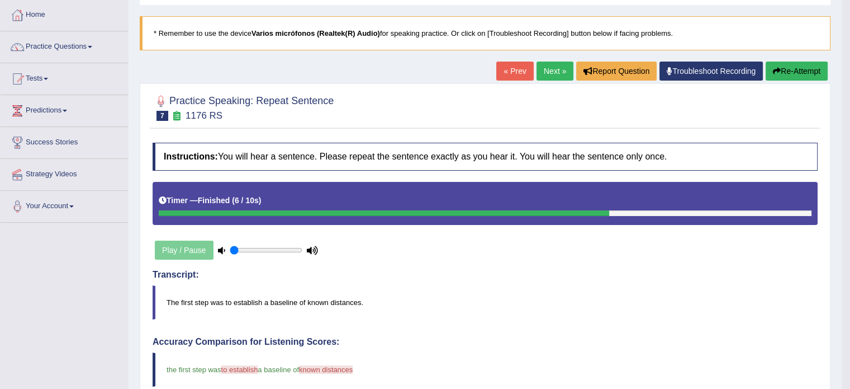
click at [778, 67] on icon "button" at bounding box center [777, 71] width 8 height 8
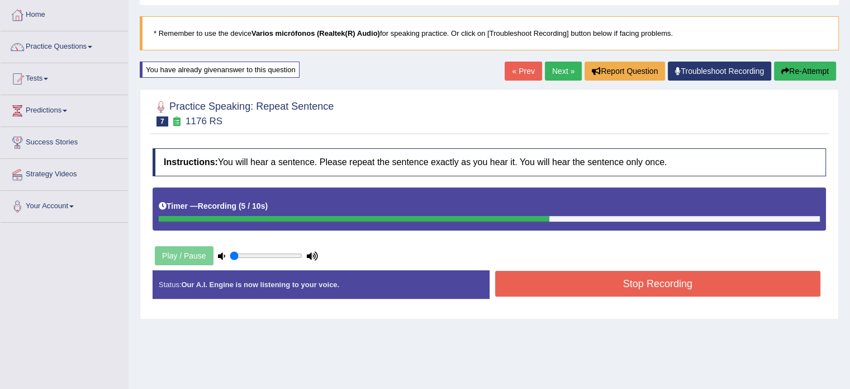
click at [654, 286] on button "Stop Recording" at bounding box center [658, 284] width 326 height 26
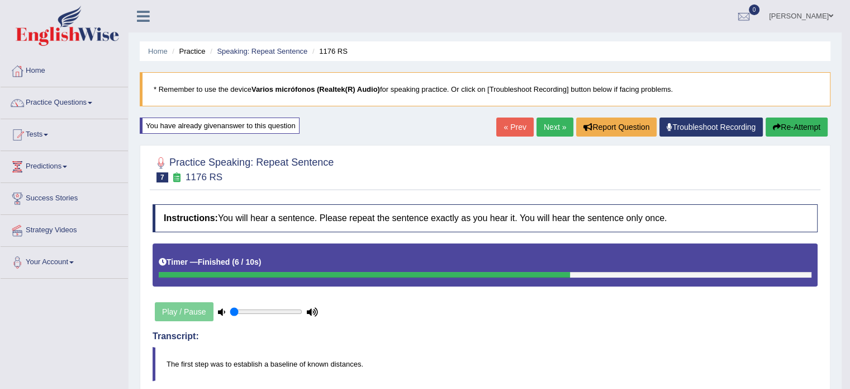
click at [499, 127] on link "« Prev" at bounding box center [514, 126] width 37 height 19
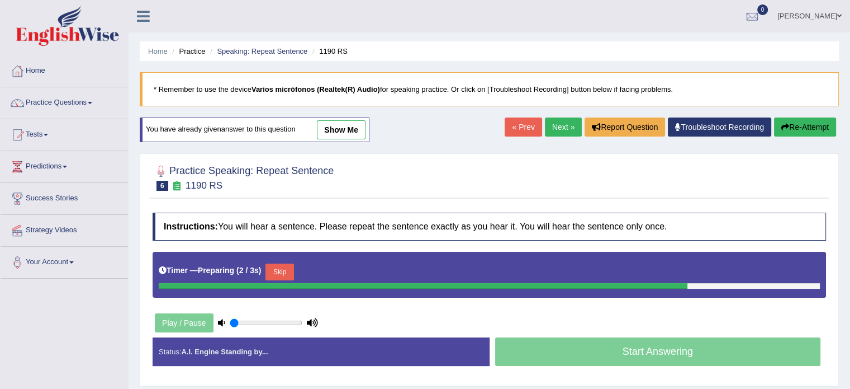
click at [550, 129] on link "Next »" at bounding box center [563, 126] width 37 height 19
click at [555, 125] on link "Next »" at bounding box center [563, 126] width 37 height 19
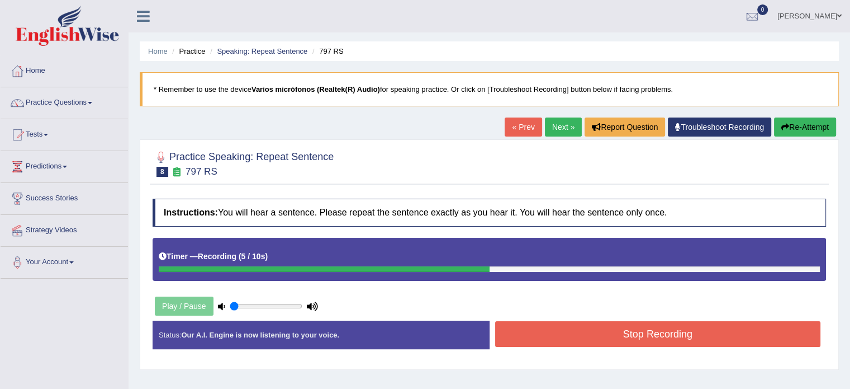
click at [617, 333] on button "Stop Recording" at bounding box center [658, 334] width 326 height 26
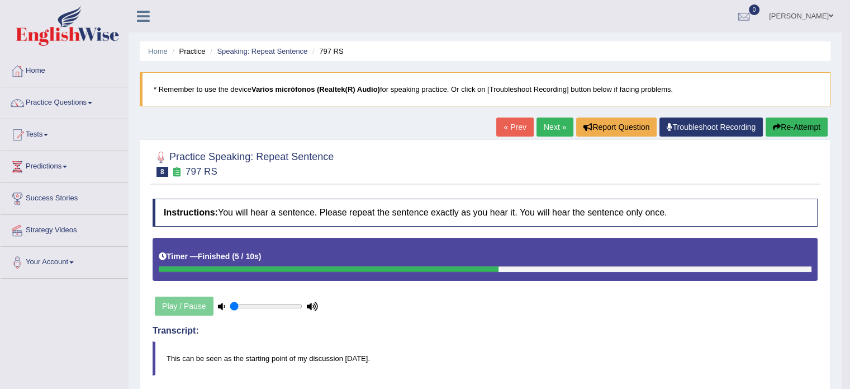
click at [553, 132] on link "Next »" at bounding box center [555, 126] width 37 height 19
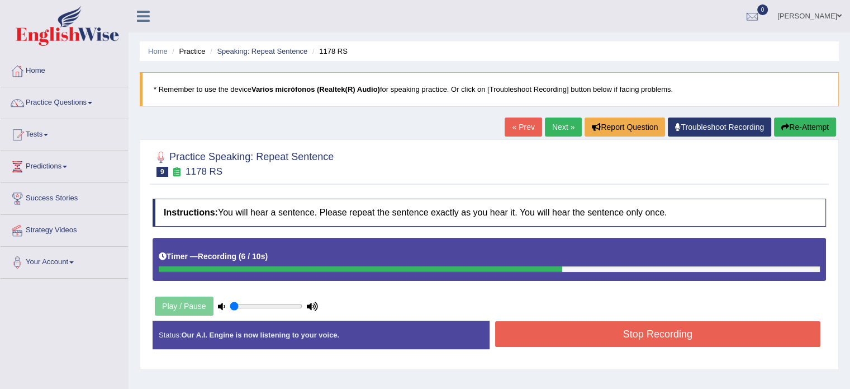
click at [627, 333] on button "Stop Recording" at bounding box center [658, 334] width 326 height 26
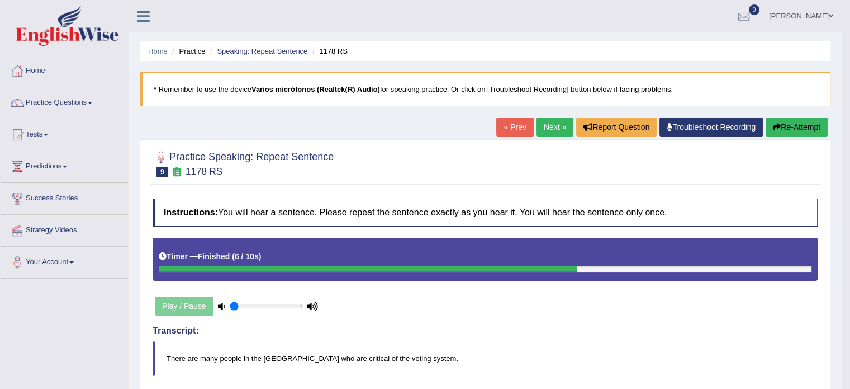
click at [555, 125] on link "Next »" at bounding box center [555, 126] width 37 height 19
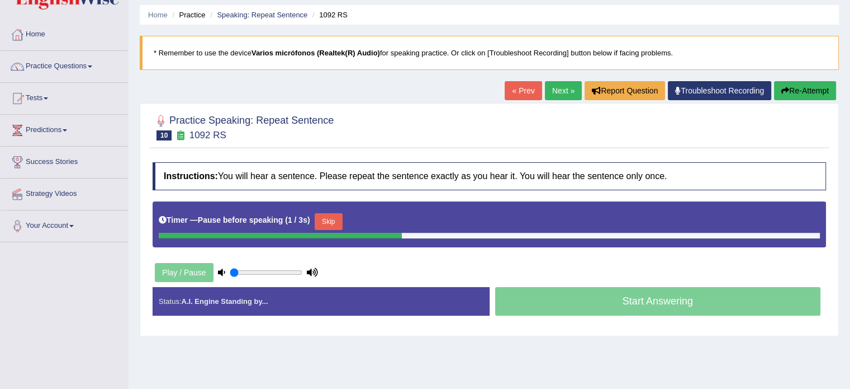
scroll to position [56, 0]
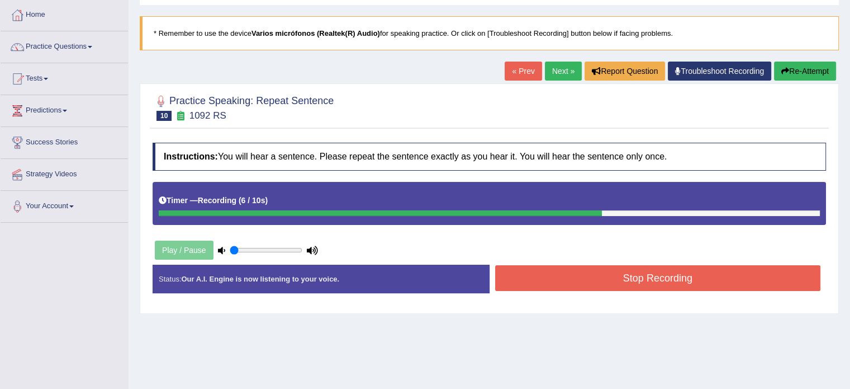
click at [671, 280] on button "Stop Recording" at bounding box center [658, 278] width 326 height 26
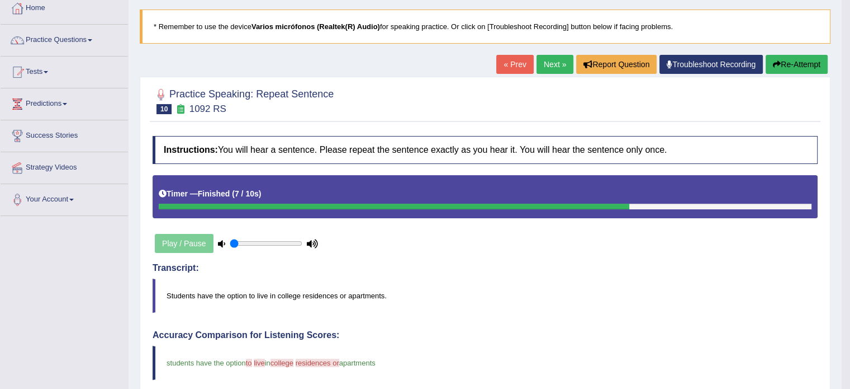
scroll to position [0, 0]
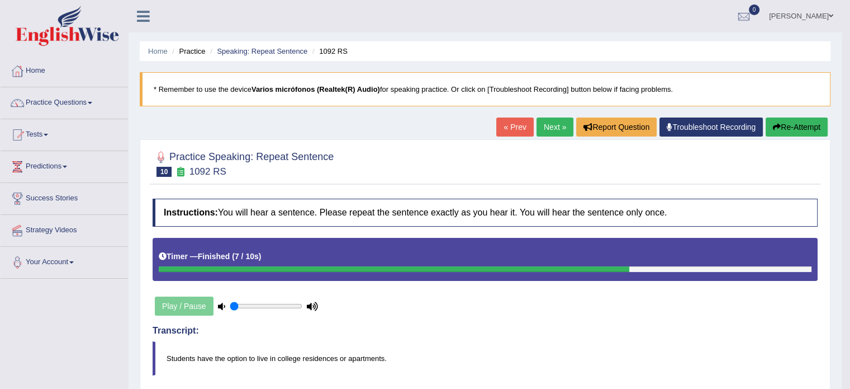
click at [547, 125] on link "Next »" at bounding box center [555, 126] width 37 height 19
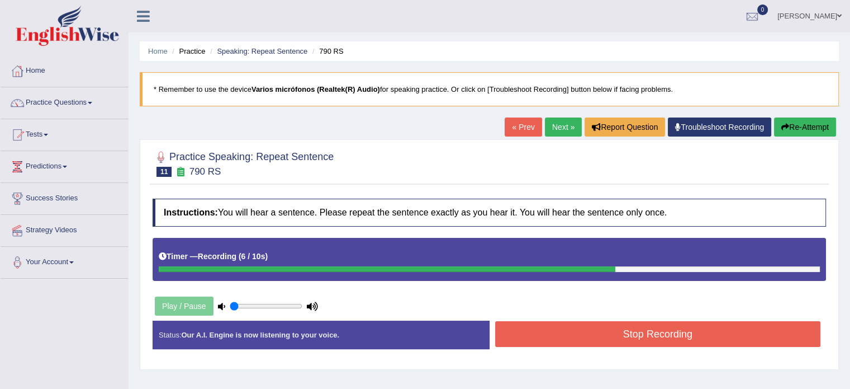
click at [566, 335] on button "Stop Recording" at bounding box center [658, 334] width 326 height 26
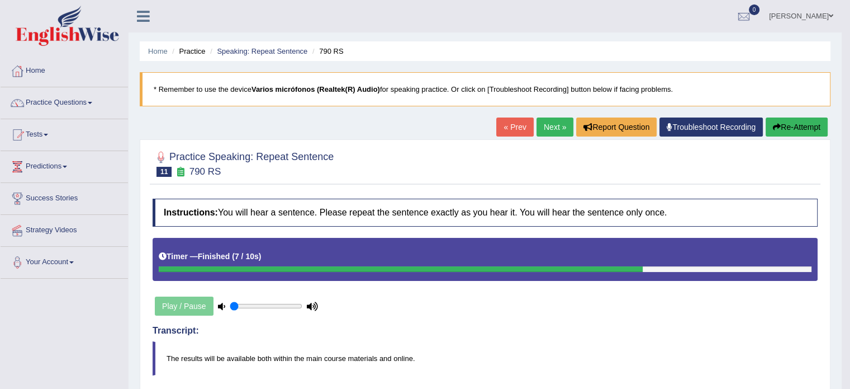
click at [542, 129] on link "Next »" at bounding box center [555, 126] width 37 height 19
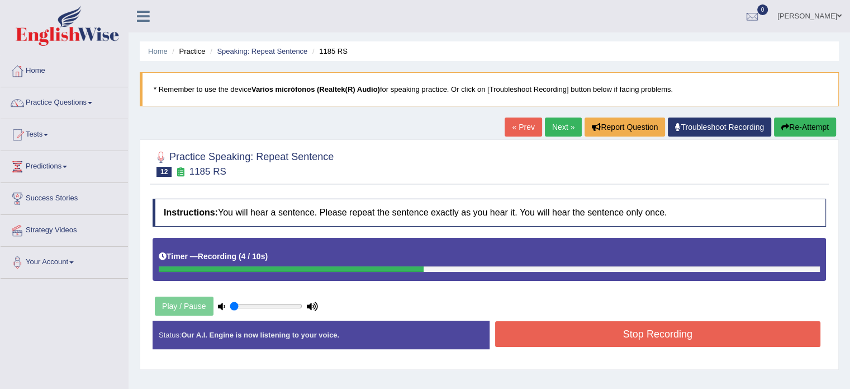
click at [627, 337] on button "Stop Recording" at bounding box center [658, 334] width 326 height 26
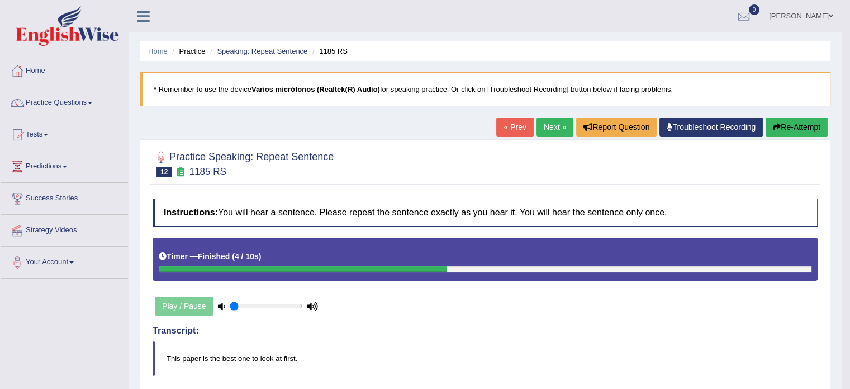
click at [544, 122] on link "Next »" at bounding box center [555, 126] width 37 height 19
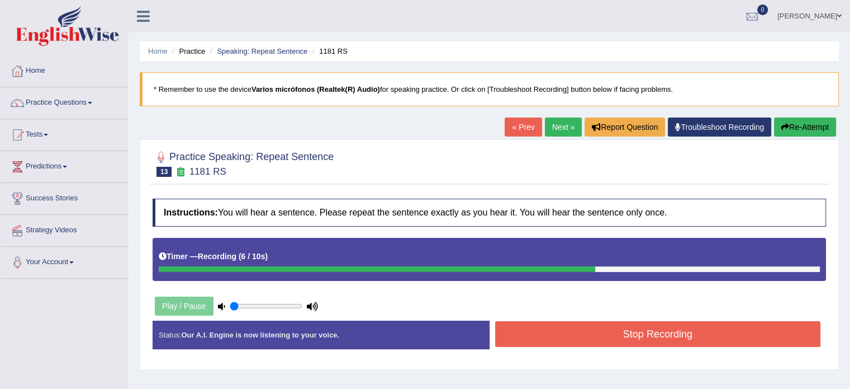
click at [561, 327] on button "Stop Recording" at bounding box center [658, 334] width 326 height 26
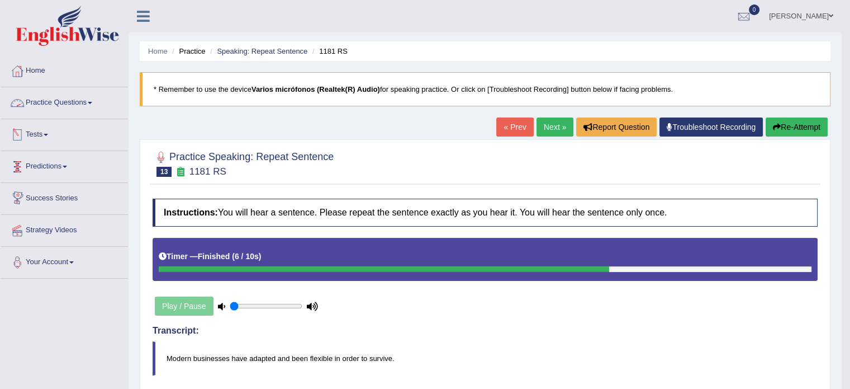
click at [35, 139] on link "Tests" at bounding box center [64, 133] width 127 height 28
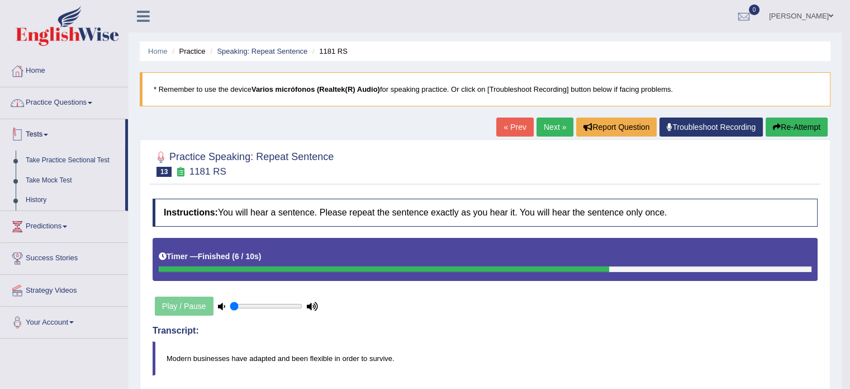
click at [47, 95] on link "Practice Questions" at bounding box center [64, 101] width 127 height 28
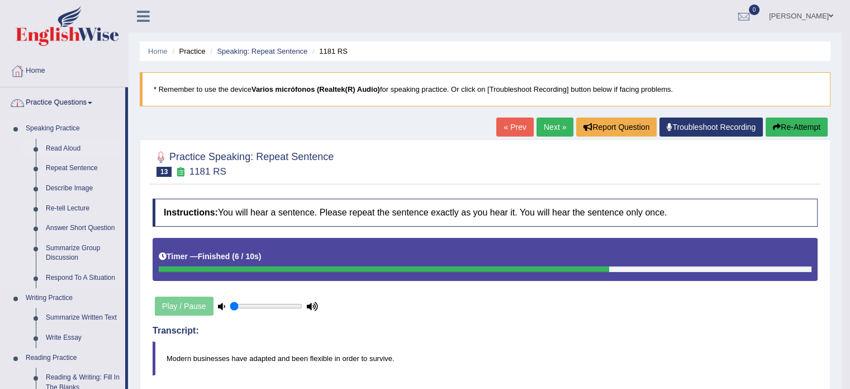
click at [53, 144] on link "Read Aloud" at bounding box center [83, 149] width 84 height 20
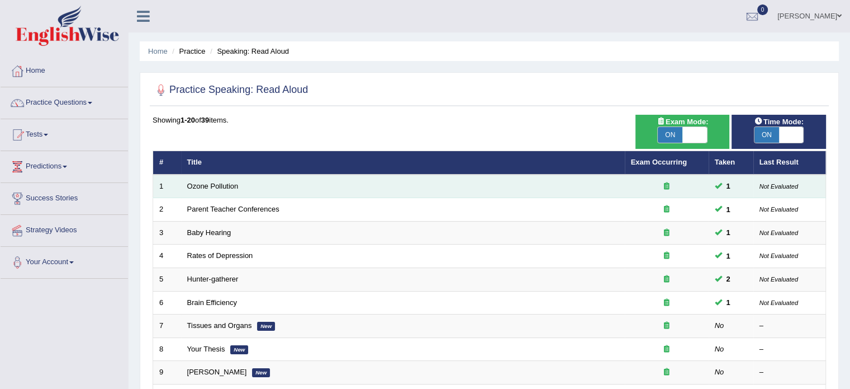
click at [783, 185] on small "Not Evaluated" at bounding box center [779, 186] width 39 height 7
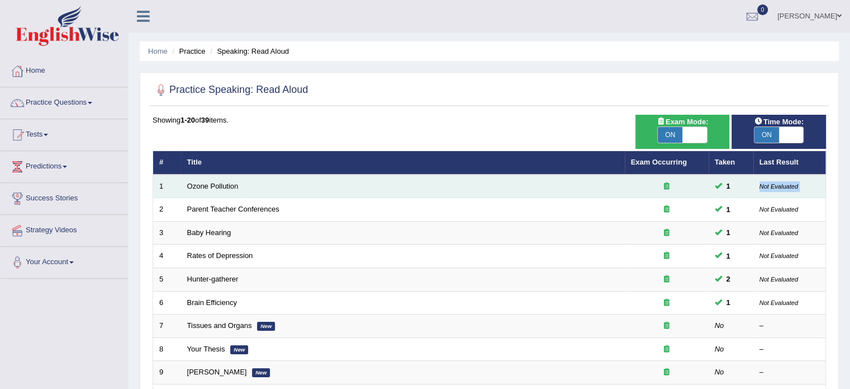
click at [783, 185] on small "Not Evaluated" at bounding box center [779, 186] width 39 height 7
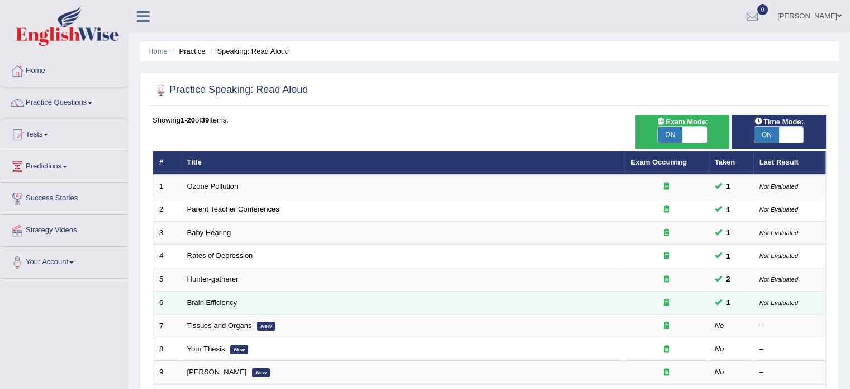
click at [789, 300] on small "Not Evaluated" at bounding box center [779, 302] width 39 height 7
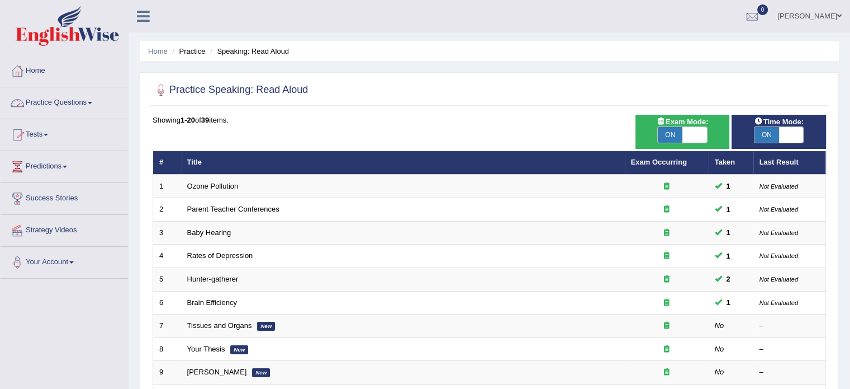
click at [48, 106] on link "Practice Questions" at bounding box center [64, 101] width 127 height 28
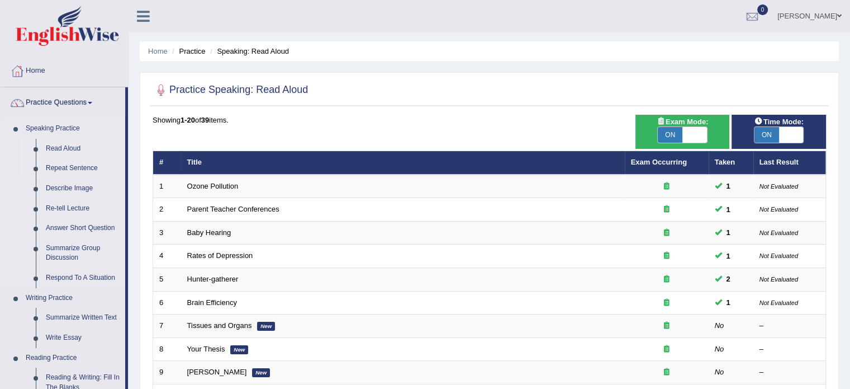
click at [54, 169] on link "Repeat Sentence" at bounding box center [83, 168] width 84 height 20
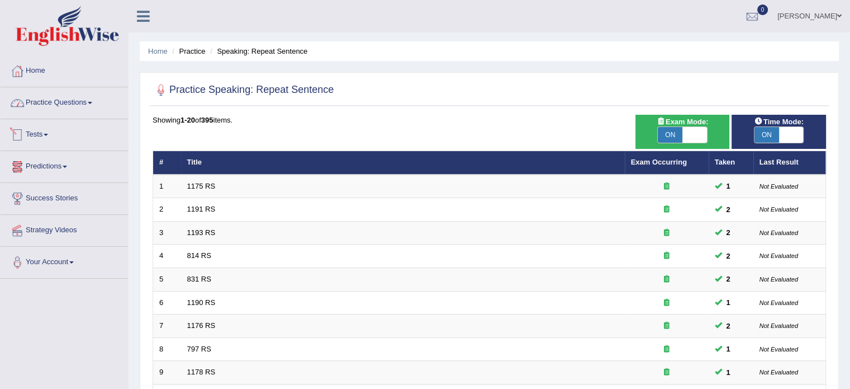
click at [54, 108] on link "Practice Questions" at bounding box center [64, 101] width 127 height 28
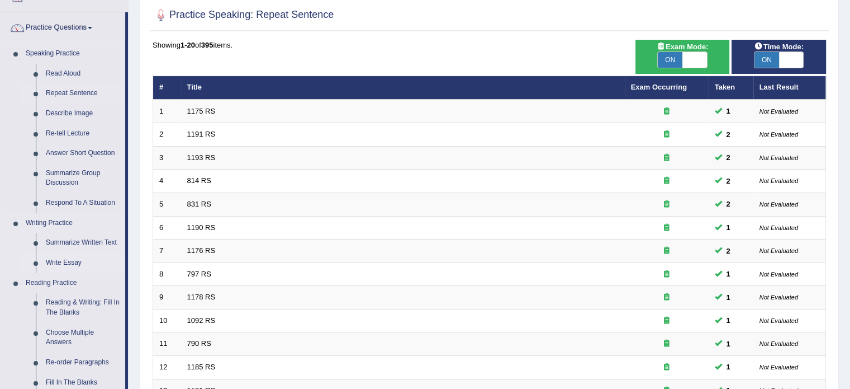
scroll to position [56, 0]
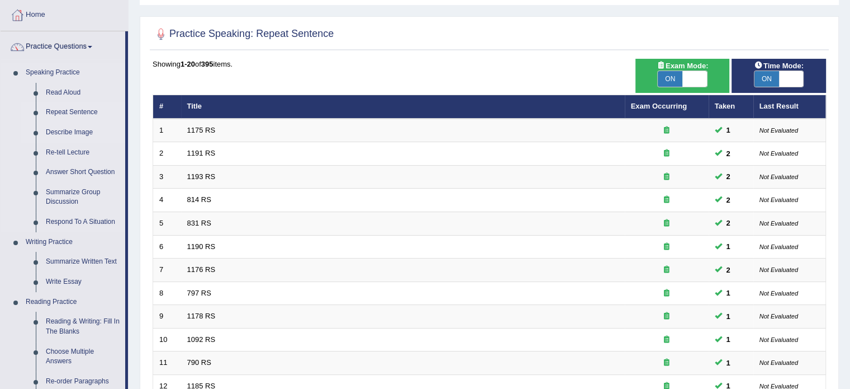
click at [67, 134] on link "Describe Image" at bounding box center [83, 132] width 84 height 20
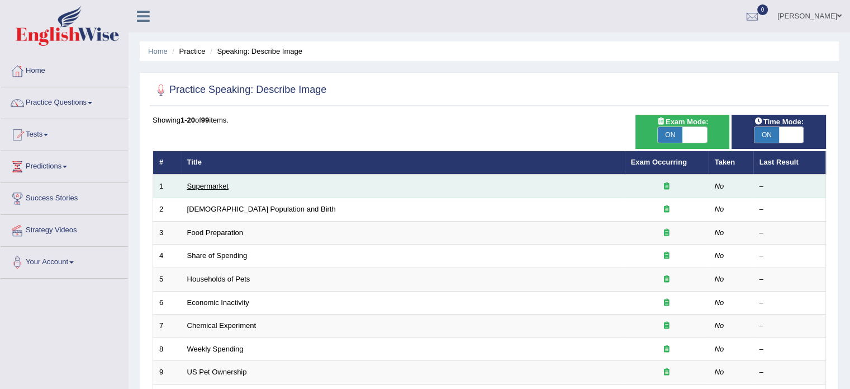
click at [200, 182] on link "Supermarket" at bounding box center [207, 186] width 41 height 8
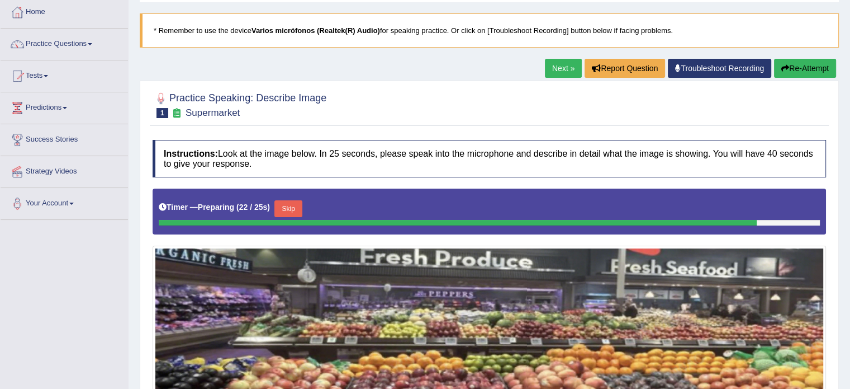
scroll to position [56, 0]
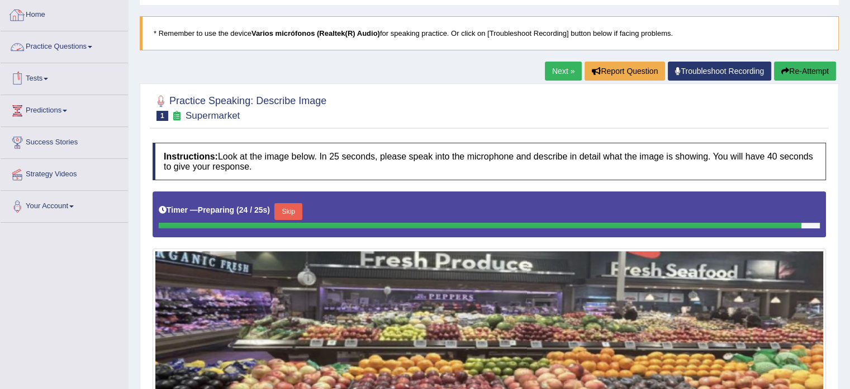
click at [42, 22] on link "Home" at bounding box center [64, 13] width 127 height 28
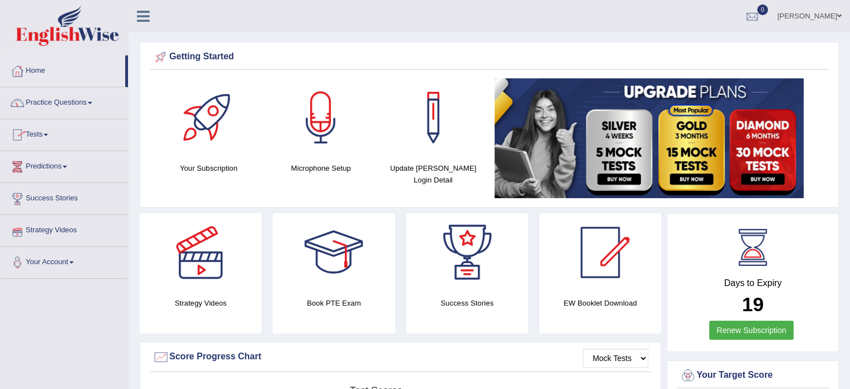
click at [40, 127] on link "Tests" at bounding box center [64, 133] width 127 height 28
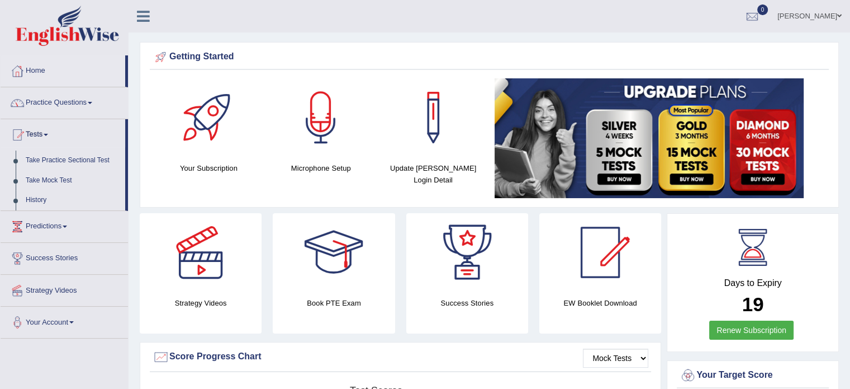
click at [42, 91] on link "Practice Questions" at bounding box center [64, 101] width 127 height 28
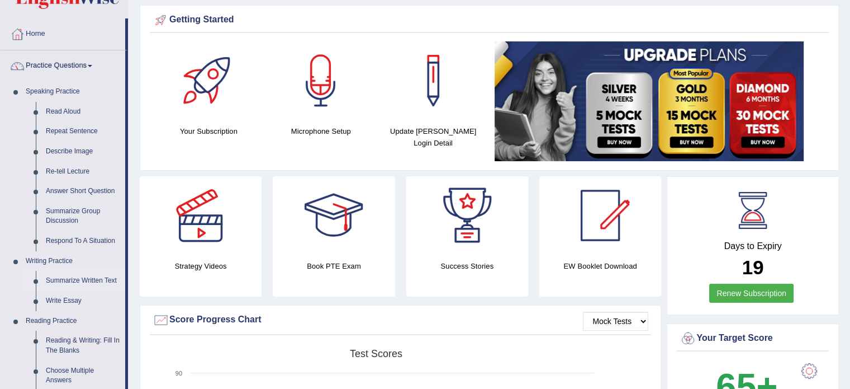
scroll to position [56, 0]
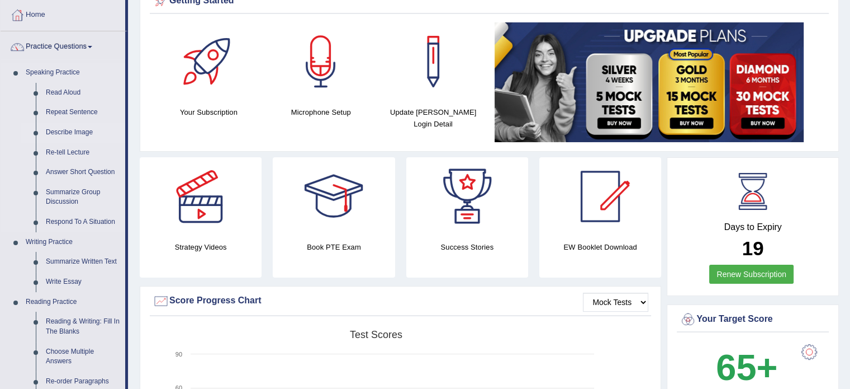
click at [70, 135] on link "Describe Image" at bounding box center [83, 132] width 84 height 20
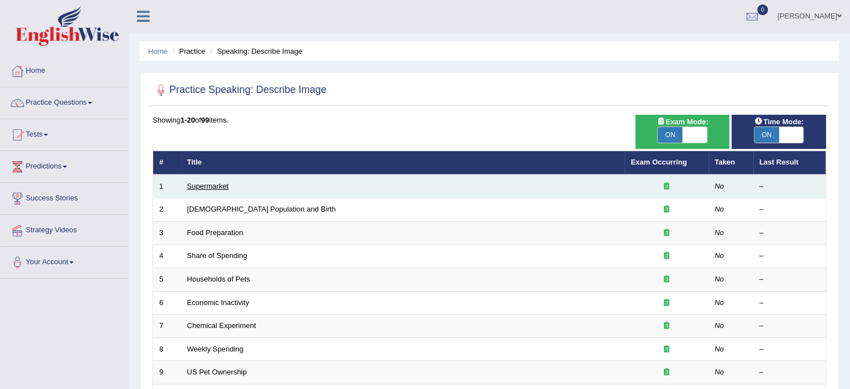
click at [201, 188] on link "Supermarket" at bounding box center [207, 186] width 41 height 8
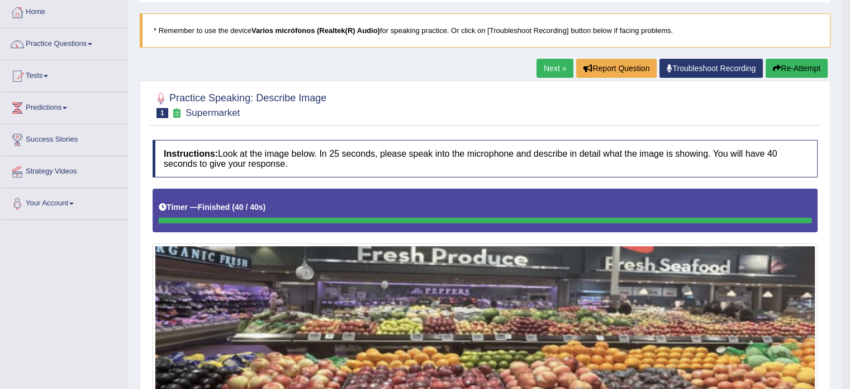
scroll to position [56, 0]
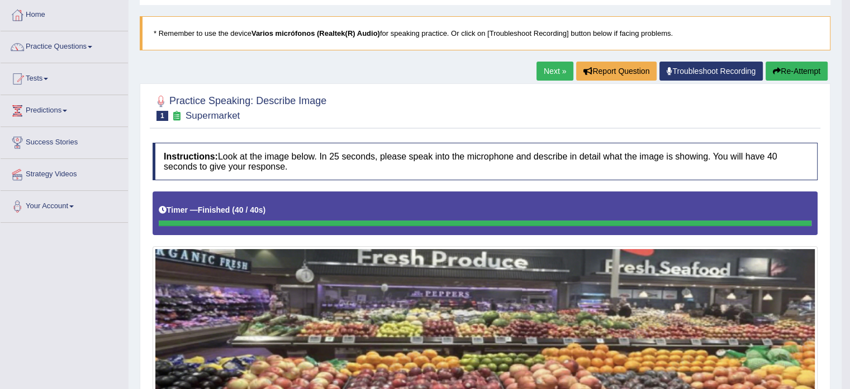
click at [806, 75] on button "Re-Attempt" at bounding box center [797, 70] width 62 height 19
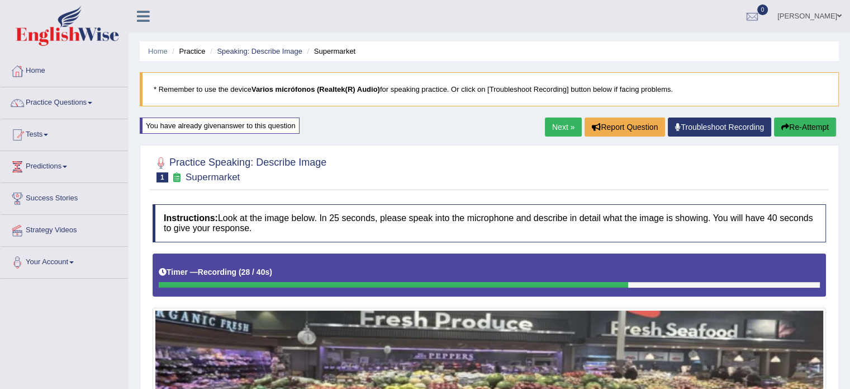
click at [788, 124] on button "Re-Attempt" at bounding box center [805, 126] width 62 height 19
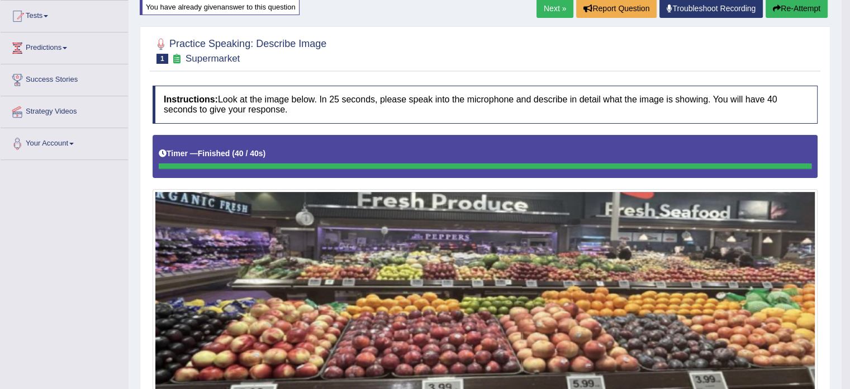
scroll to position [63, 0]
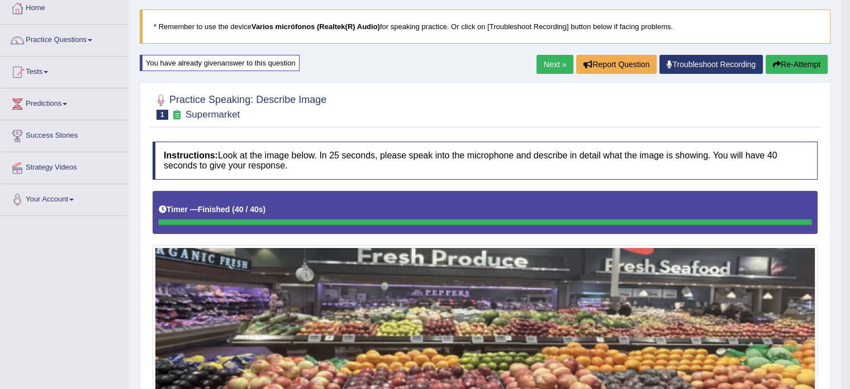
click at [792, 64] on button "Re-Attempt" at bounding box center [797, 64] width 62 height 19
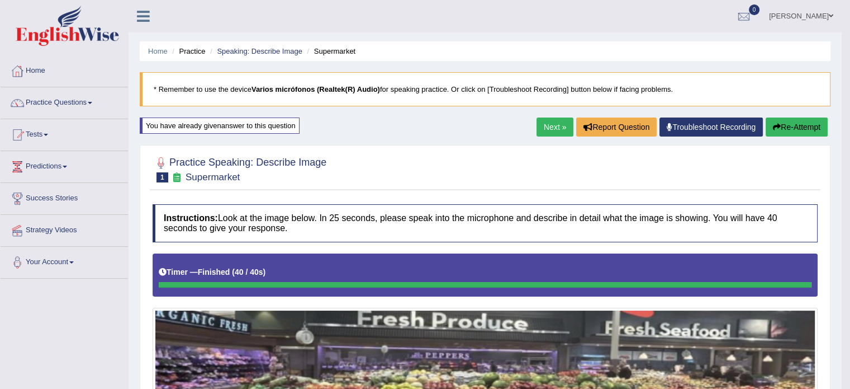
click at [537, 131] on link "Next »" at bounding box center [555, 126] width 37 height 19
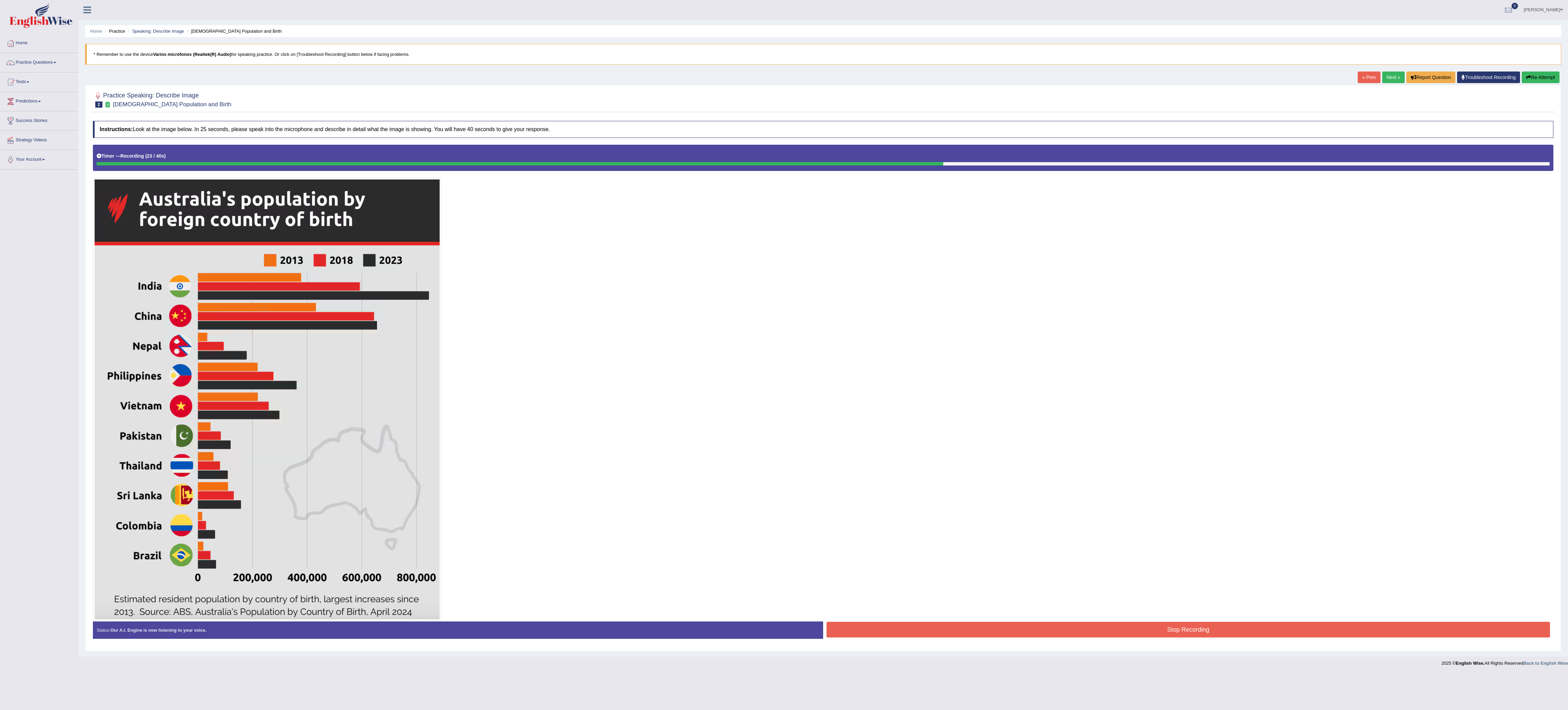
click at [517, 77] on button "Re-Attempt" at bounding box center [1541, 77] width 38 height 12
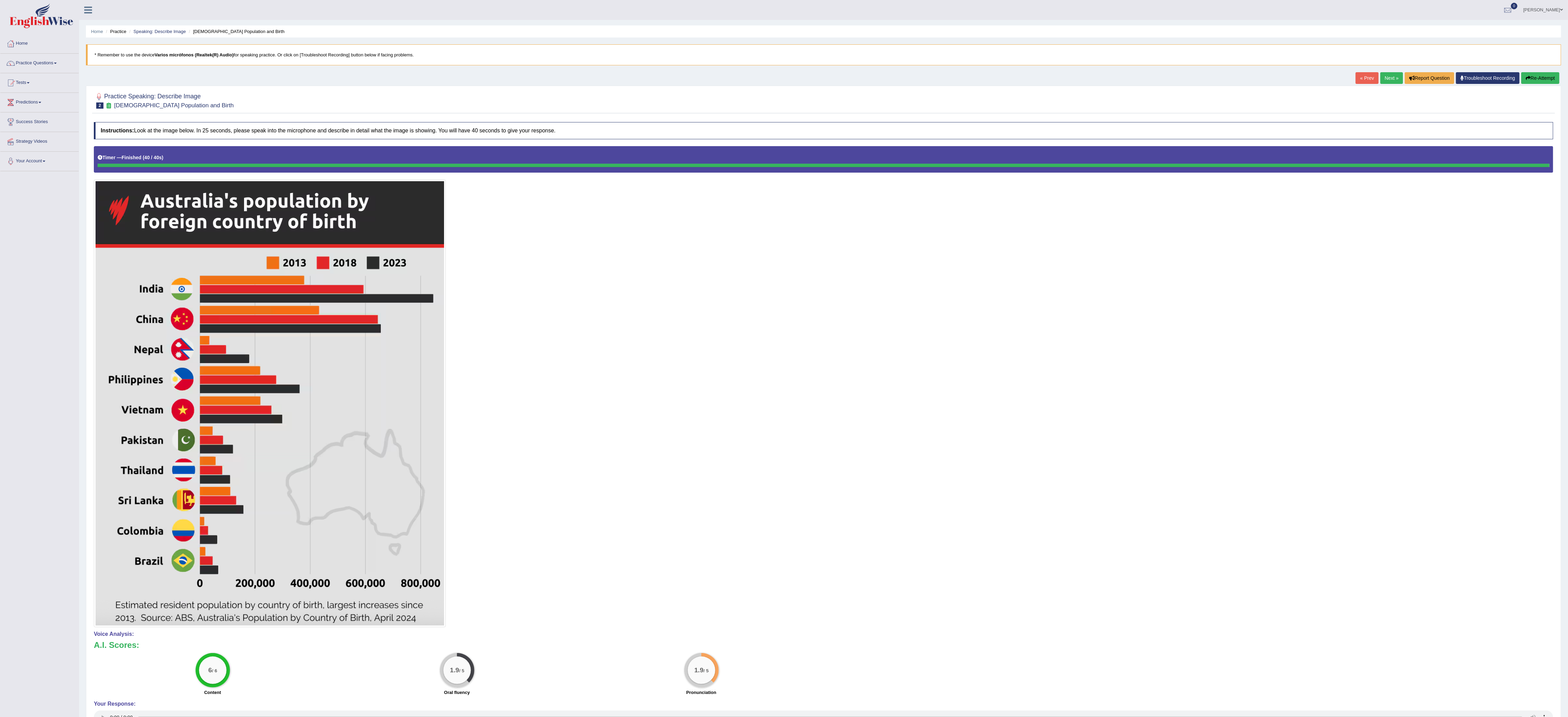
click at [1533, 82] on button "Re-Attempt" at bounding box center [1540, 77] width 38 height 12
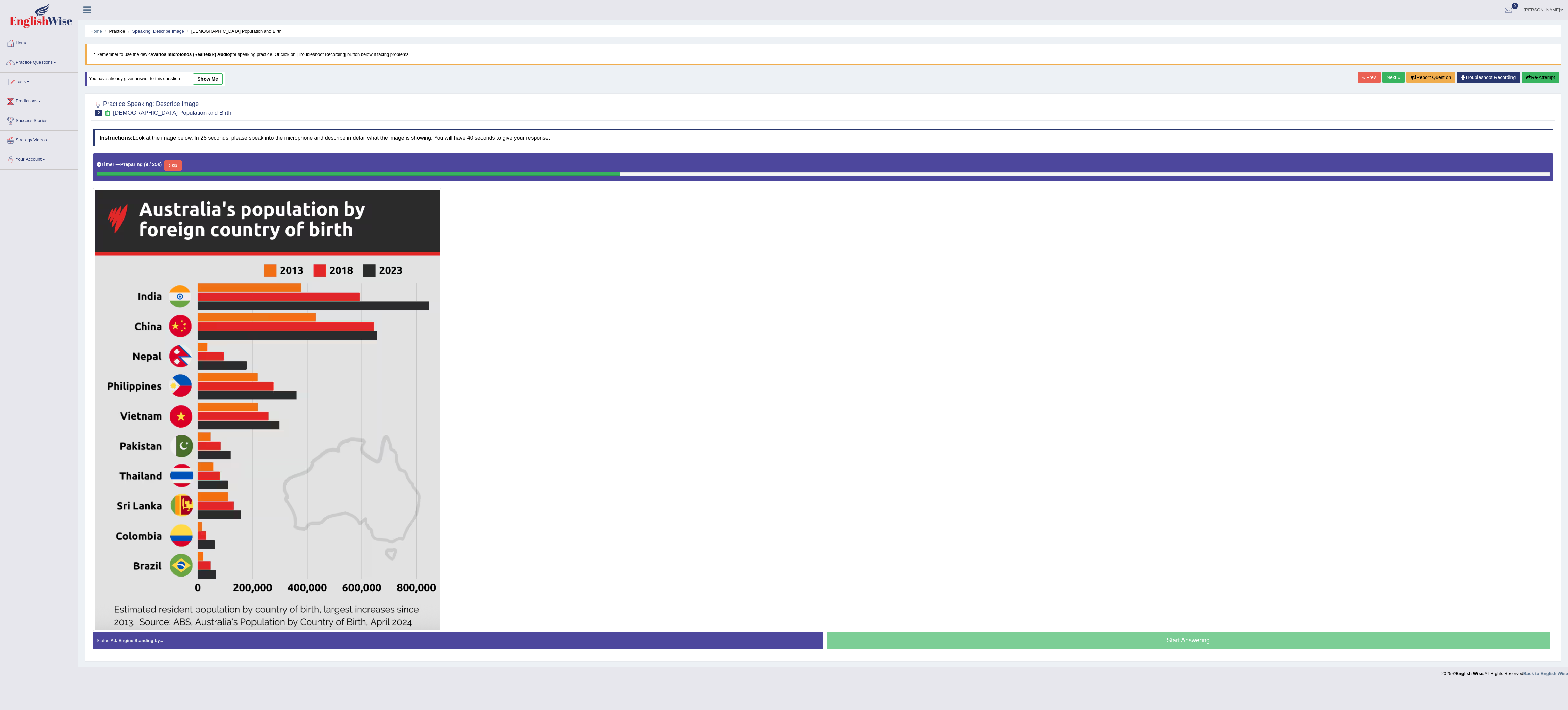
click at [181, 170] on button "Skip" at bounding box center [173, 165] width 17 height 10
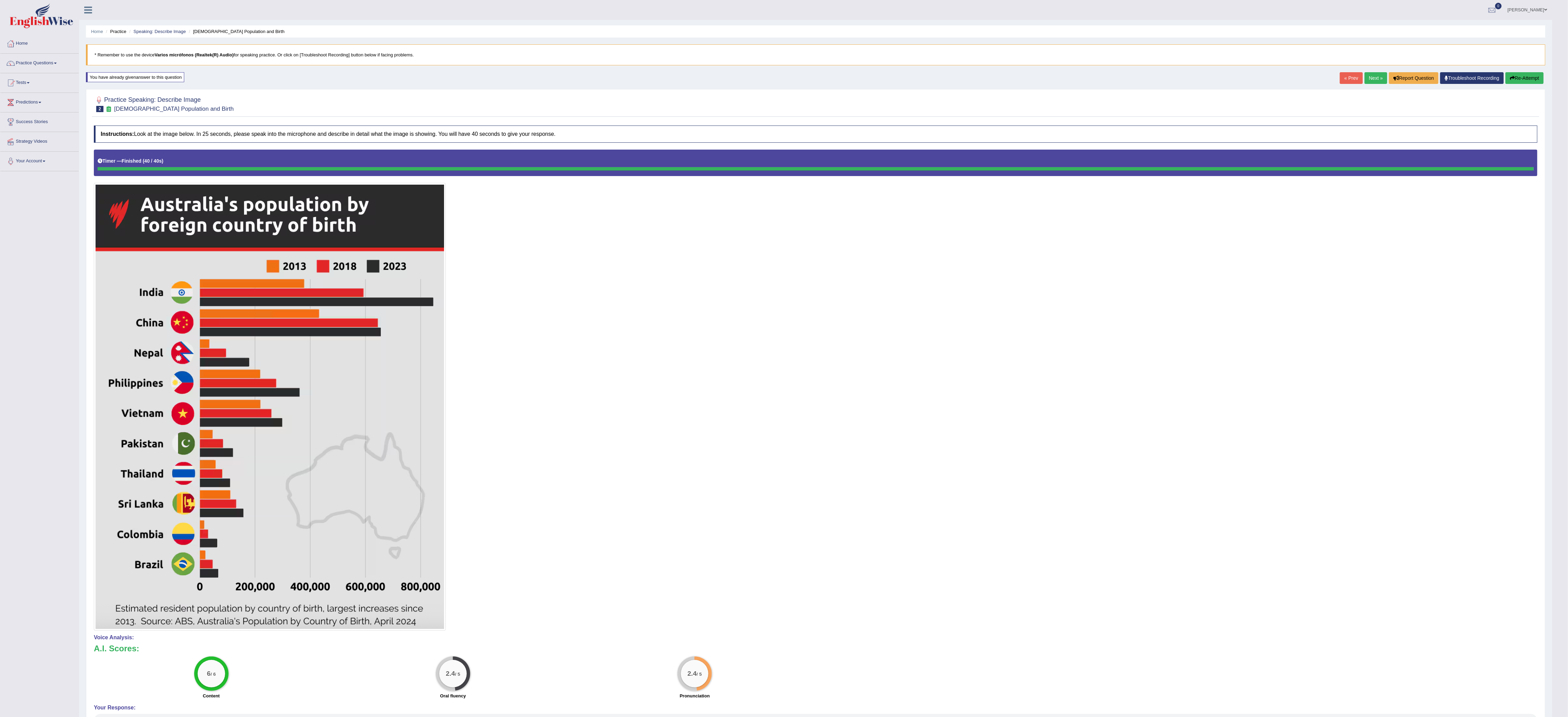
click at [1531, 79] on button "Re-Attempt" at bounding box center [1525, 77] width 38 height 12
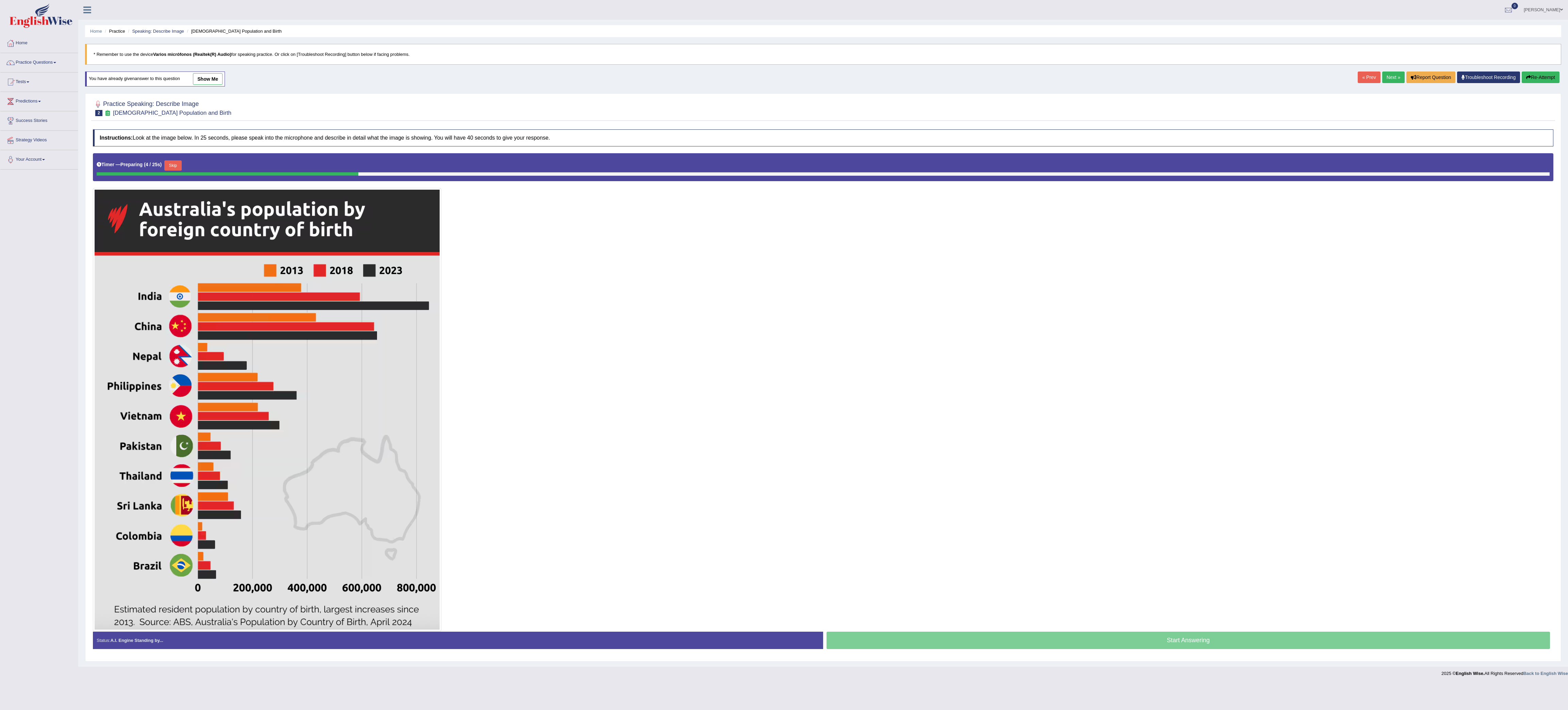
click at [172, 169] on button "Skip" at bounding box center [173, 165] width 17 height 10
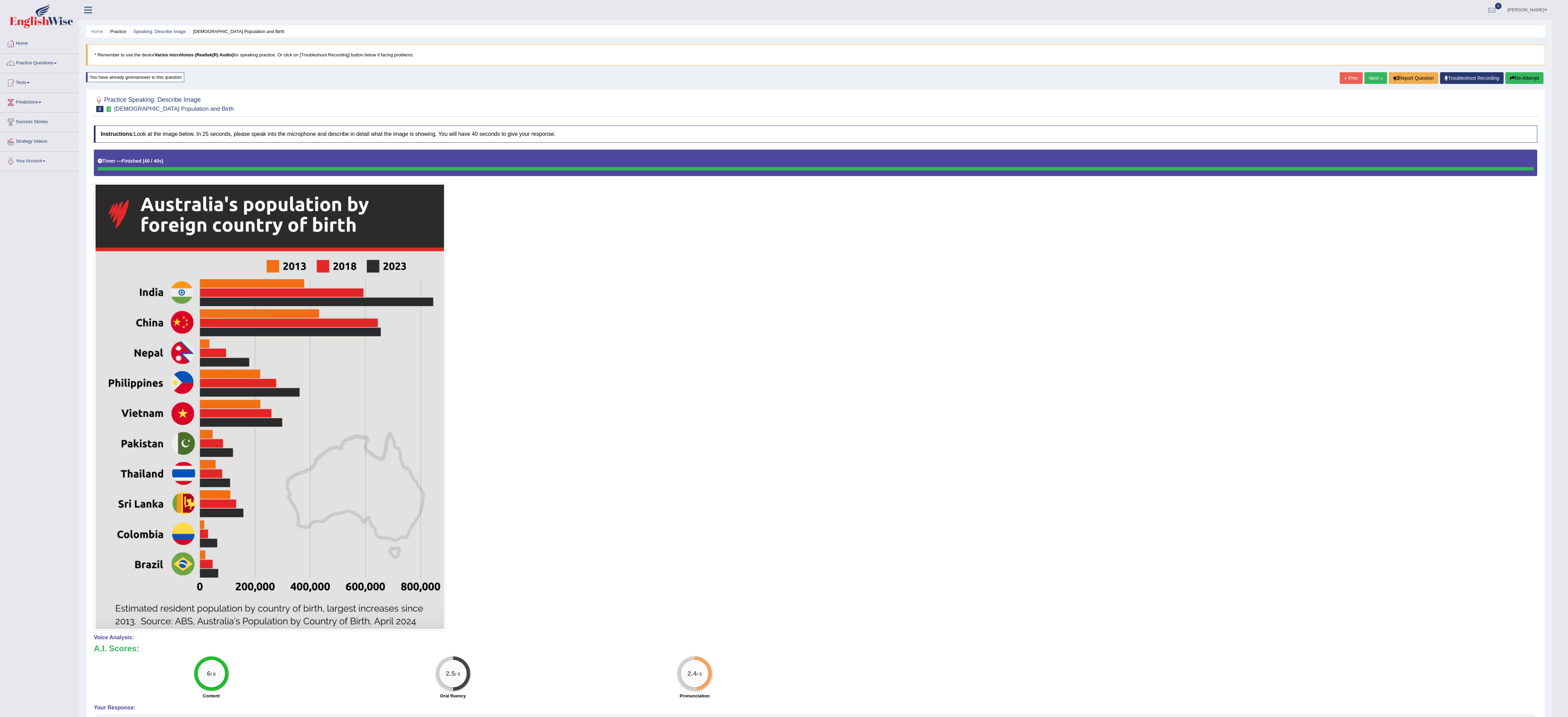
click at [1364, 79] on link "Next »" at bounding box center [1376, 77] width 23 height 12
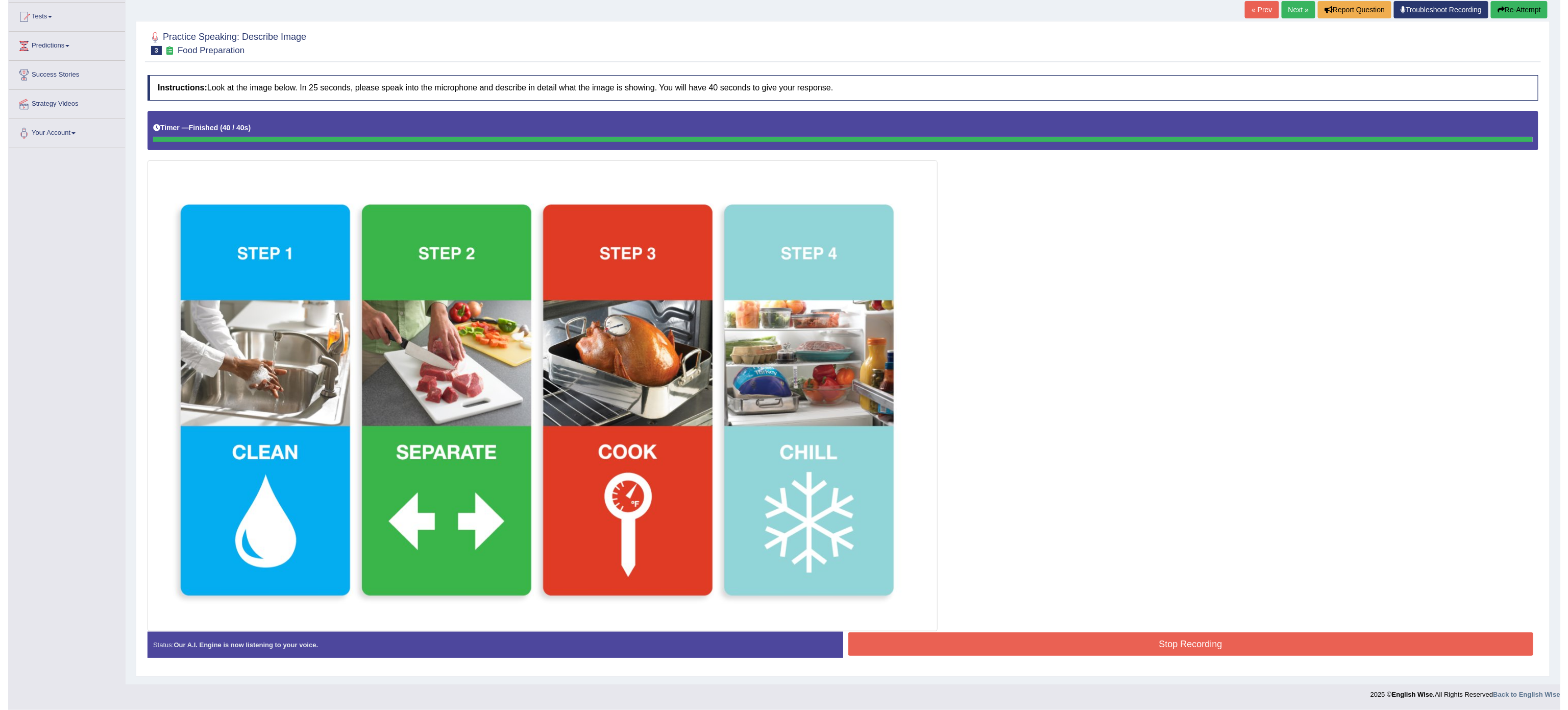
scroll to position [114, 0]
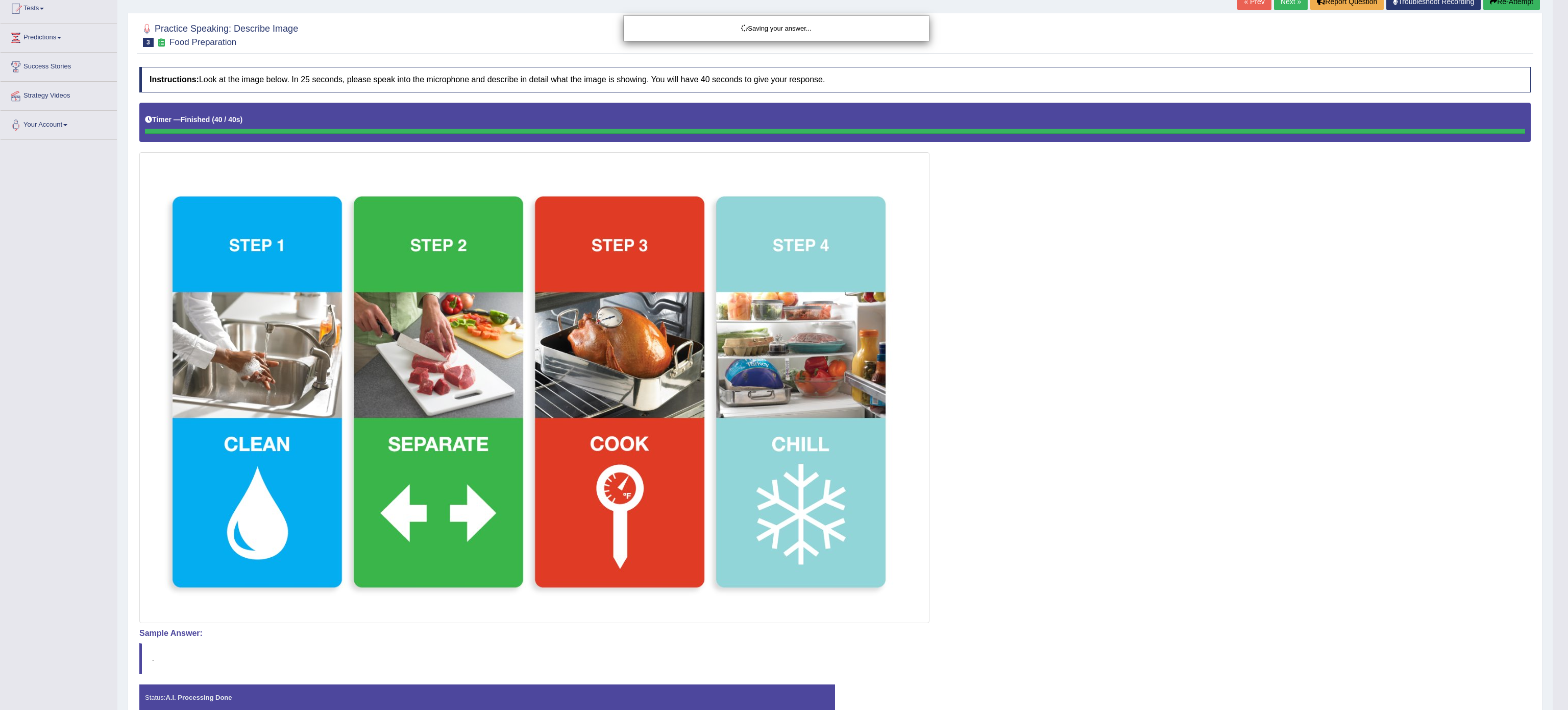
click at [1046, 387] on div "Saving your answer..." at bounding box center [784, 355] width 1568 height 710
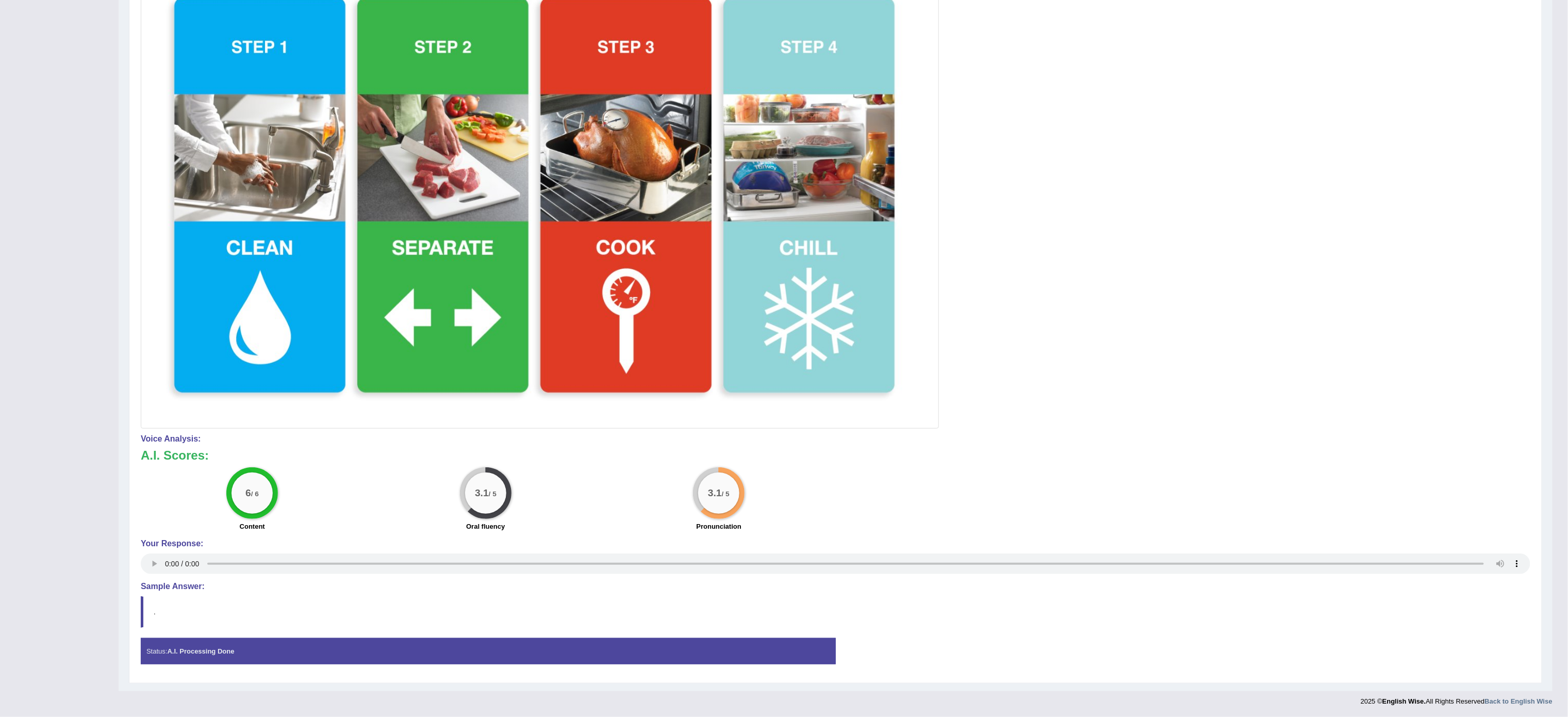
scroll to position [14, 0]
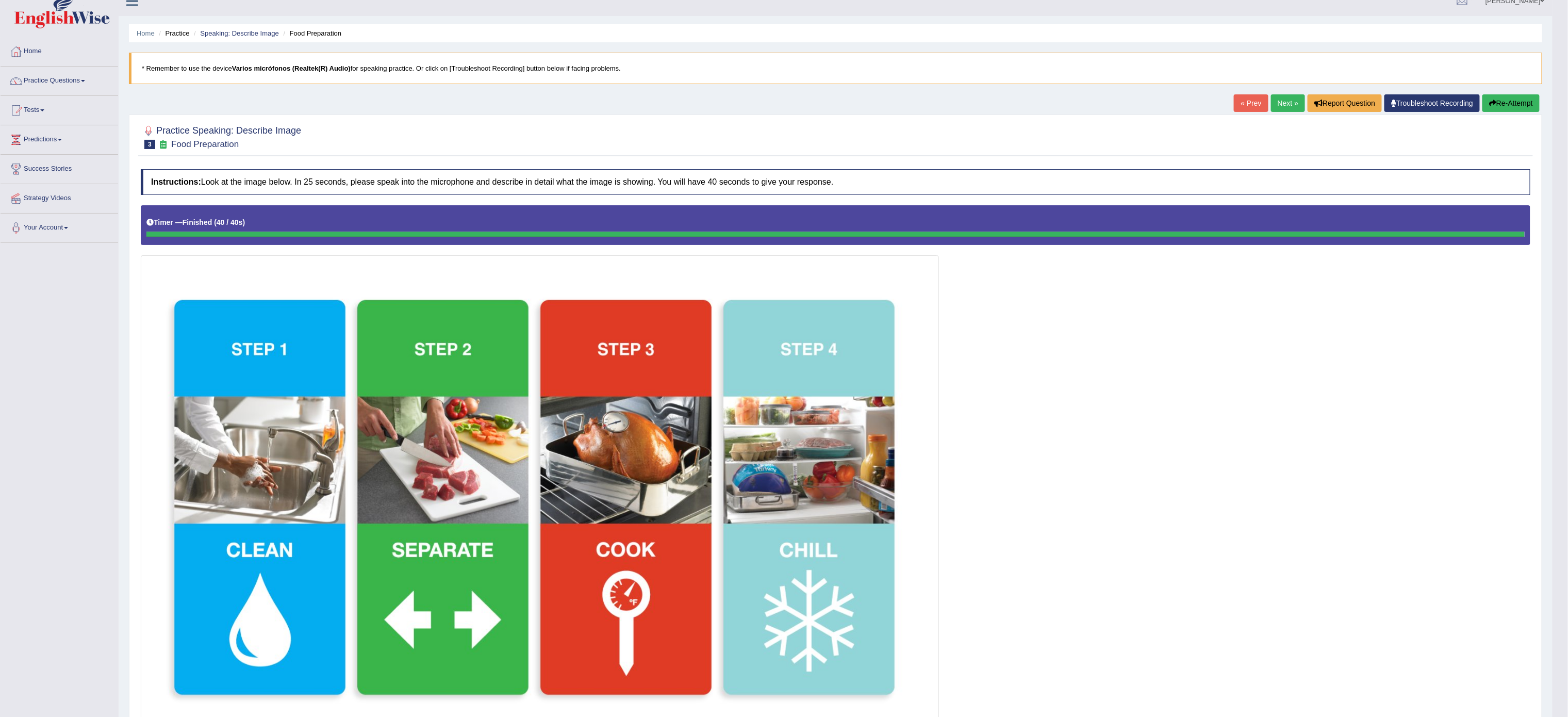
click at [1285, 110] on link "Next »" at bounding box center [1288, 102] width 34 height 18
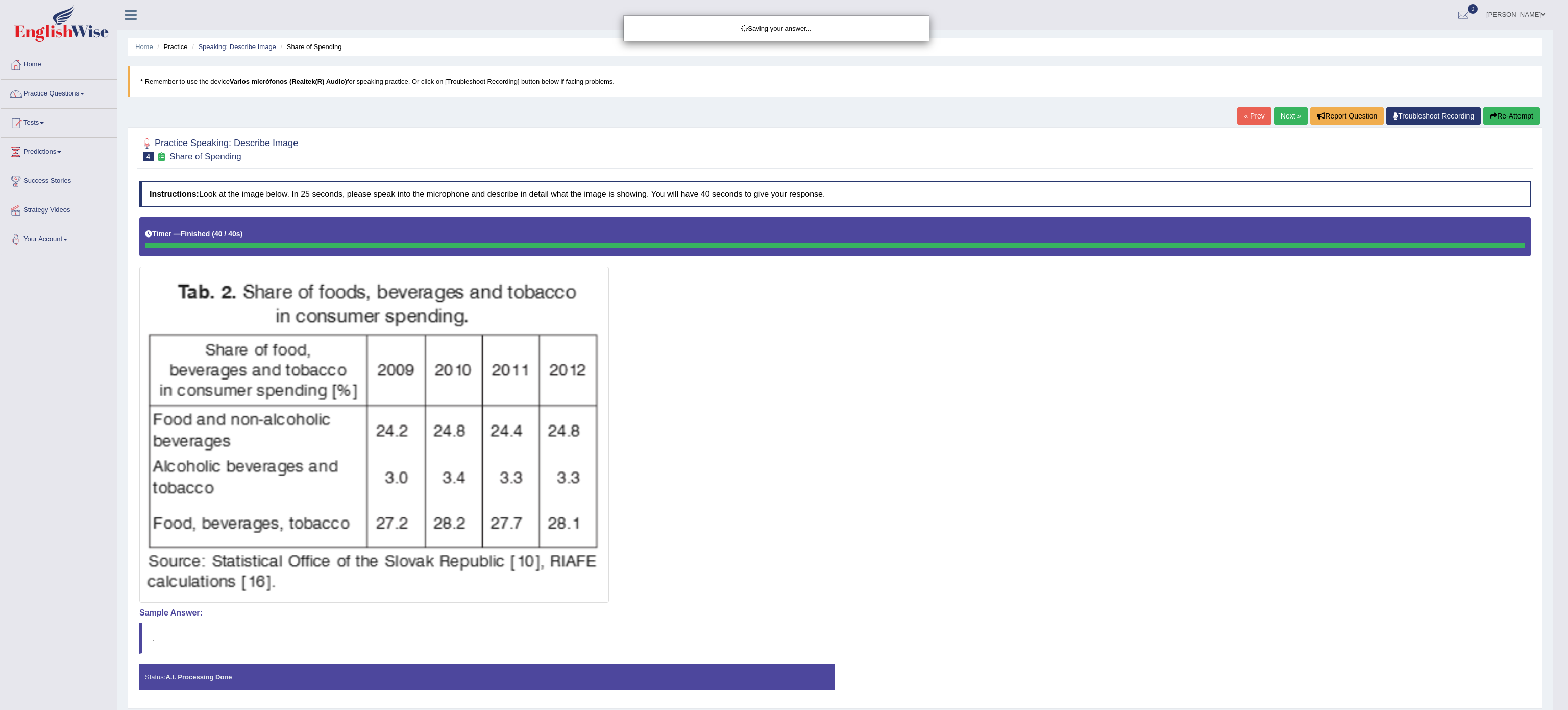
click at [907, 400] on div "Saving your answer..." at bounding box center [784, 355] width 1568 height 710
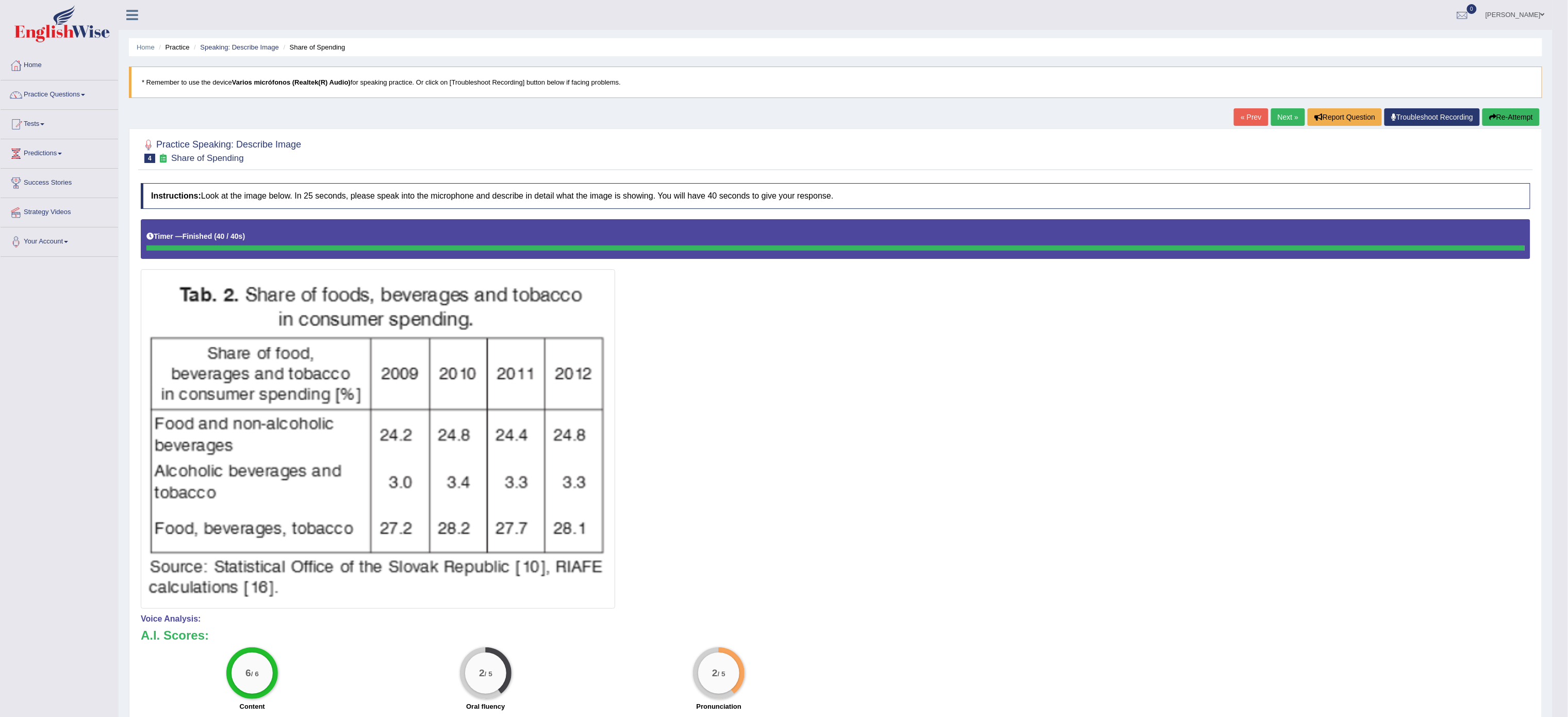
click at [1283, 121] on link "Next »" at bounding box center [1288, 116] width 34 height 18
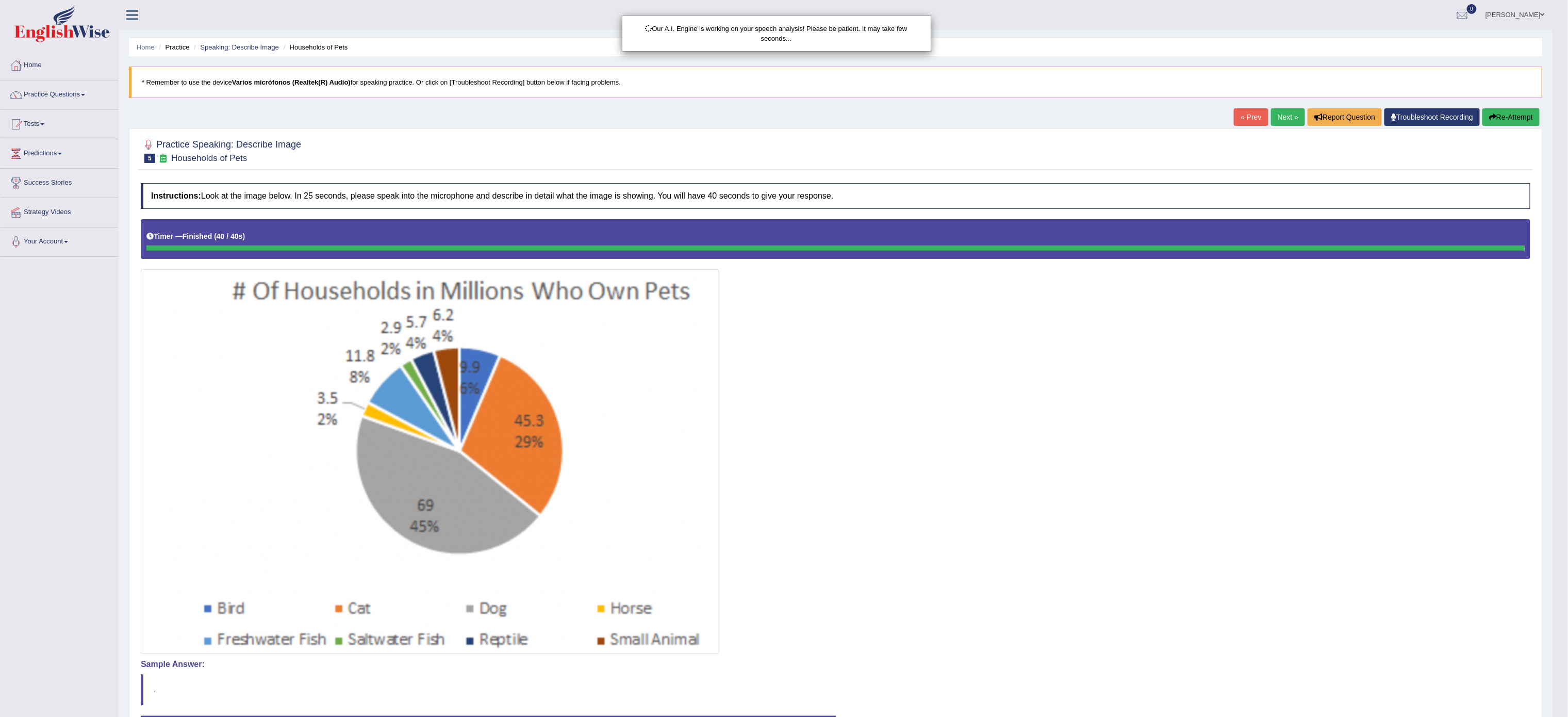
click at [748, 467] on div "Our A.I. Engine is working on your speech analysis! Please be patient. It may t…" at bounding box center [784, 358] width 1568 height 717
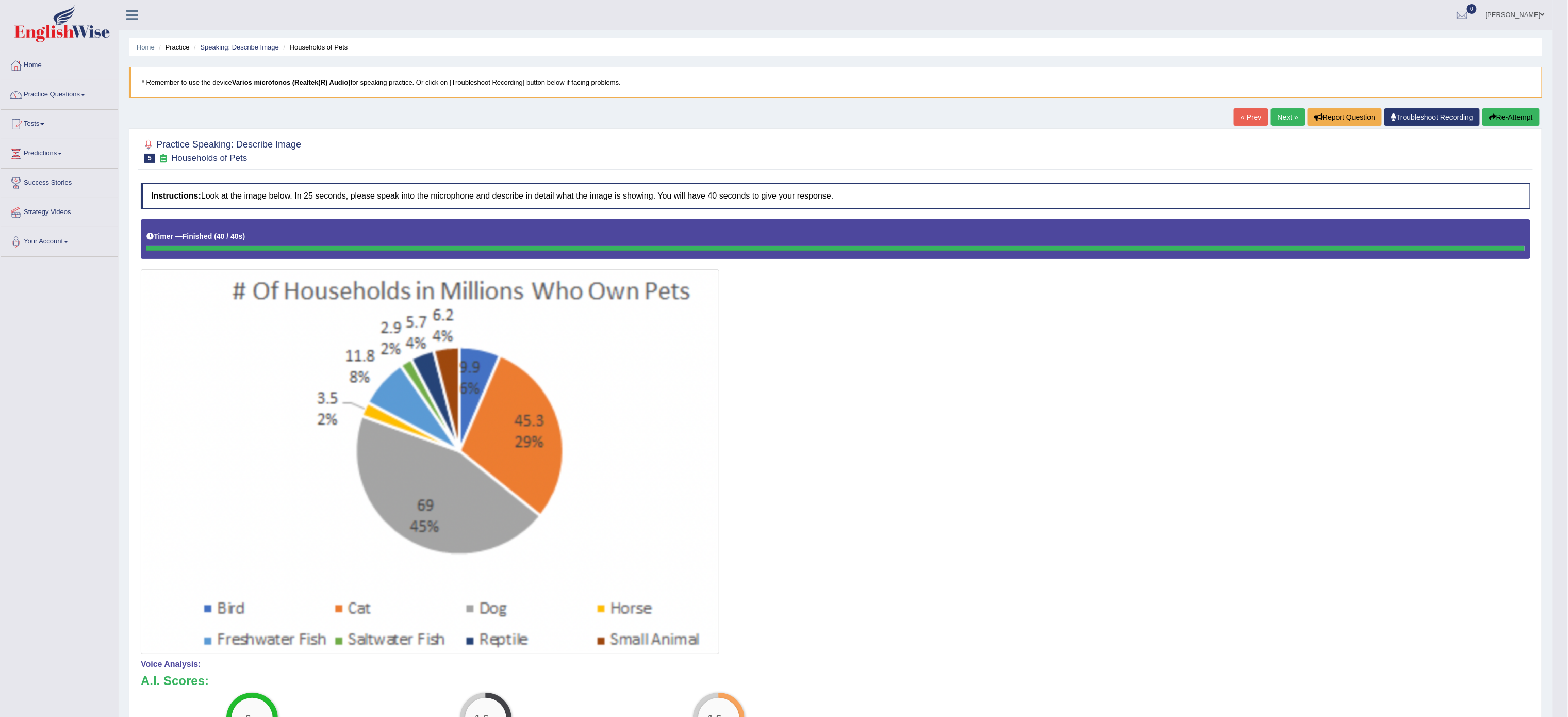
click at [1513, 119] on button "Re-Attempt" at bounding box center [1511, 116] width 57 height 18
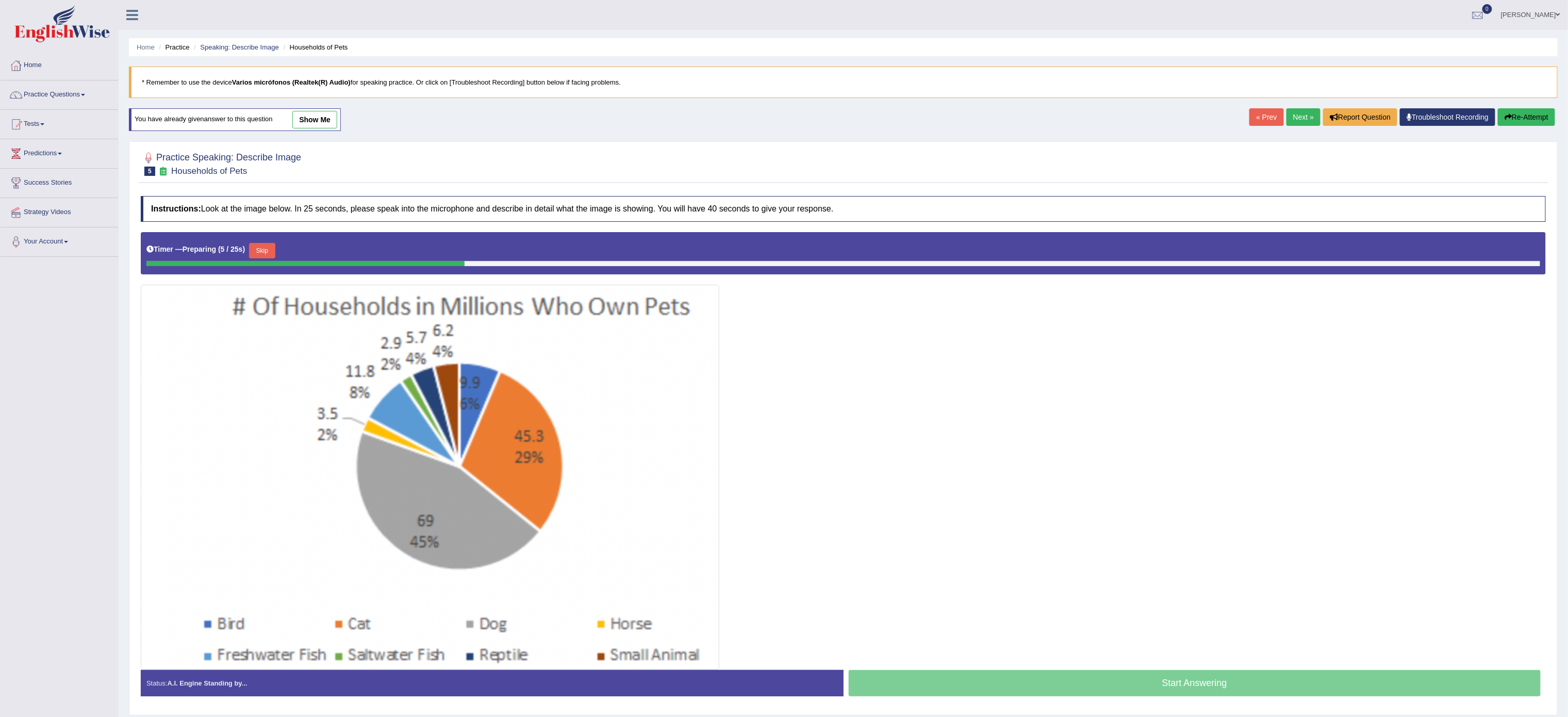
click at [265, 258] on button "Skip" at bounding box center [262, 250] width 26 height 16
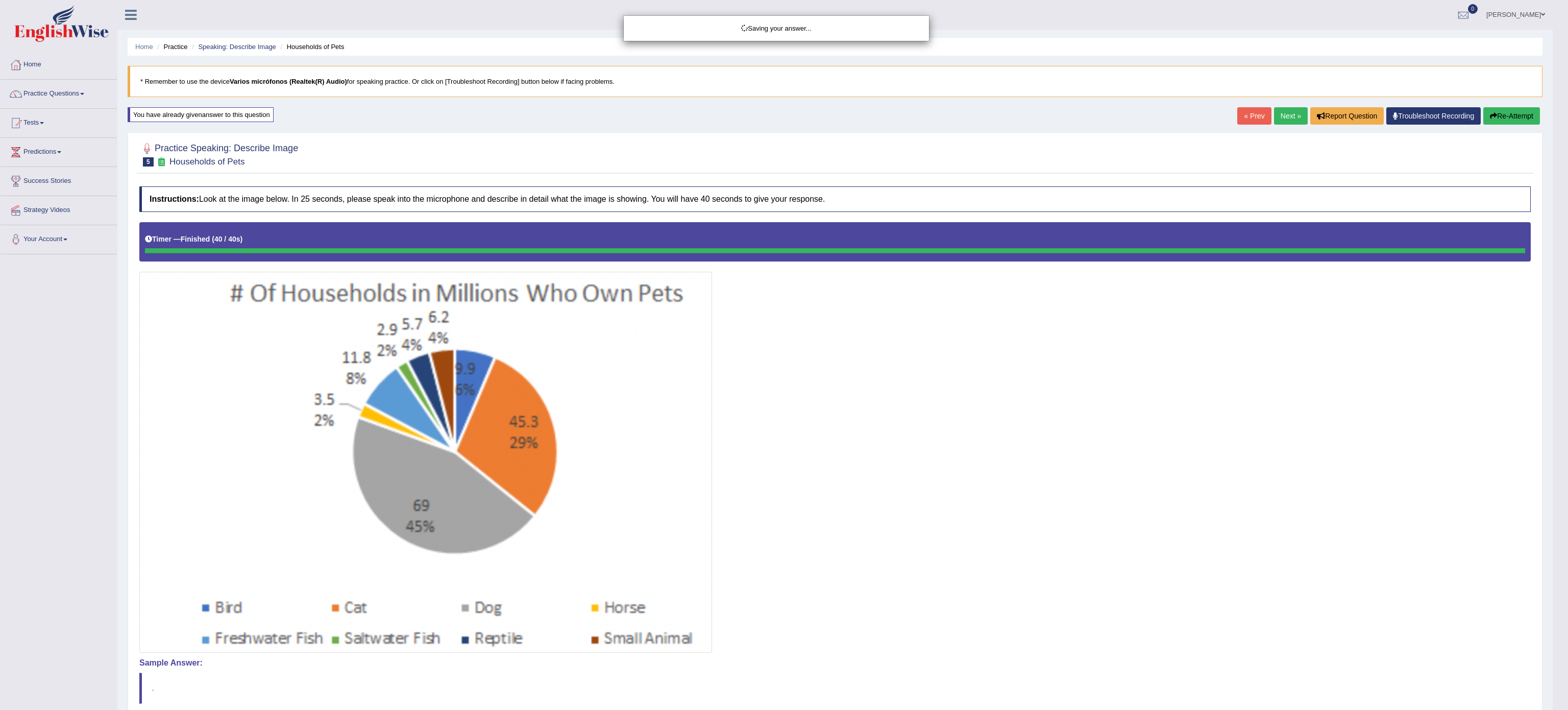
click at [859, 581] on div "Saving your answer..." at bounding box center [784, 355] width 1568 height 710
click at [849, 479] on div "Saving your answer..." at bounding box center [784, 355] width 1568 height 710
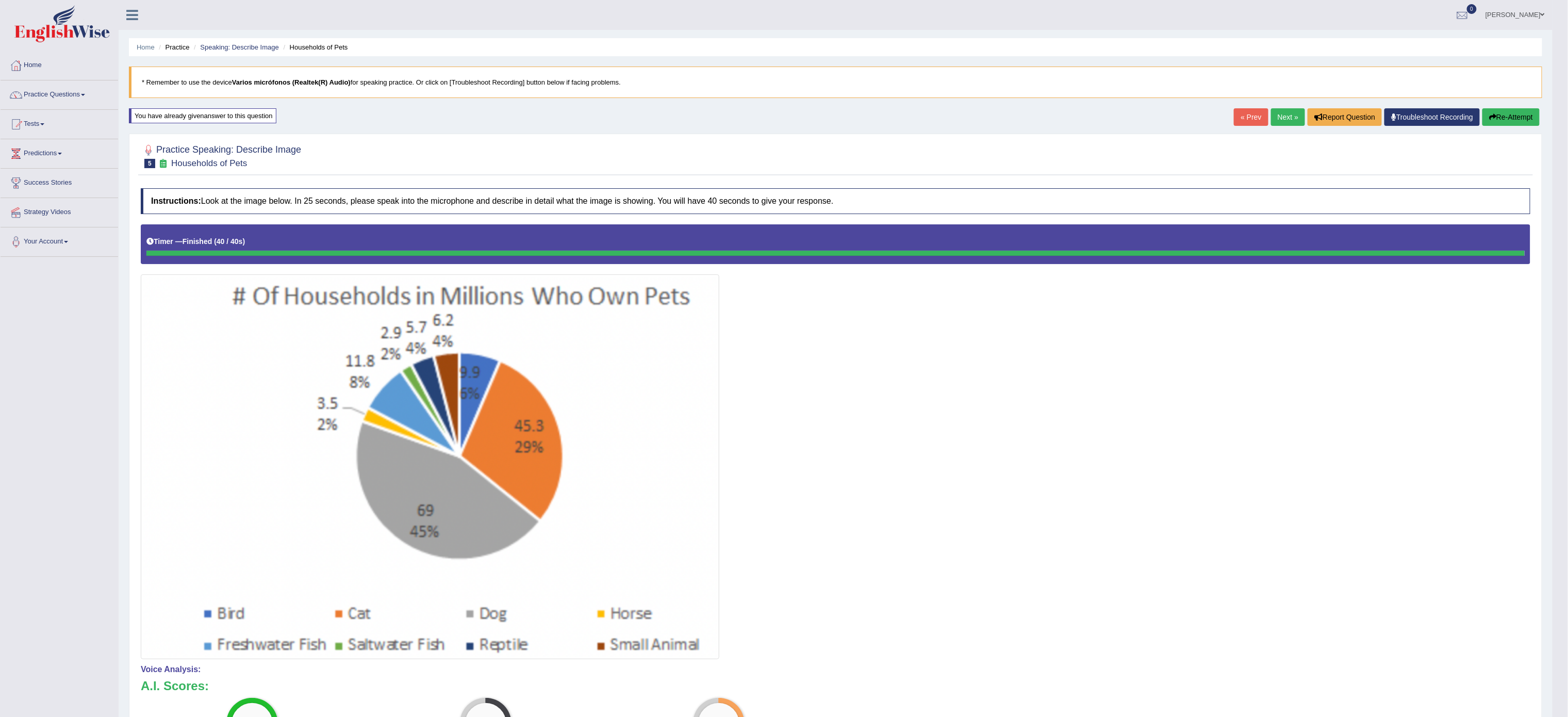
click at [1289, 121] on link "Next »" at bounding box center [1288, 116] width 34 height 18
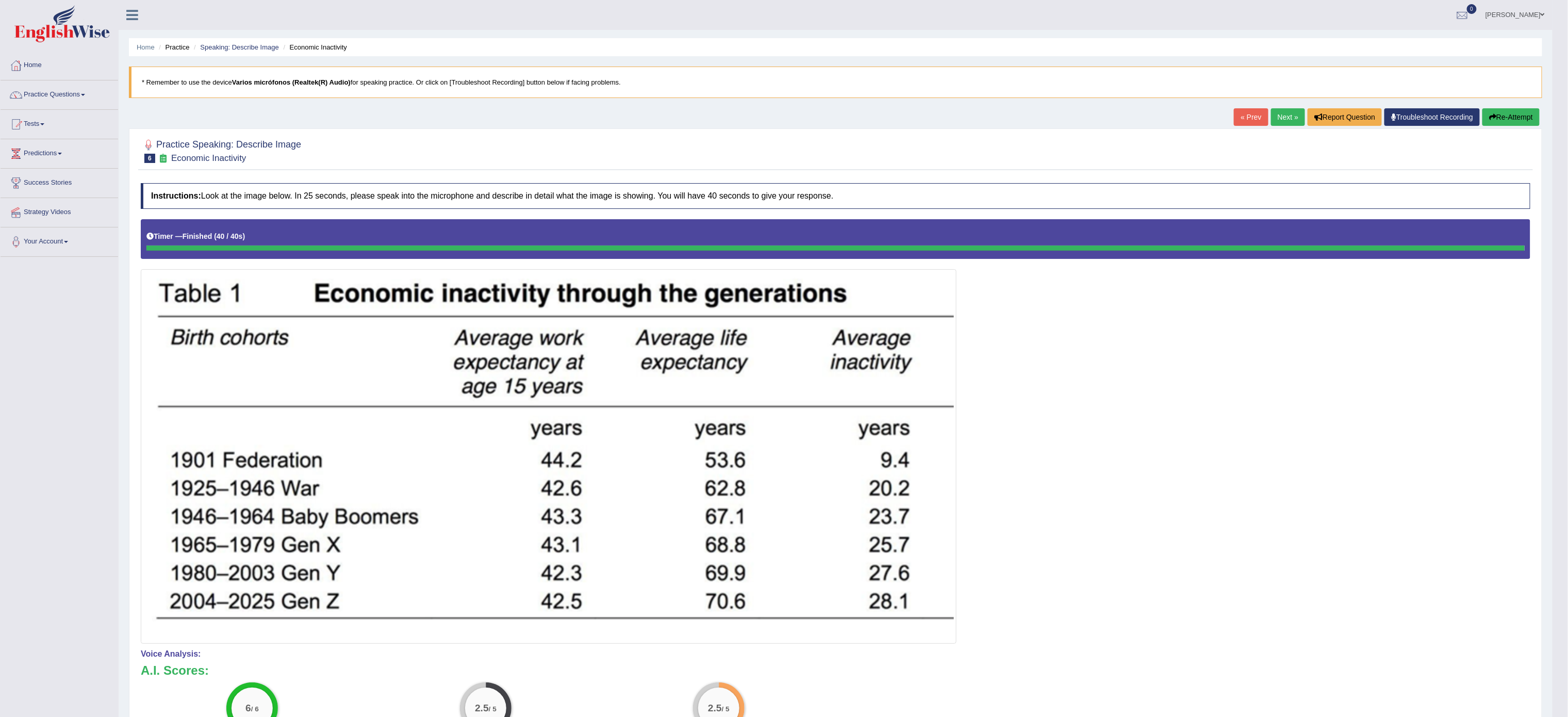
click at [1515, 113] on button "Re-Attempt" at bounding box center [1511, 116] width 57 height 18
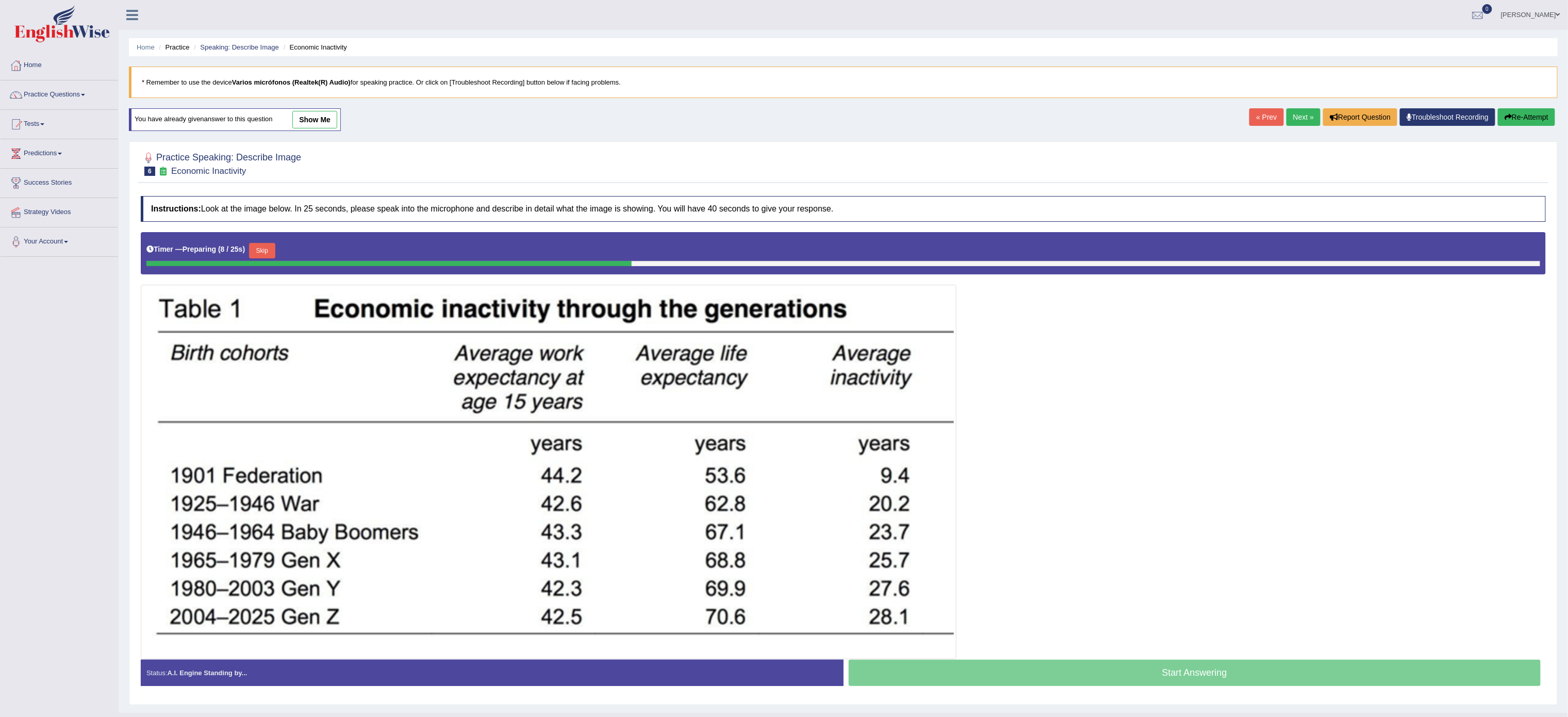
click at [261, 258] on button "Skip" at bounding box center [262, 250] width 26 height 16
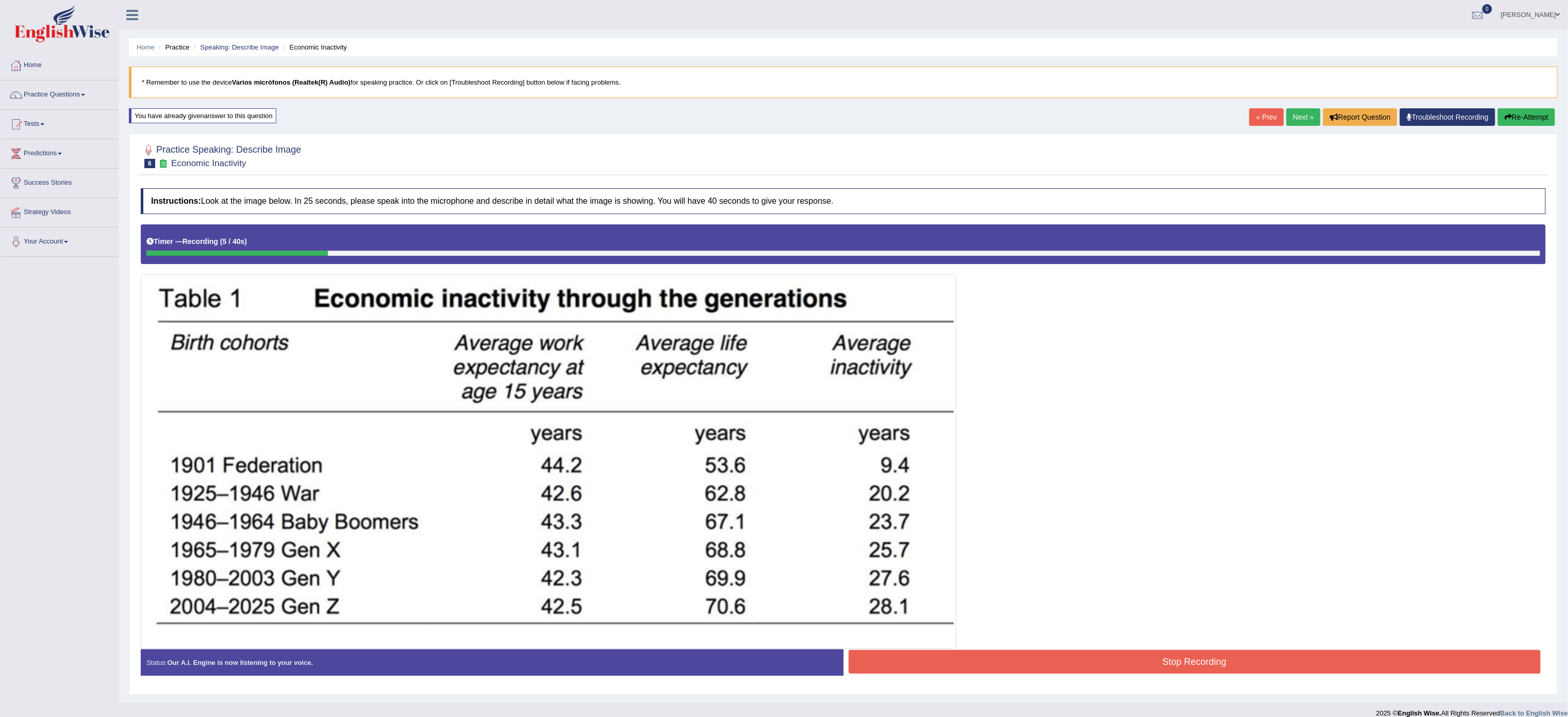
scroll to position [17, 0]
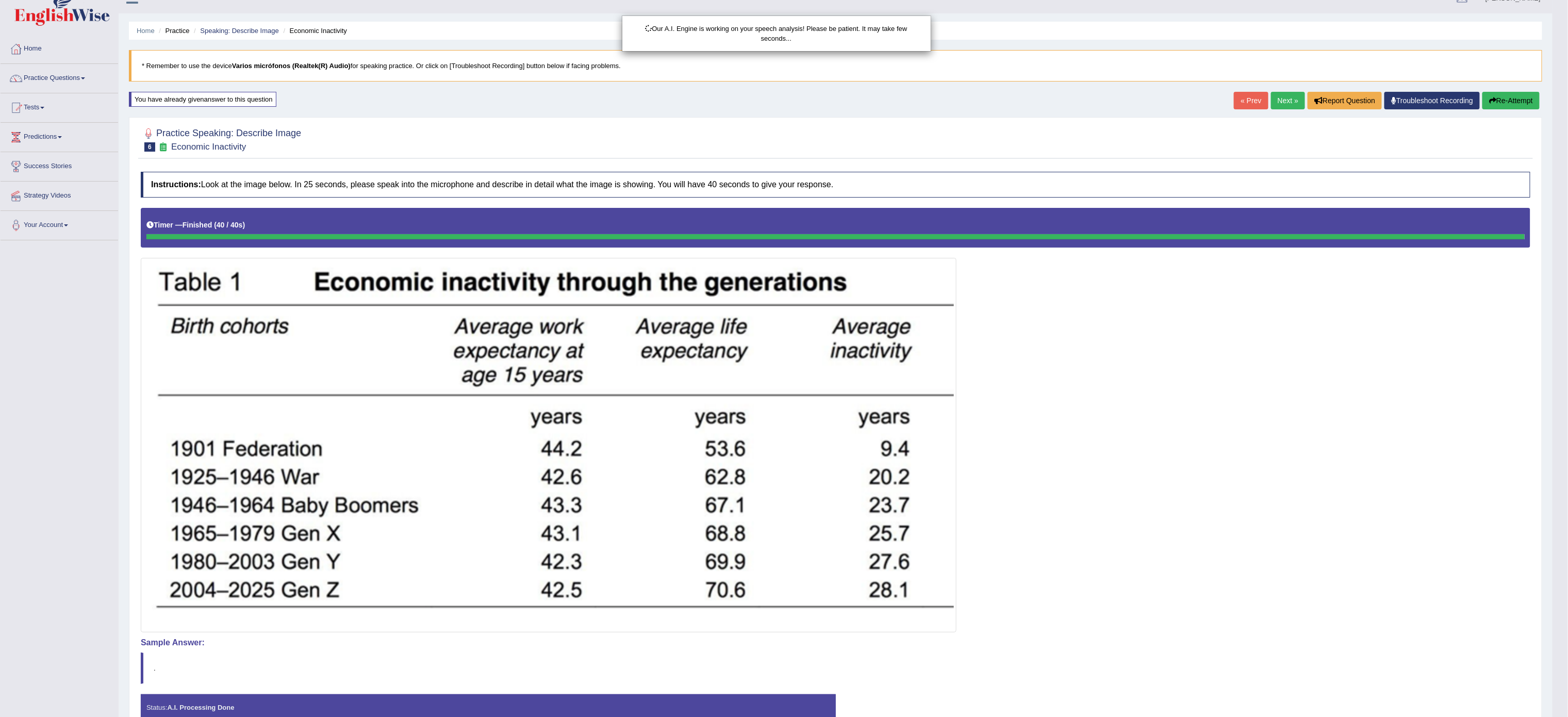
click at [1139, 507] on div "Our A.I. Engine is working on your speech analysis! Please be patient. It may t…" at bounding box center [784, 358] width 1568 height 717
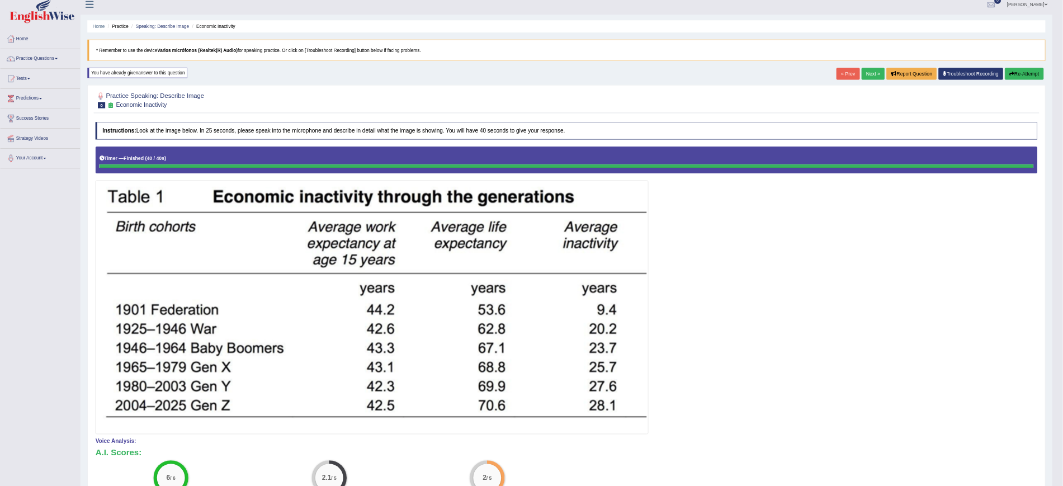
scroll to position [0, 0]
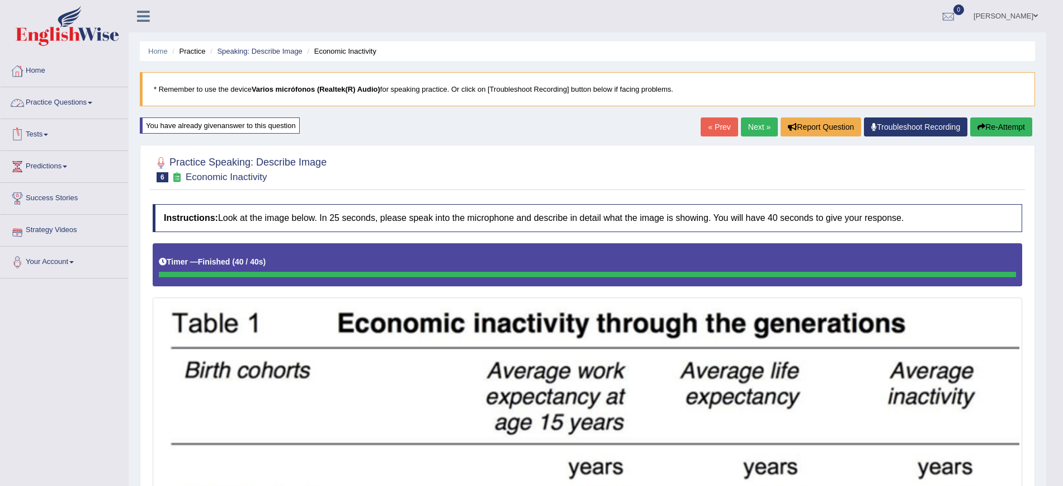
click at [51, 104] on link "Practice Questions" at bounding box center [64, 101] width 127 height 28
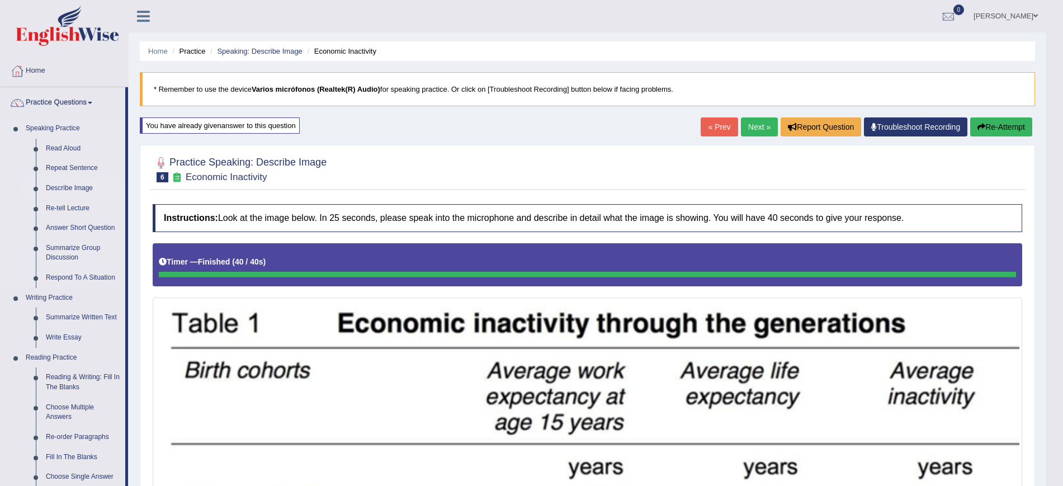
click at [58, 191] on link "Describe Image" at bounding box center [83, 188] width 84 height 20
